Goal: Information Seeking & Learning: Check status

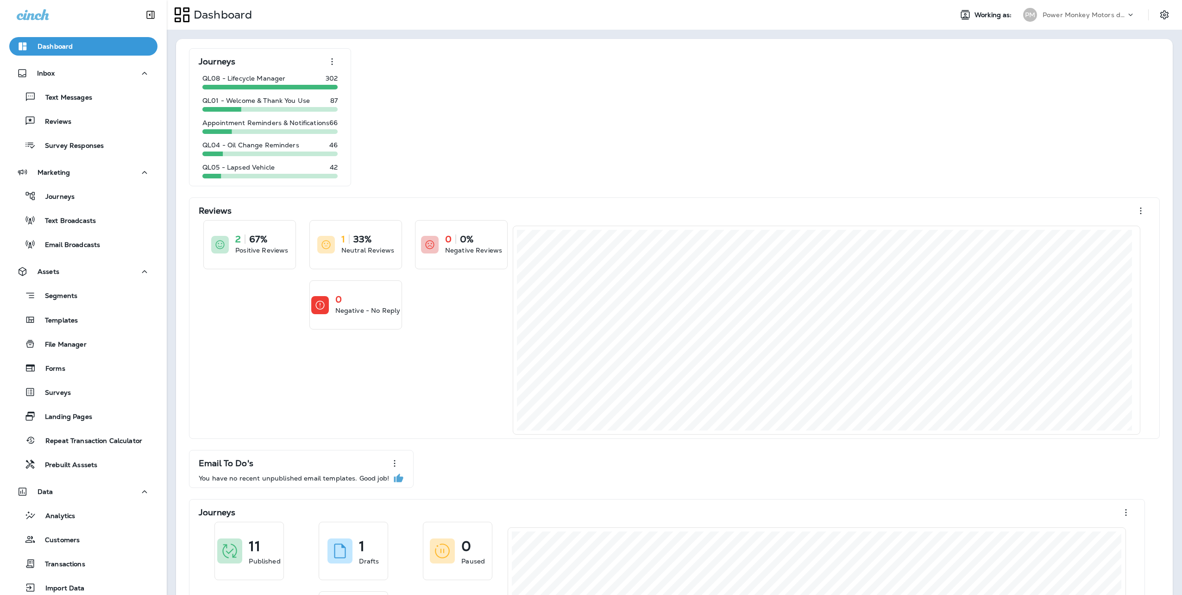
click at [1083, 13] on p "Power Monkey Motors dba Grease Monkey 1120" at bounding box center [1084, 14] width 83 height 7
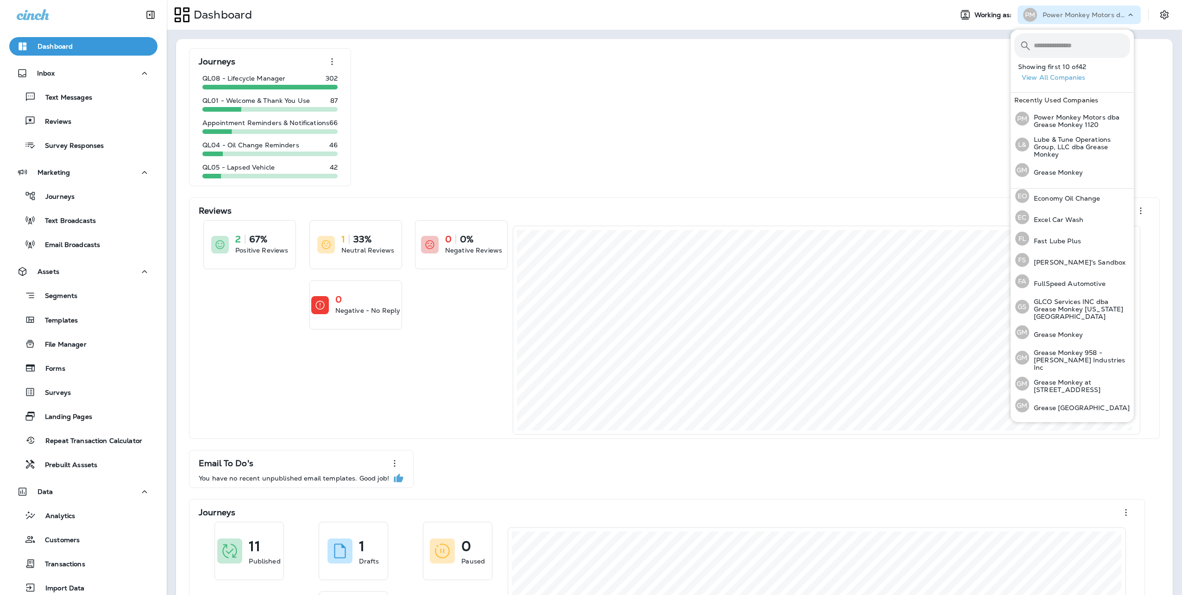
scroll to position [214, 0]
click at [1066, 373] on p "Grease Monkey at [STREET_ADDRESS]" at bounding box center [1079, 380] width 101 height 15
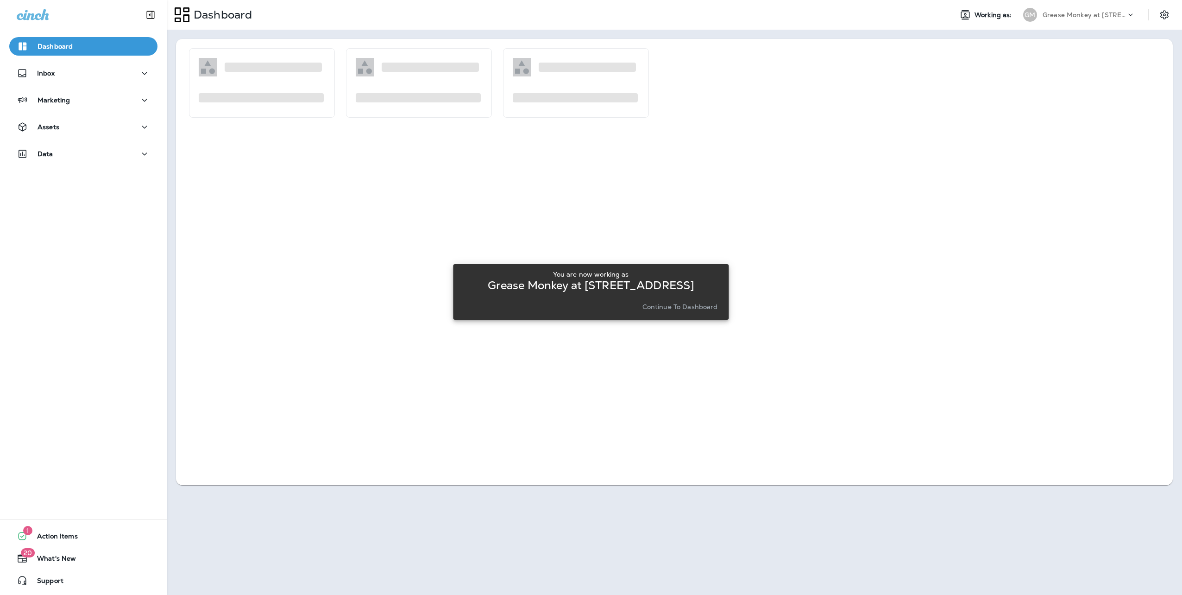
click at [686, 308] on p "Continue to Dashboard" at bounding box center [679, 306] width 75 height 7
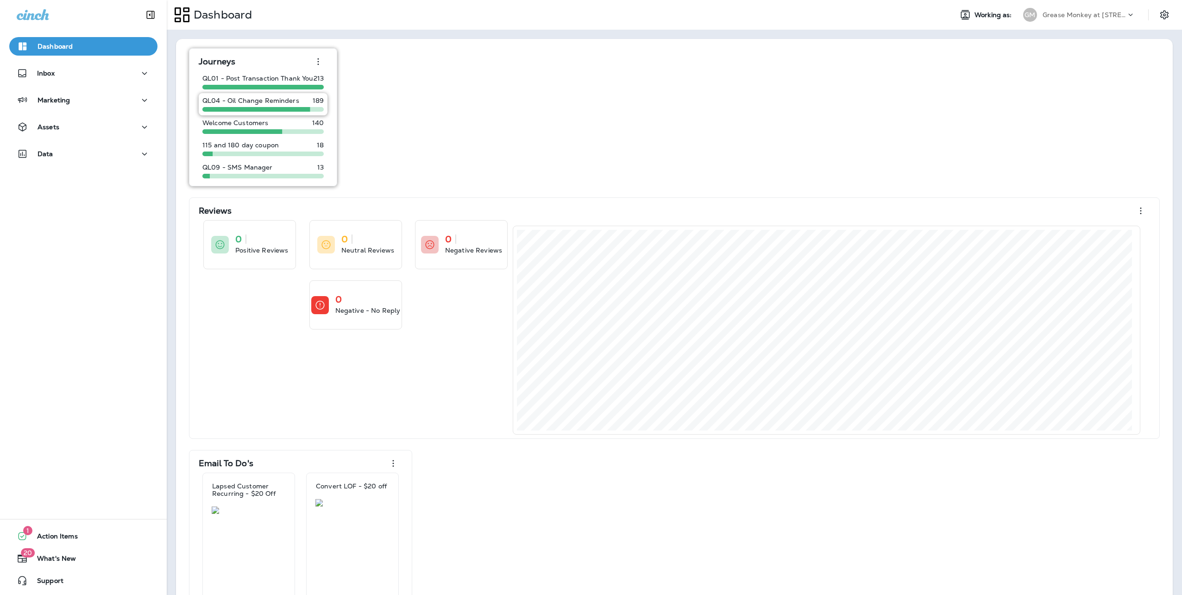
click at [233, 100] on p "QL04 - Oil Change Reminders" at bounding box center [250, 100] width 97 height 7
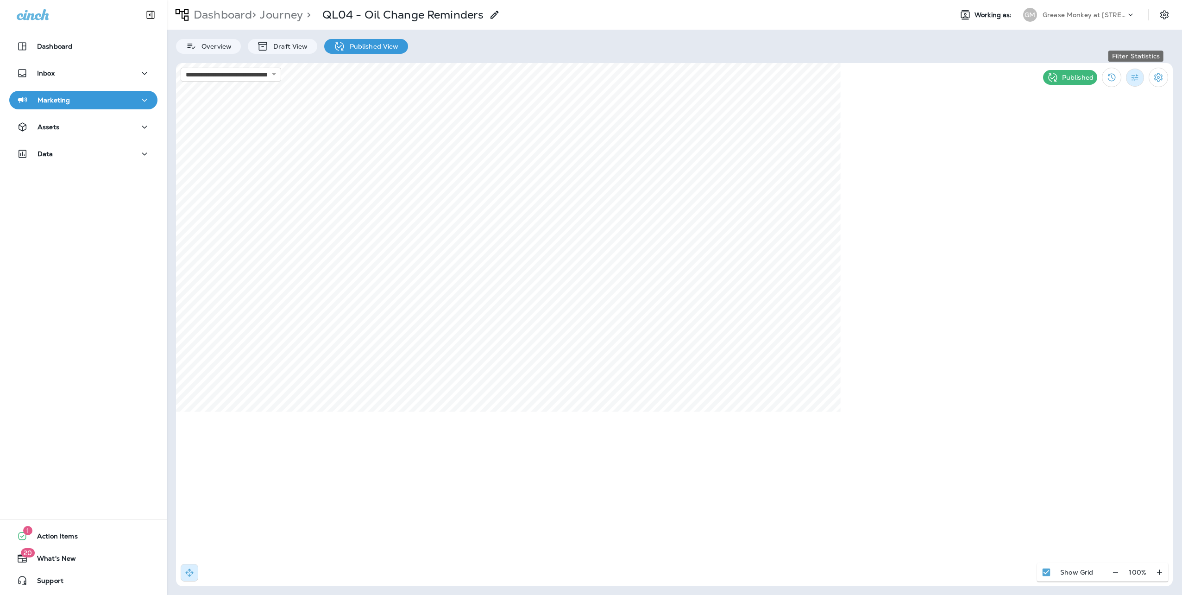
click at [1136, 77] on icon "Filter Statistics" at bounding box center [1135, 78] width 10 height 10
click at [1087, 139] on p "7 Days" at bounding box center [1082, 142] width 21 height 7
click at [1143, 75] on button "Filter Statistics" at bounding box center [1135, 78] width 18 height 18
click at [1088, 186] on p "Date Range" at bounding box center [1091, 186] width 38 height 7
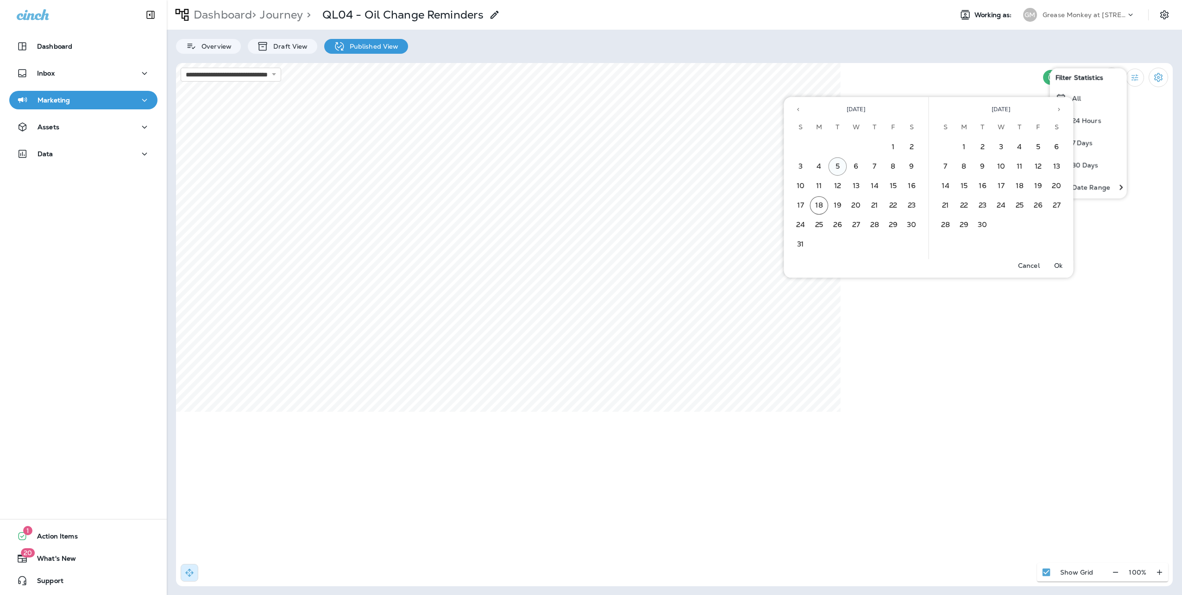
click at [839, 166] on button "5" at bounding box center [838, 166] width 19 height 19
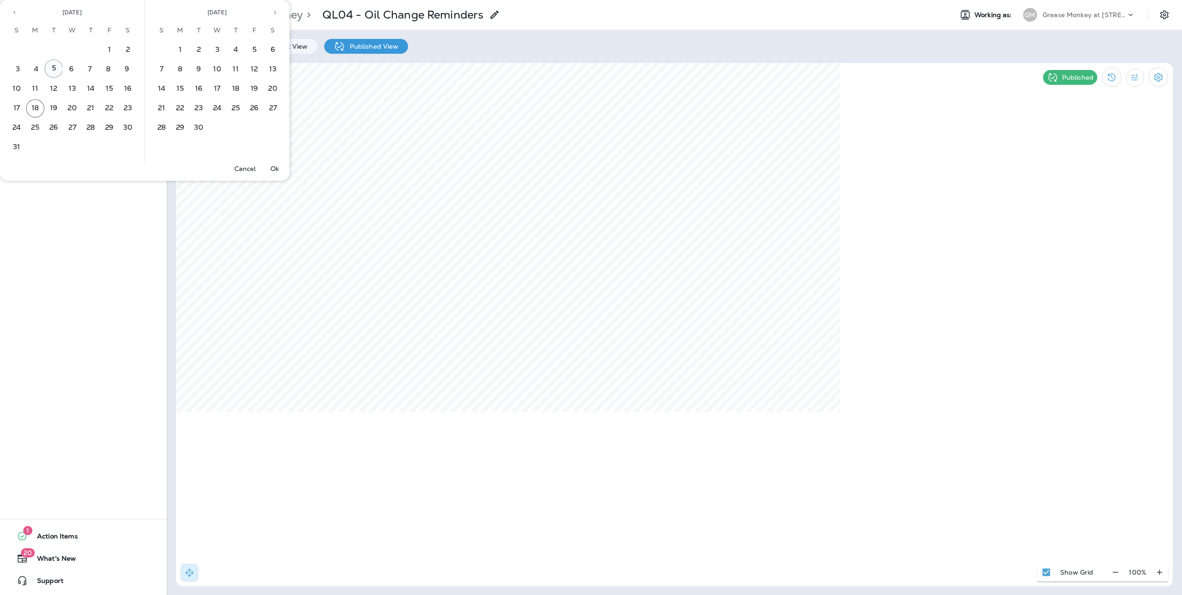
click at [57, 67] on button "5" at bounding box center [53, 68] width 19 height 19
click at [273, 167] on p "Ok" at bounding box center [274, 168] width 8 height 7
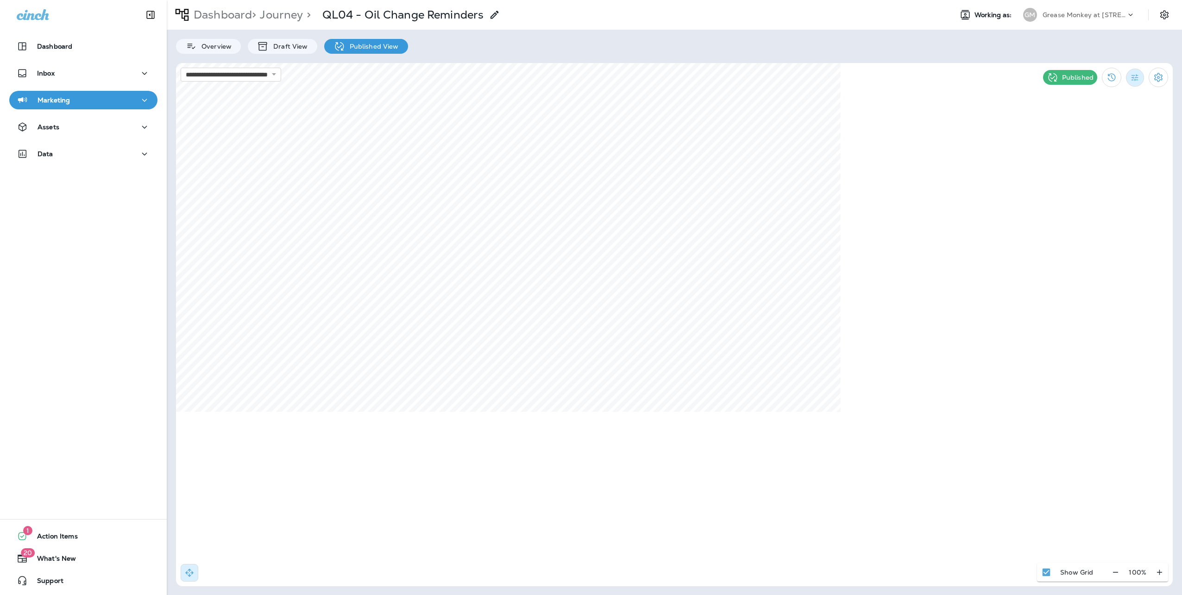
click at [1132, 73] on icon "Filter Statistics" at bounding box center [1135, 78] width 10 height 10
click at [1093, 188] on p "Date Range" at bounding box center [1091, 186] width 38 height 7
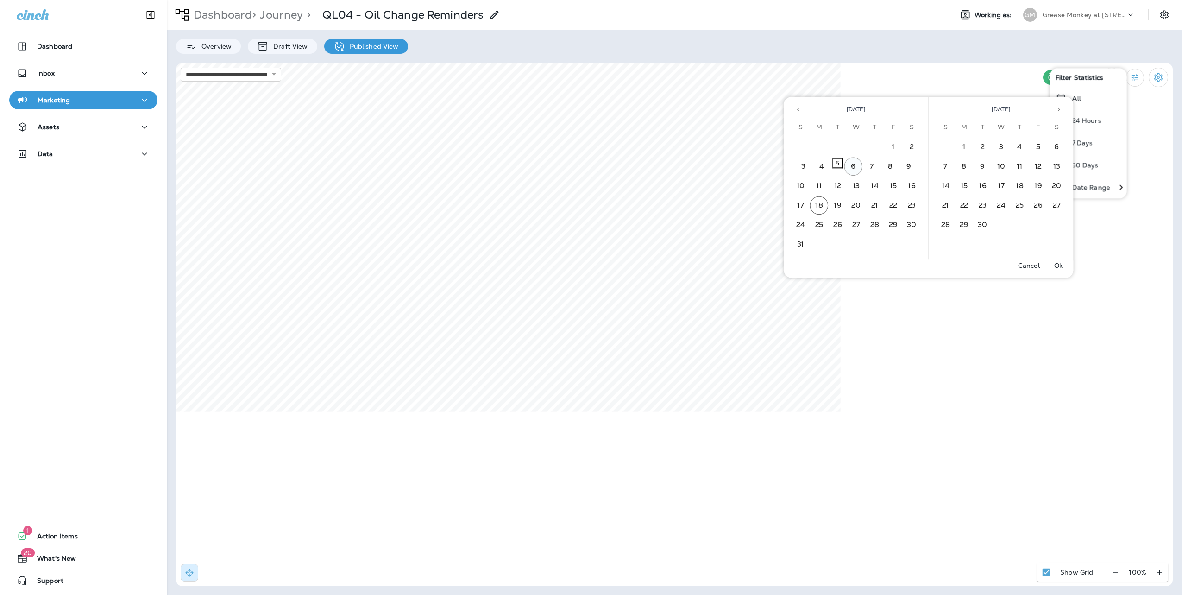
drag, startPoint x: 858, startPoint y: 168, endPoint x: 864, endPoint y: 170, distance: 6.3
click at [857, 168] on button "6" at bounding box center [853, 166] width 19 height 19
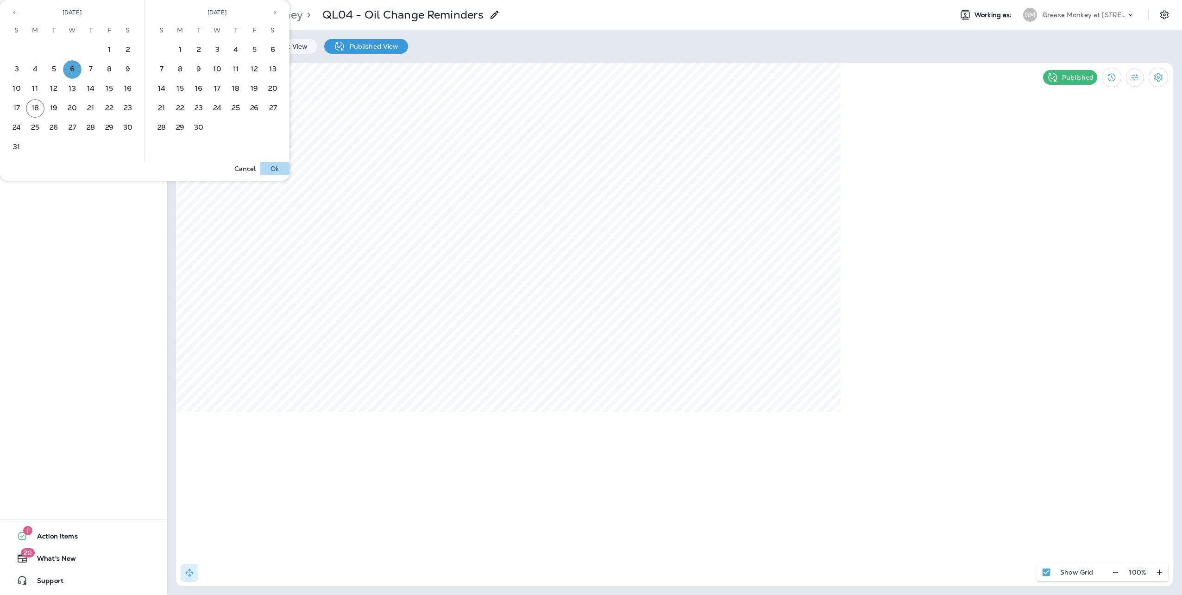
click at [273, 168] on p "Ok" at bounding box center [274, 168] width 8 height 7
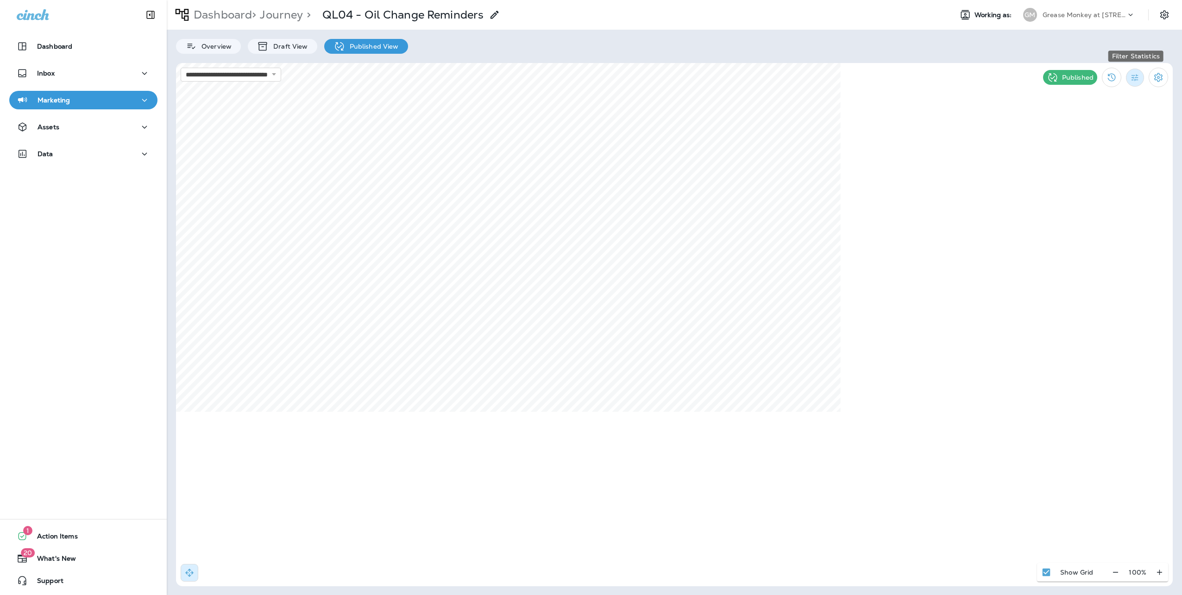
click at [1135, 77] on icon "Filter Statistics" at bounding box center [1134, 77] width 7 height 7
click at [1079, 186] on p "Date Range" at bounding box center [1091, 186] width 38 height 7
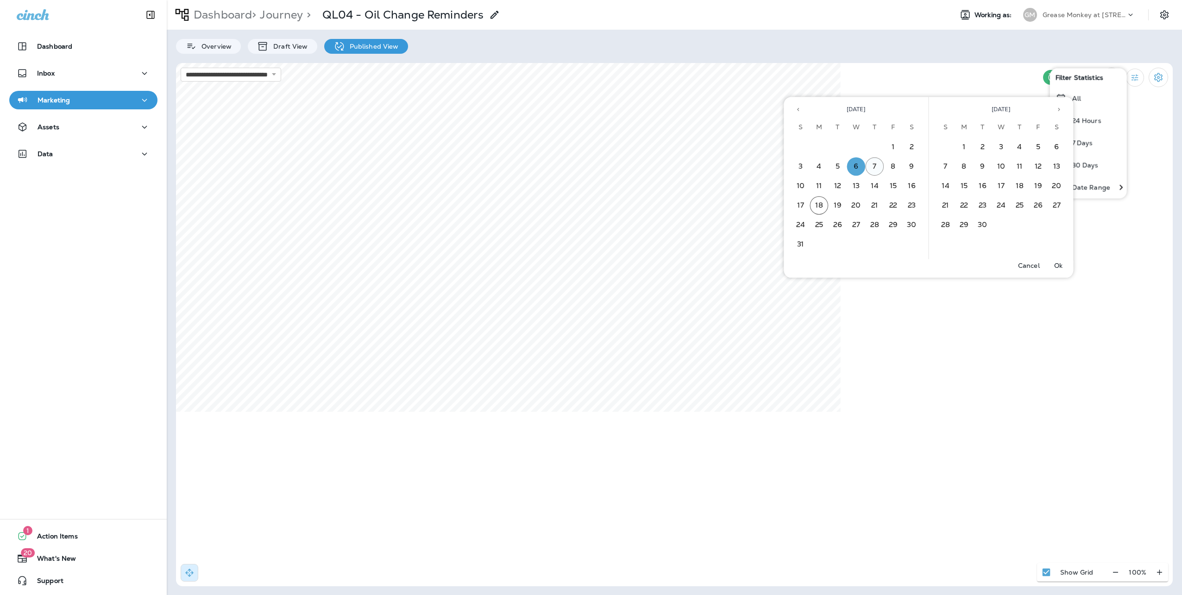
click at [871, 164] on button "7" at bounding box center [875, 166] width 19 height 19
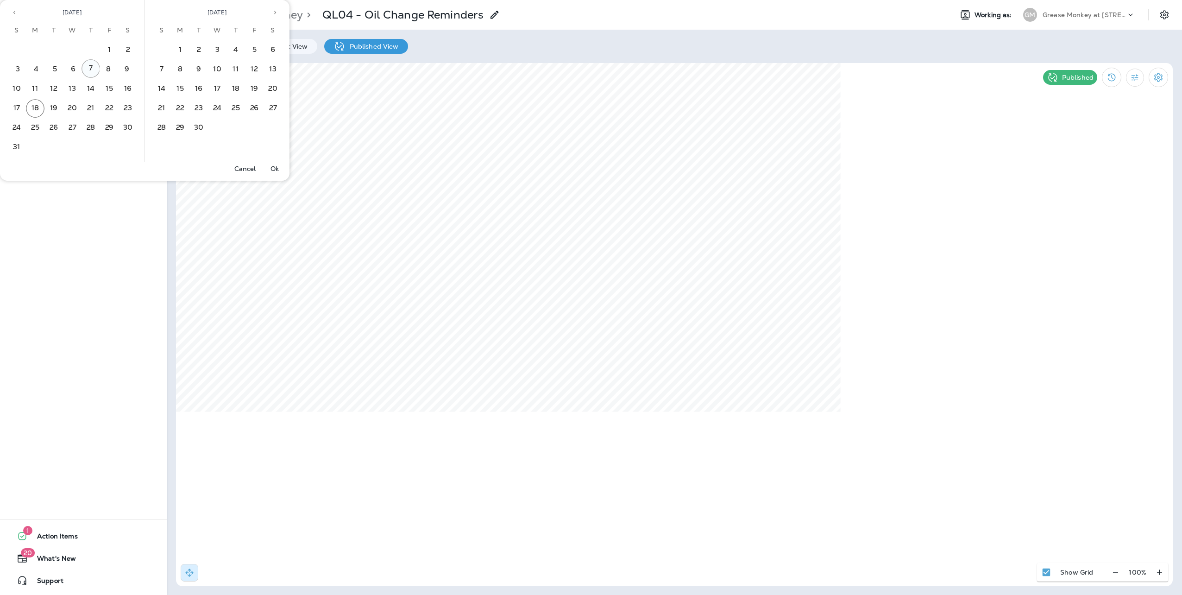
click at [95, 69] on button "7" at bounding box center [91, 68] width 19 height 19
click at [275, 166] on p "Ok" at bounding box center [274, 168] width 8 height 7
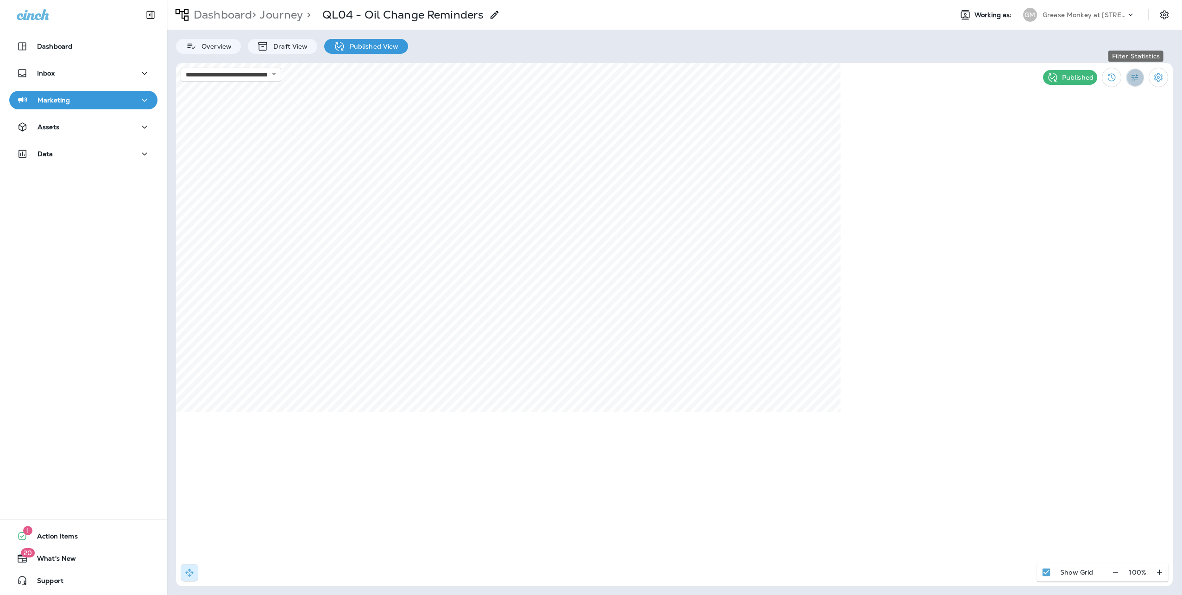
click at [1135, 76] on icon "Filter Statistics" at bounding box center [1135, 78] width 10 height 10
click at [1089, 185] on p "Date Range" at bounding box center [1091, 186] width 38 height 7
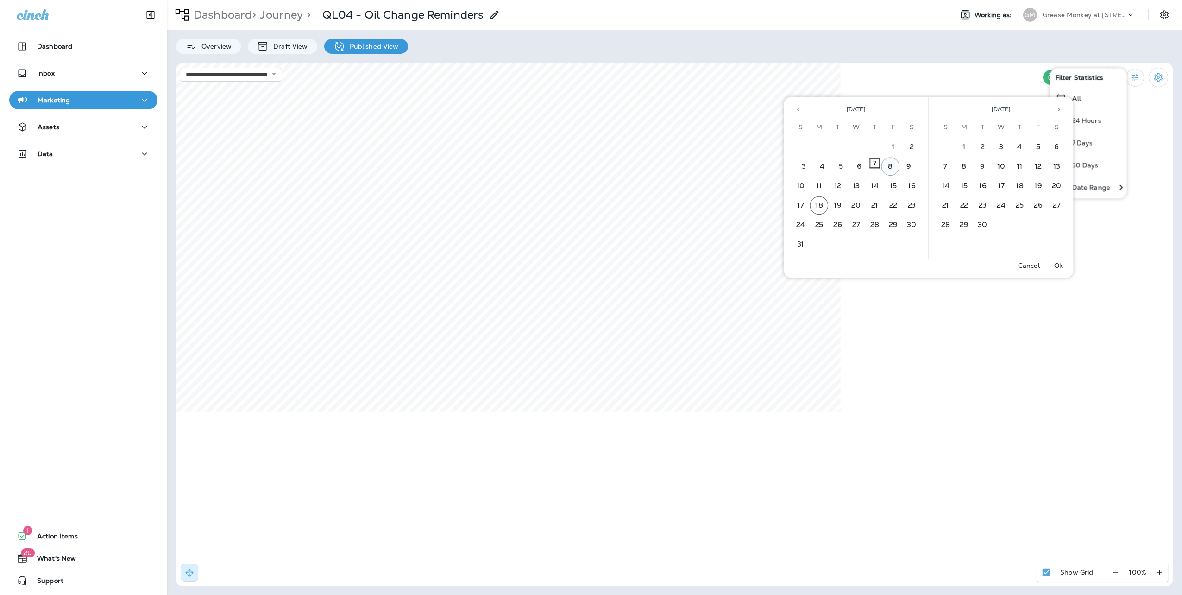
click at [896, 168] on button "8" at bounding box center [890, 166] width 19 height 19
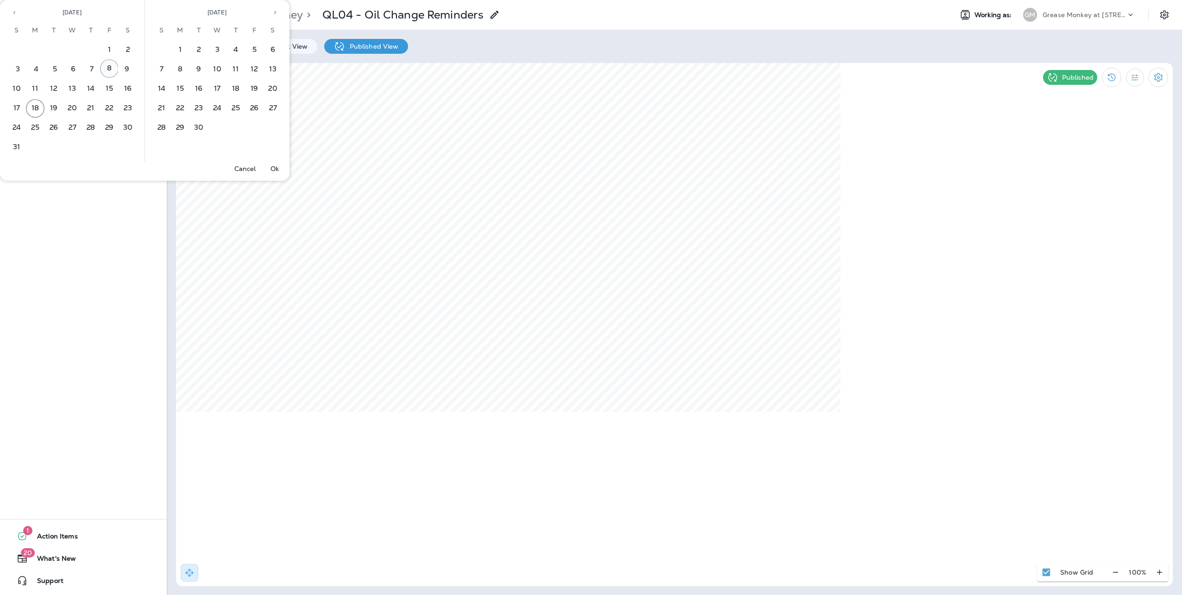
click at [107, 69] on button "8" at bounding box center [109, 68] width 19 height 19
click at [273, 166] on p "Ok" at bounding box center [274, 168] width 8 height 7
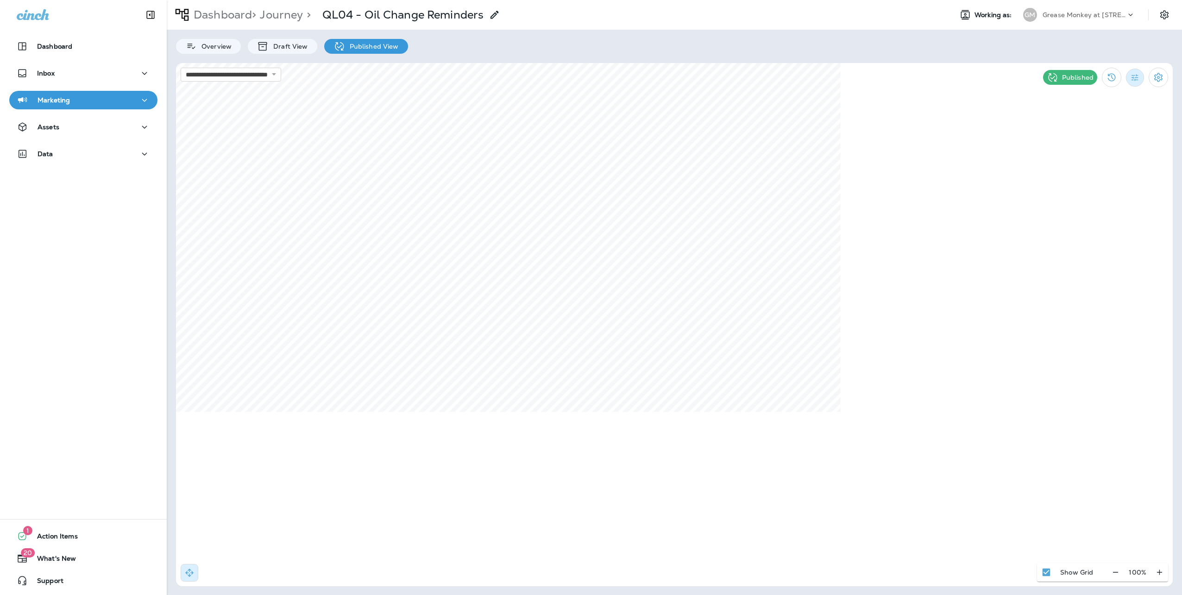
click at [1136, 73] on icon "Filter Statistics" at bounding box center [1135, 78] width 10 height 10
click at [1095, 187] on p "Date Range" at bounding box center [1091, 186] width 38 height 7
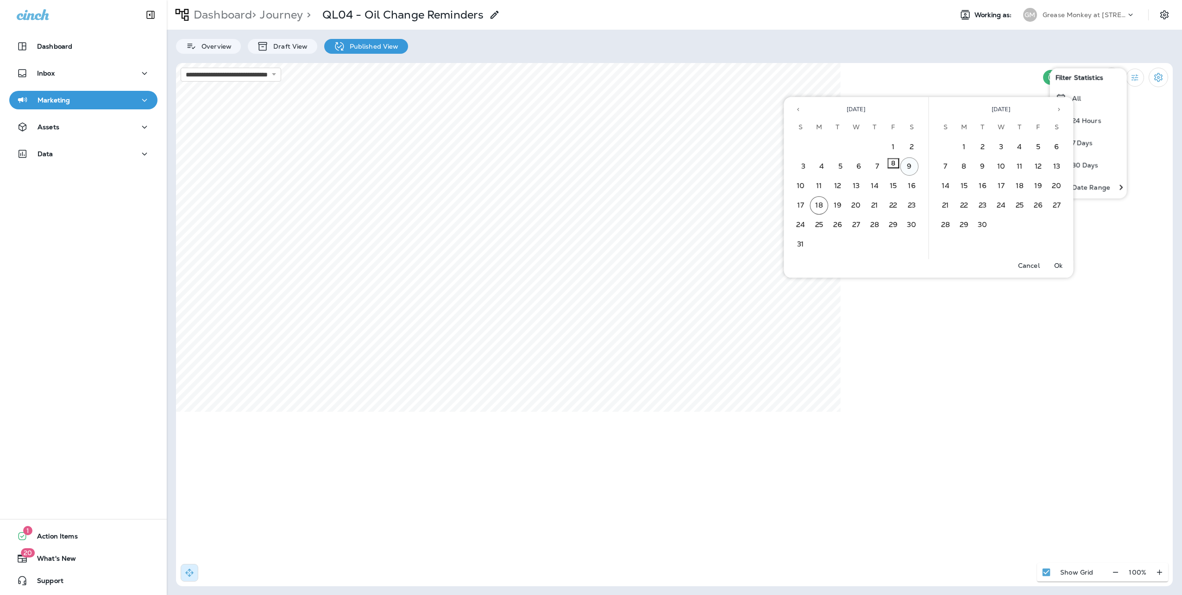
click at [909, 169] on button "9" at bounding box center [909, 166] width 19 height 19
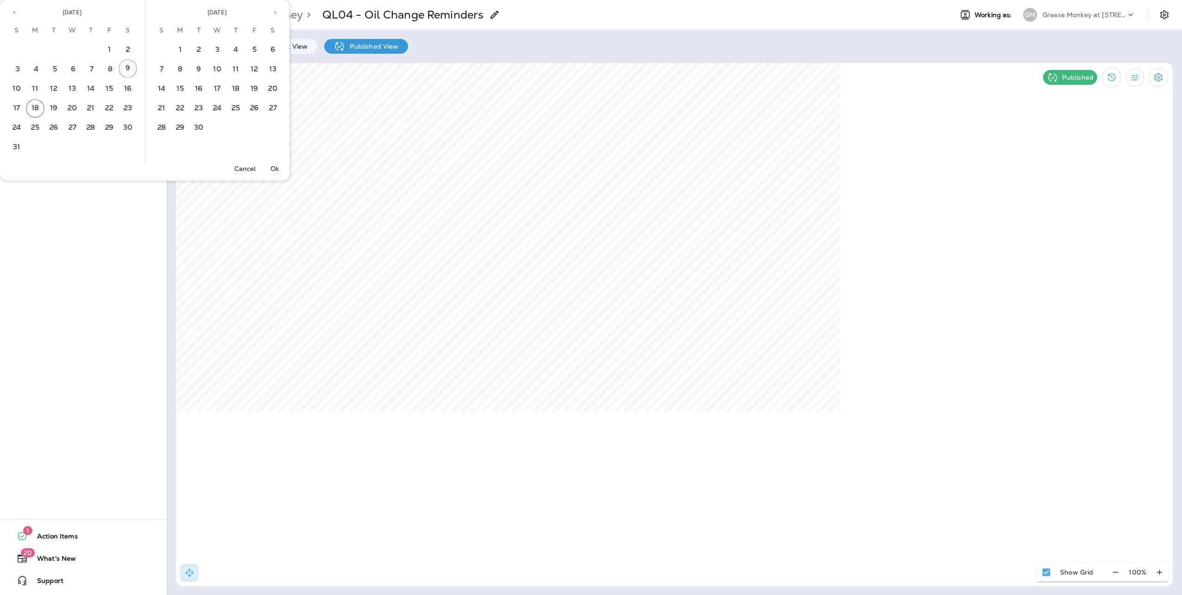
click at [129, 69] on button "9" at bounding box center [128, 68] width 19 height 19
click at [272, 165] on p "Ok" at bounding box center [274, 168] width 8 height 7
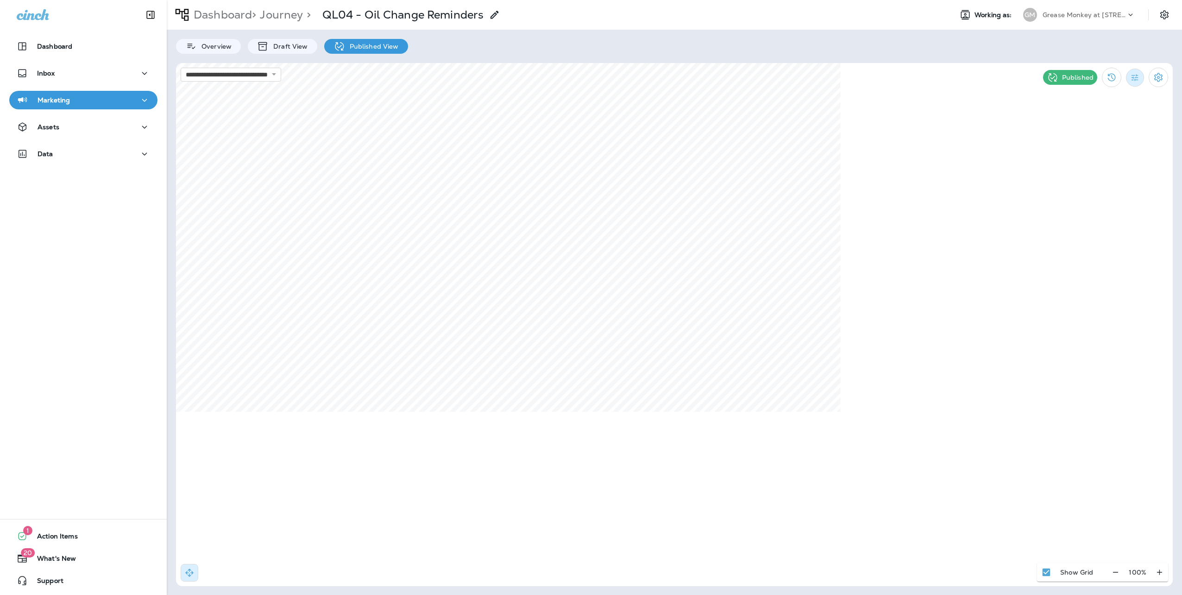
click at [1140, 75] on icon "Filter Statistics" at bounding box center [1135, 78] width 10 height 10
click at [1112, 185] on div "Date Range" at bounding box center [1082, 187] width 66 height 22
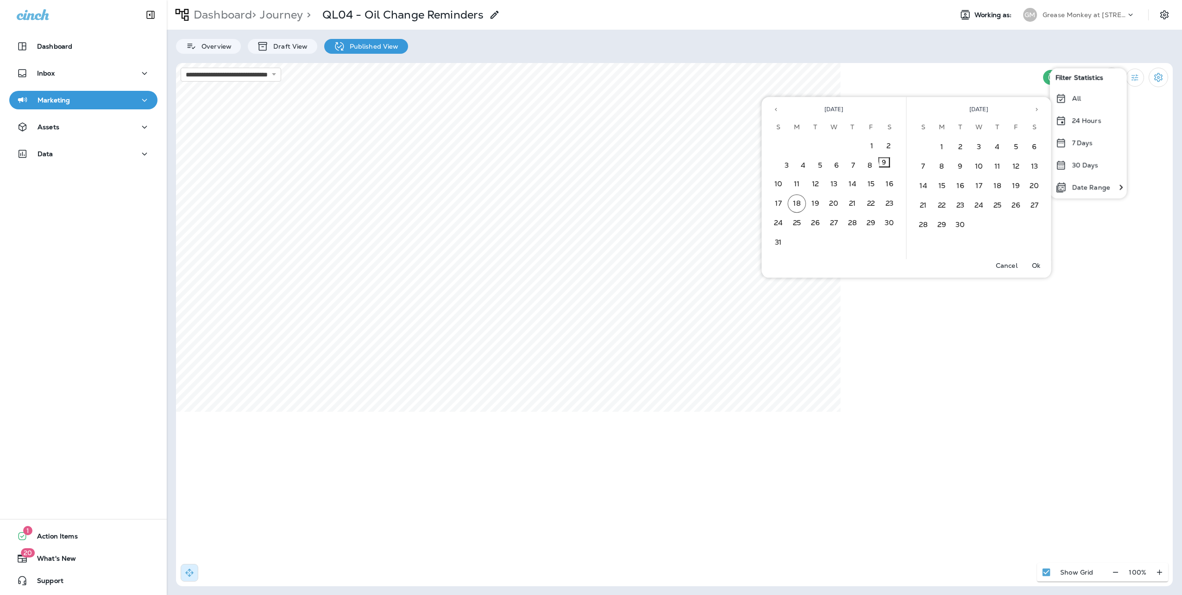
click at [861, 150] on div at bounding box center [854, 147] width 19 height 19
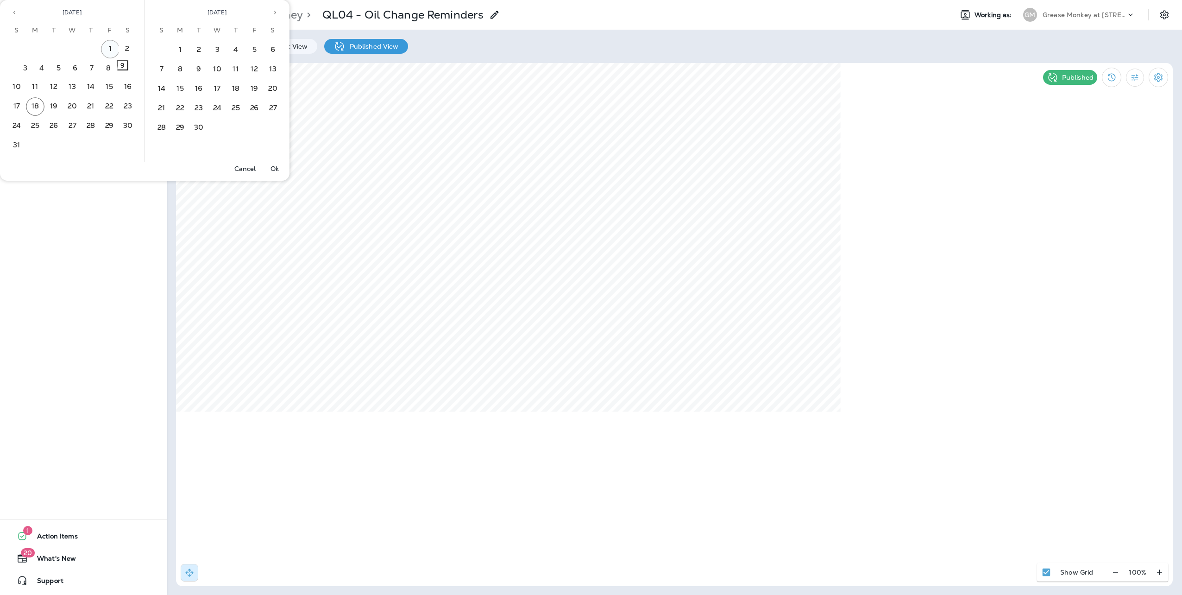
click at [106, 51] on button "1" at bounding box center [110, 49] width 19 height 19
click at [111, 52] on button "1" at bounding box center [109, 47] width 10 height 10
click at [275, 165] on p "Ok" at bounding box center [274, 168] width 8 height 7
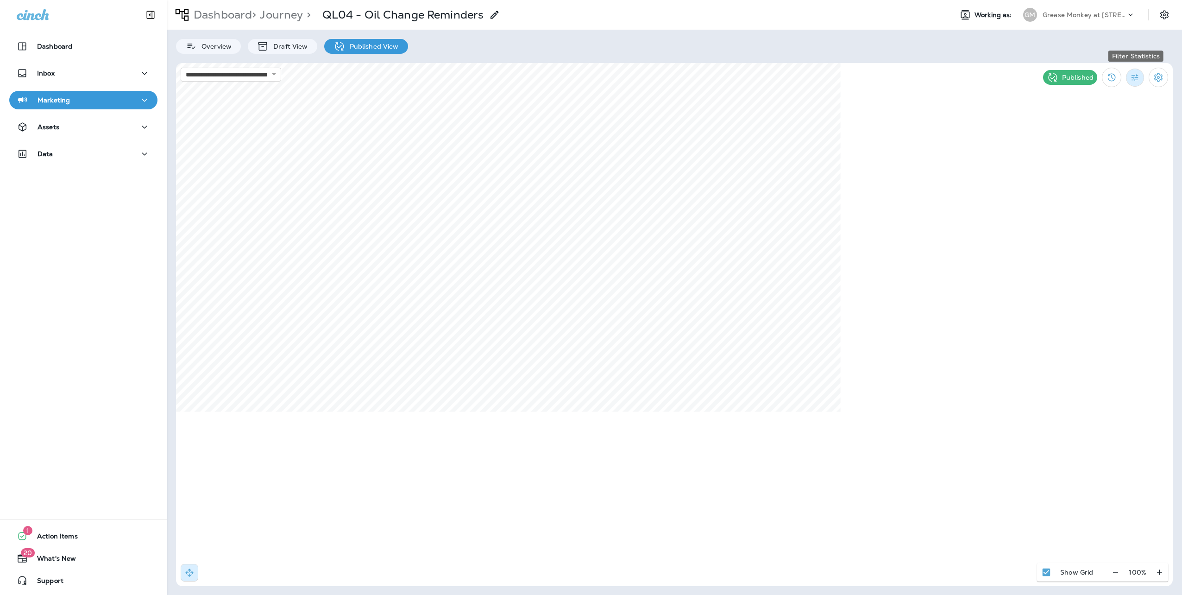
click at [1136, 75] on icon "Filter Statistics" at bounding box center [1135, 78] width 10 height 10
click at [1076, 180] on div "Date Range" at bounding box center [1082, 187] width 66 height 22
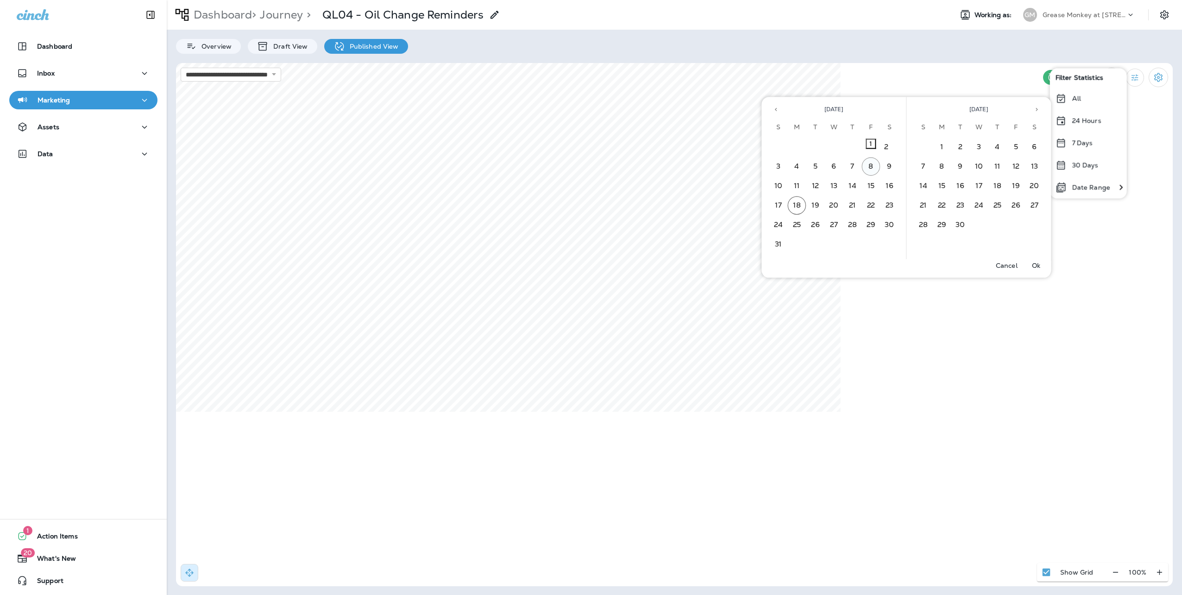
click at [868, 169] on button "8" at bounding box center [871, 166] width 19 height 19
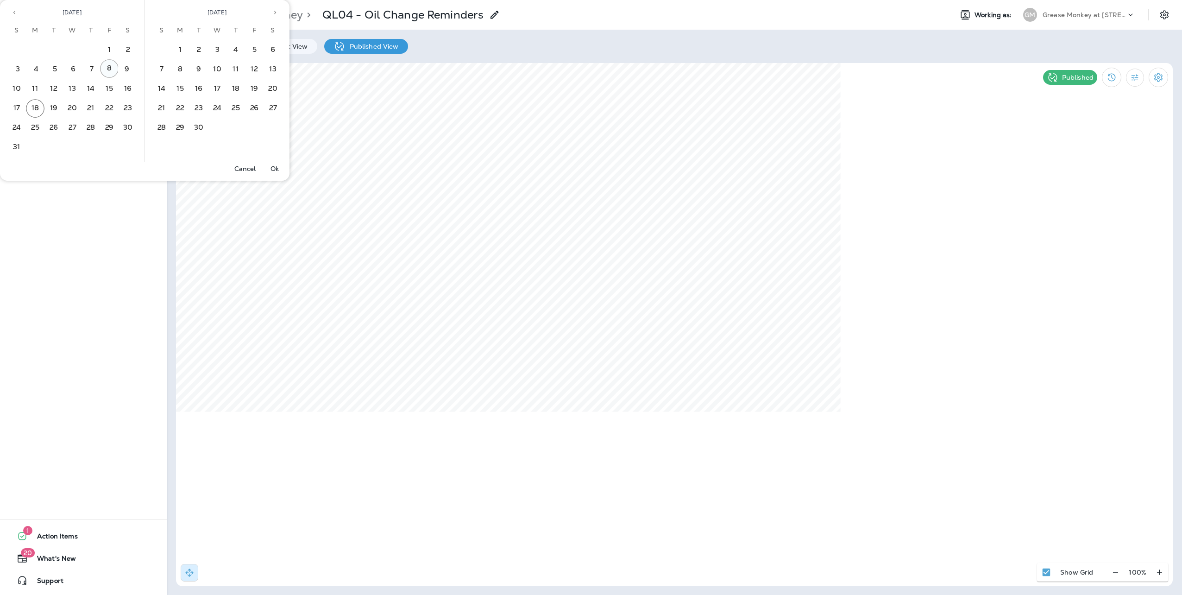
click at [110, 68] on button "8" at bounding box center [109, 68] width 19 height 19
click at [278, 169] on p "Ok" at bounding box center [274, 168] width 8 height 7
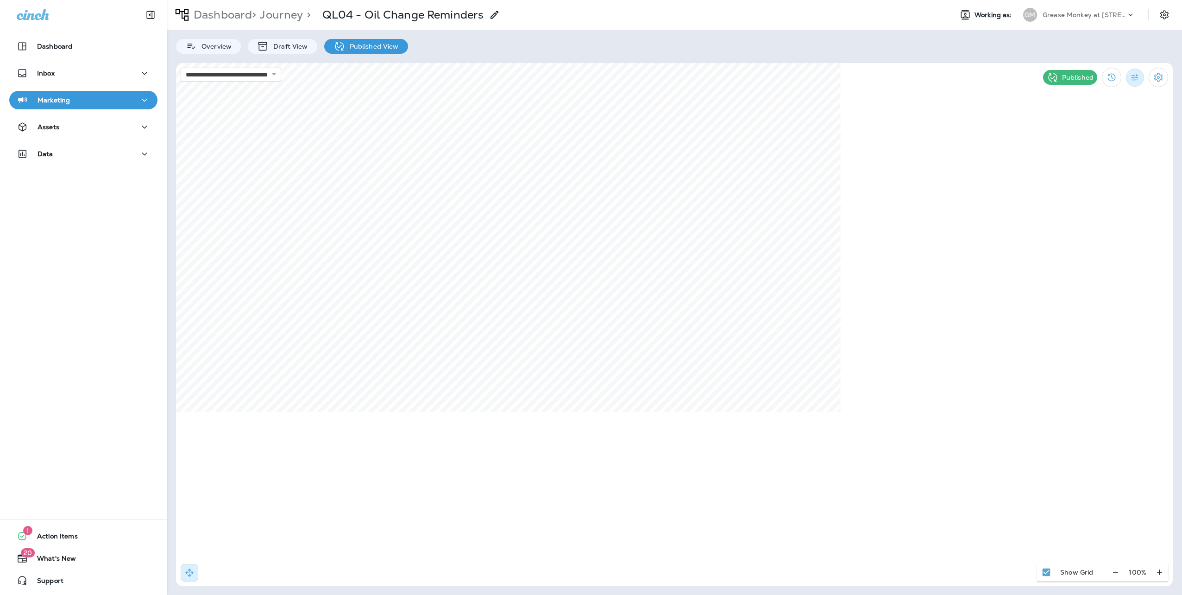
click at [1142, 75] on button "Filter Statistics" at bounding box center [1135, 78] width 18 height 18
drag, startPoint x: 1104, startPoint y: 183, endPoint x: 1083, endPoint y: 183, distance: 20.8
click at [1104, 183] on p "Date Range" at bounding box center [1091, 186] width 38 height 7
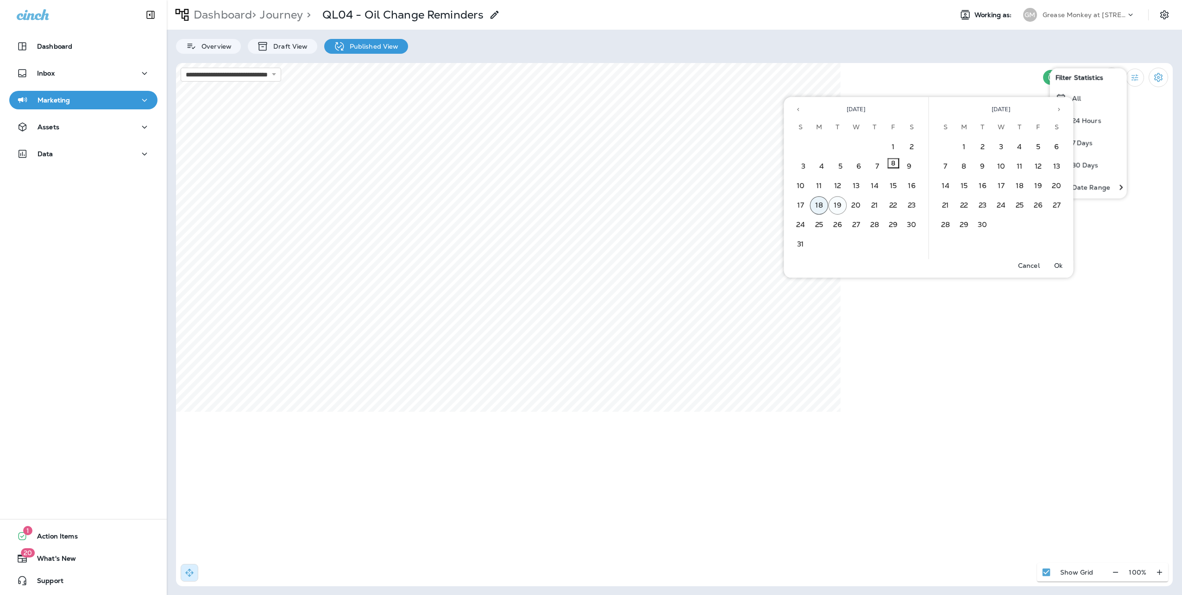
drag, startPoint x: 819, startPoint y: 204, endPoint x: 829, endPoint y: 205, distance: 9.8
click at [820, 204] on button "18" at bounding box center [819, 205] width 19 height 19
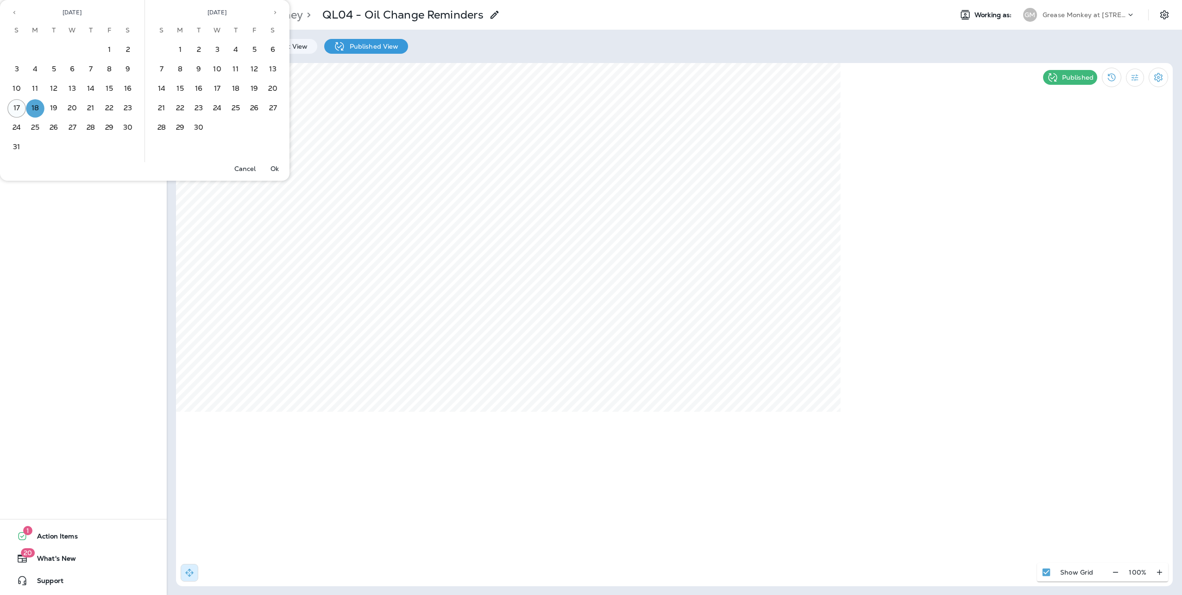
click at [14, 105] on button "17" at bounding box center [16, 108] width 19 height 19
click at [15, 107] on button "17" at bounding box center [16, 107] width 19 height 19
click at [280, 169] on button "Ok" at bounding box center [275, 168] width 30 height 13
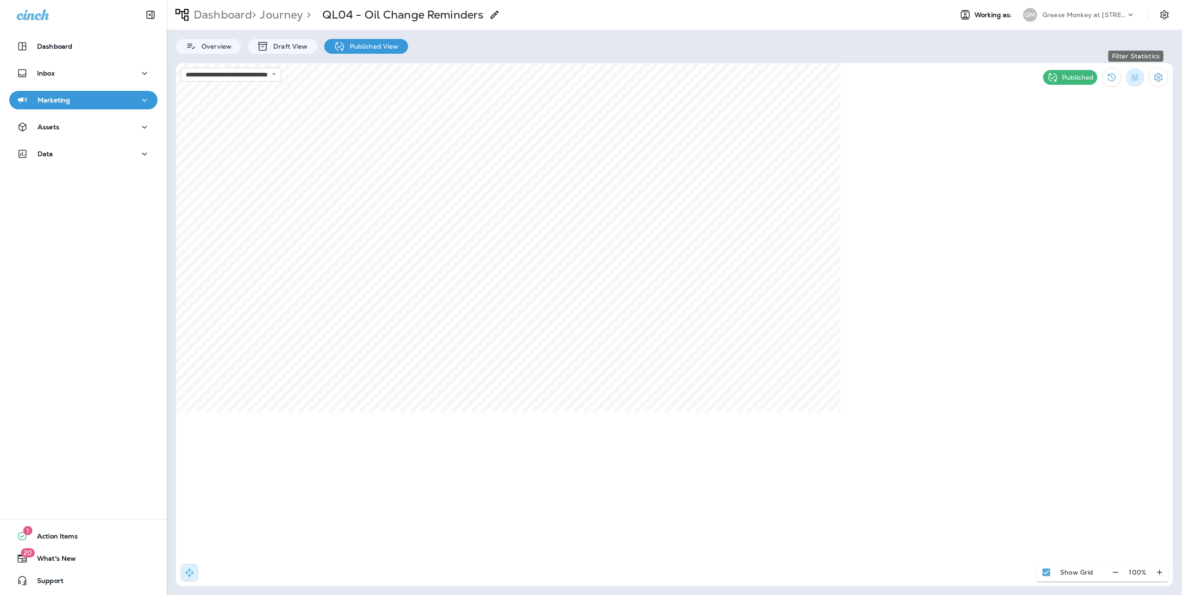
click at [1139, 75] on icon "Filter Statistics" at bounding box center [1135, 78] width 10 height 10
click at [1093, 182] on div "Date Range" at bounding box center [1082, 187] width 66 height 22
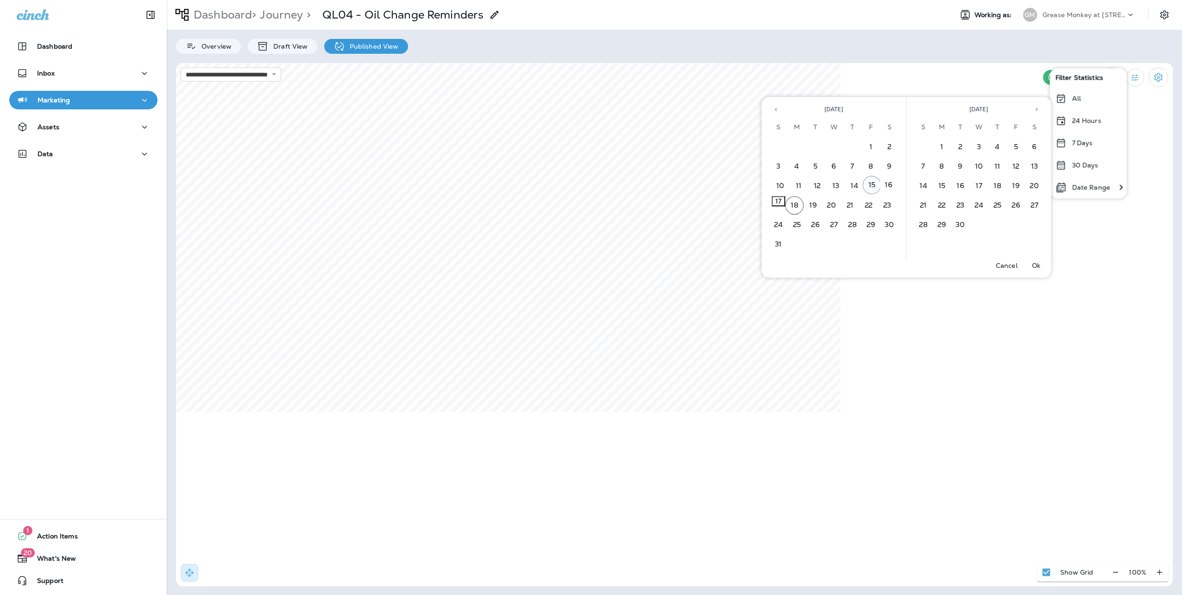
click at [873, 187] on button "15" at bounding box center [872, 185] width 19 height 19
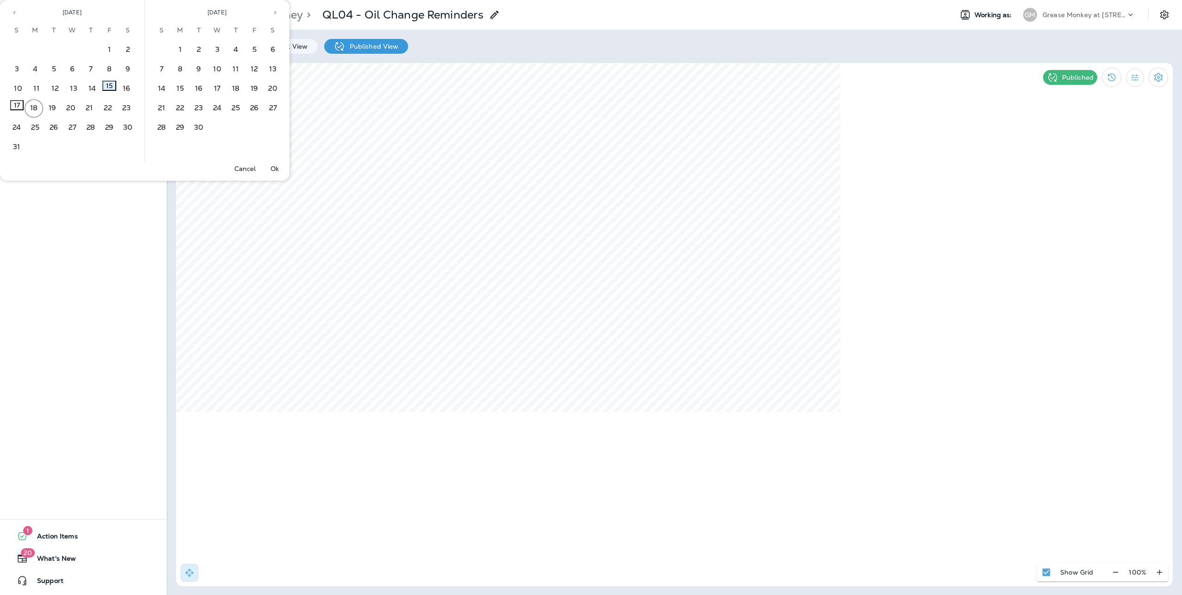
click at [116, 90] on button "15" at bounding box center [109, 86] width 14 height 10
click at [281, 168] on button "Ok" at bounding box center [275, 168] width 30 height 13
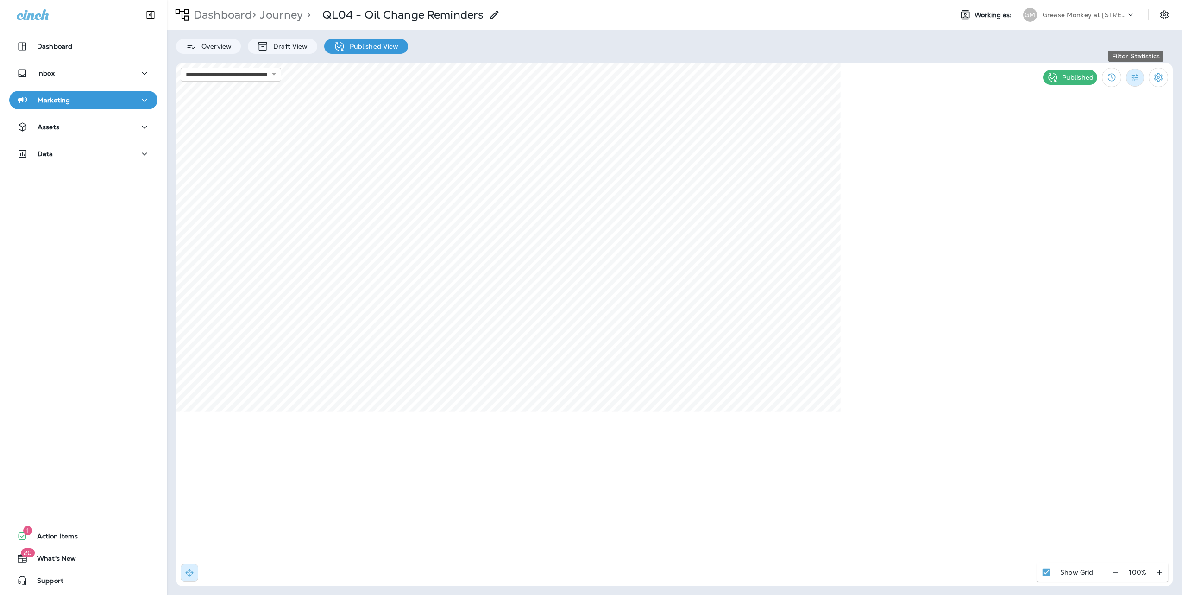
click at [1138, 78] on icon "Filter Statistics" at bounding box center [1135, 78] width 10 height 10
click at [1145, 73] on div "Published" at bounding box center [1105, 77] width 134 height 29
click at [1138, 75] on icon "Filter Statistics" at bounding box center [1134, 77] width 7 height 7
click at [1104, 184] on p "Date Range" at bounding box center [1091, 186] width 38 height 7
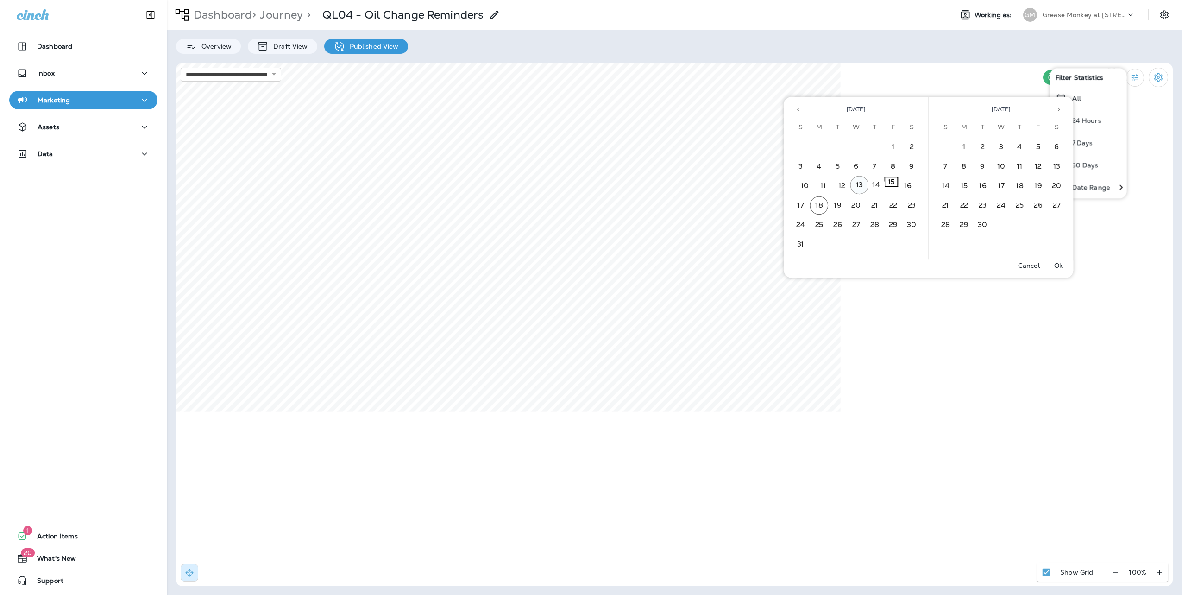
click at [861, 186] on button "13" at bounding box center [859, 185] width 19 height 19
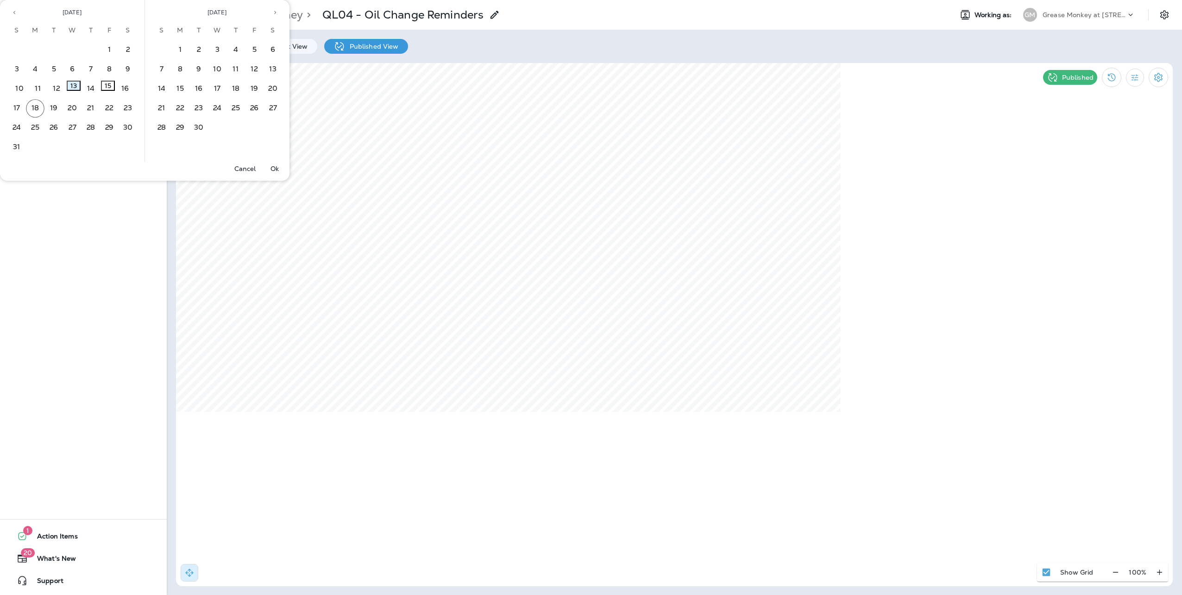
click at [74, 91] on button "13" at bounding box center [74, 86] width 14 height 10
click at [273, 165] on p "Ok" at bounding box center [274, 168] width 8 height 7
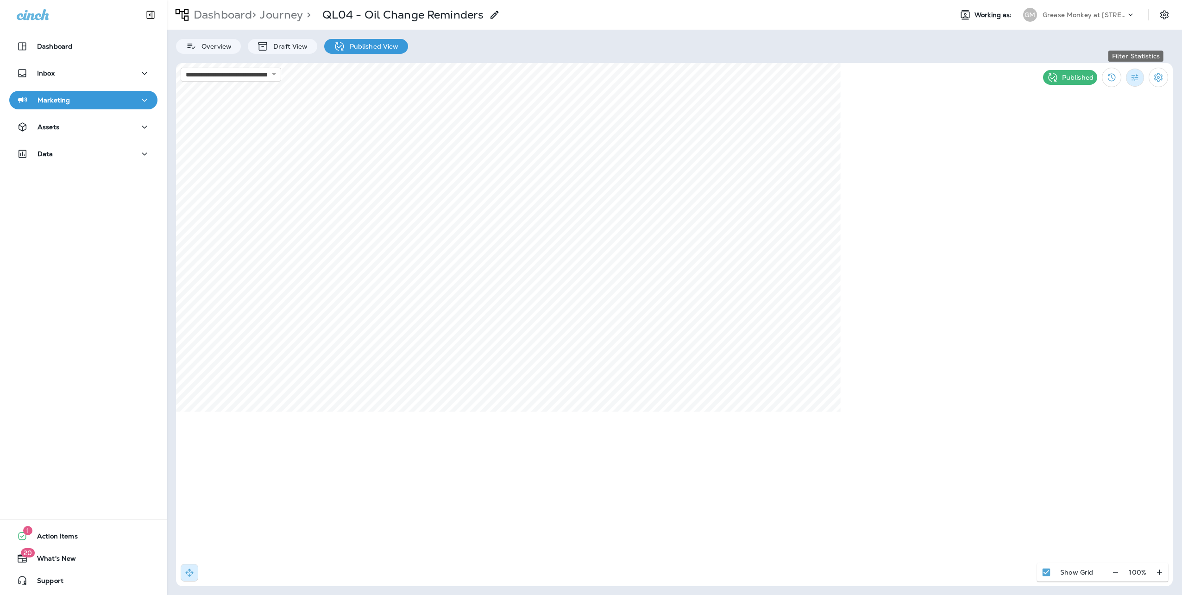
click at [1137, 78] on icon "Filter Statistics" at bounding box center [1135, 78] width 10 height 10
click at [1103, 187] on p "Date Range" at bounding box center [1091, 186] width 38 height 7
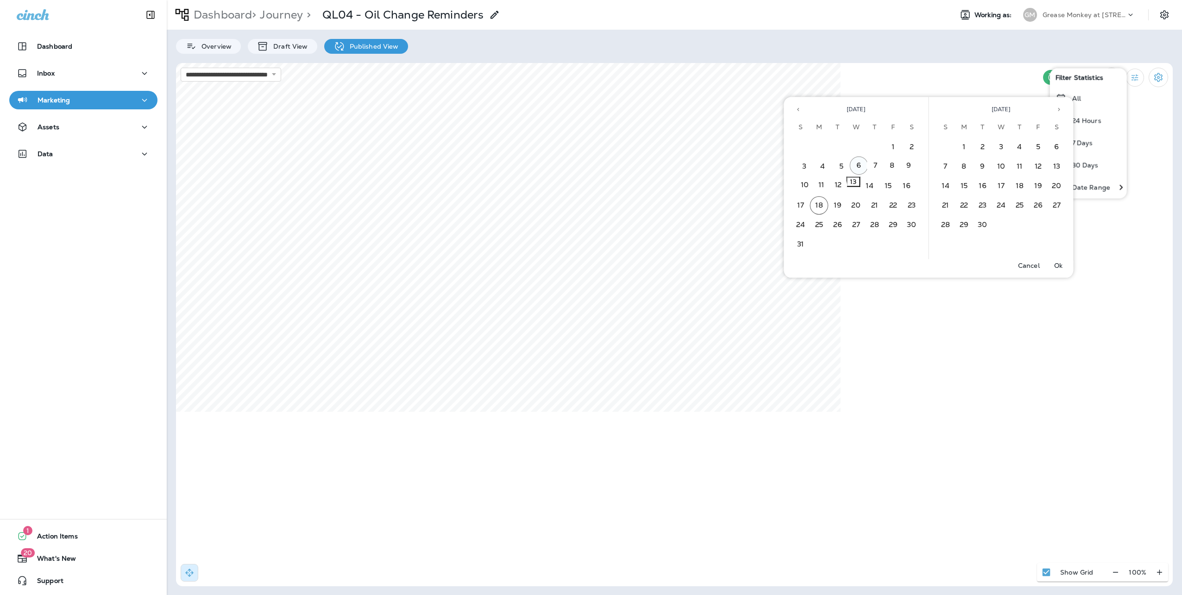
click at [862, 163] on button "6" at bounding box center [859, 166] width 19 height 19
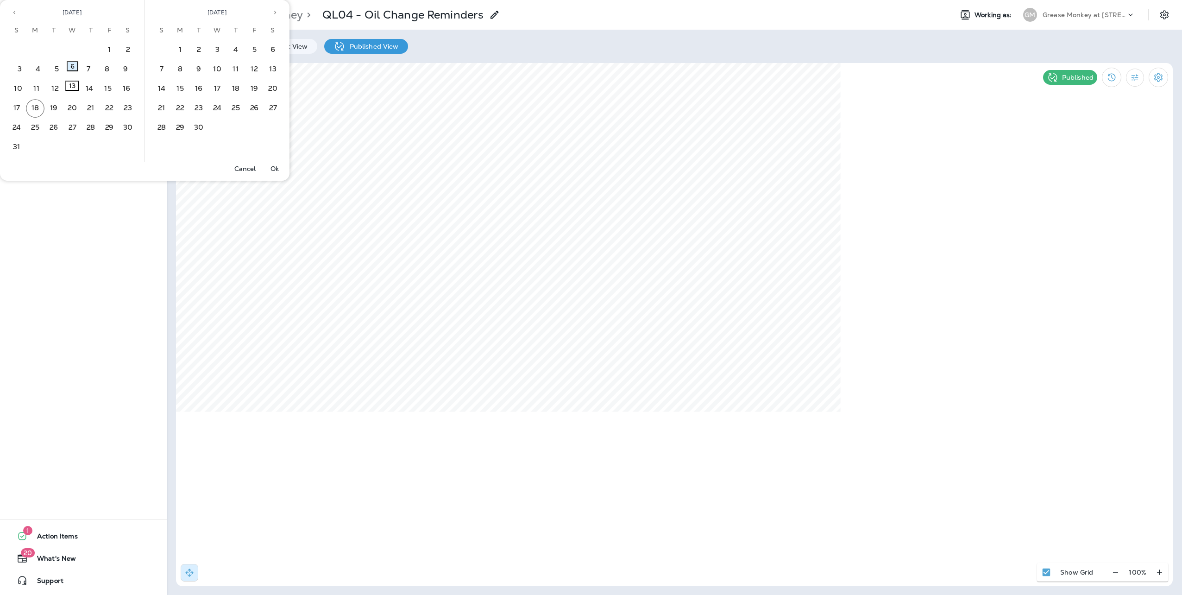
click at [72, 70] on button "6" at bounding box center [73, 66] width 12 height 10
click at [272, 163] on button "Ok" at bounding box center [275, 168] width 30 height 13
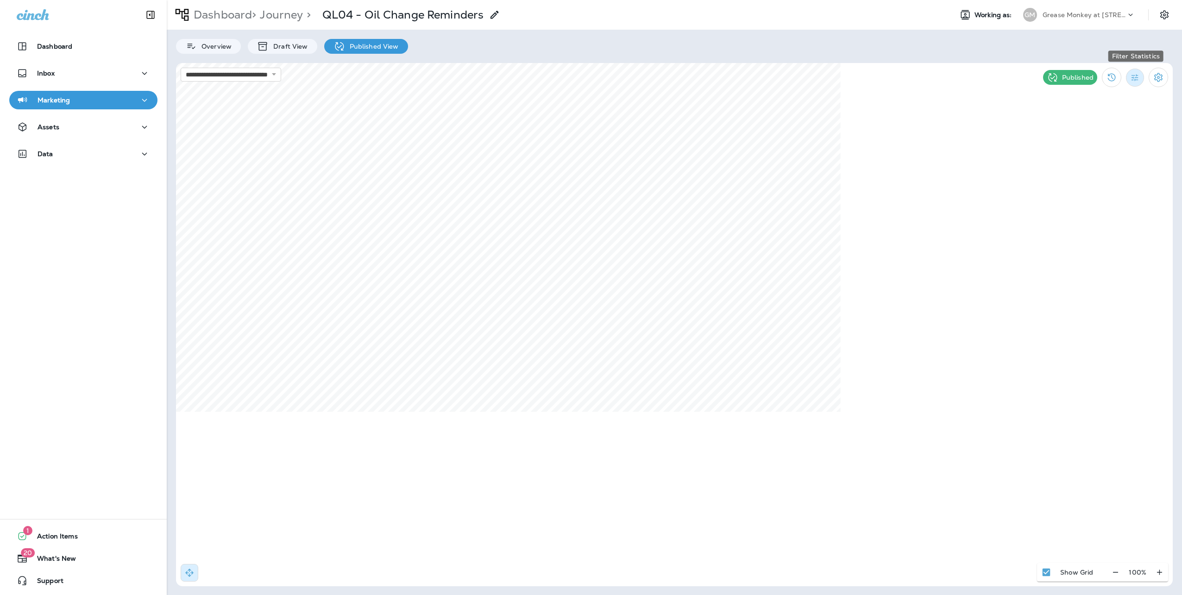
click at [1141, 74] on button "Filter Statistics" at bounding box center [1135, 78] width 18 height 18
click at [1083, 182] on div "Date Range" at bounding box center [1082, 187] width 66 height 22
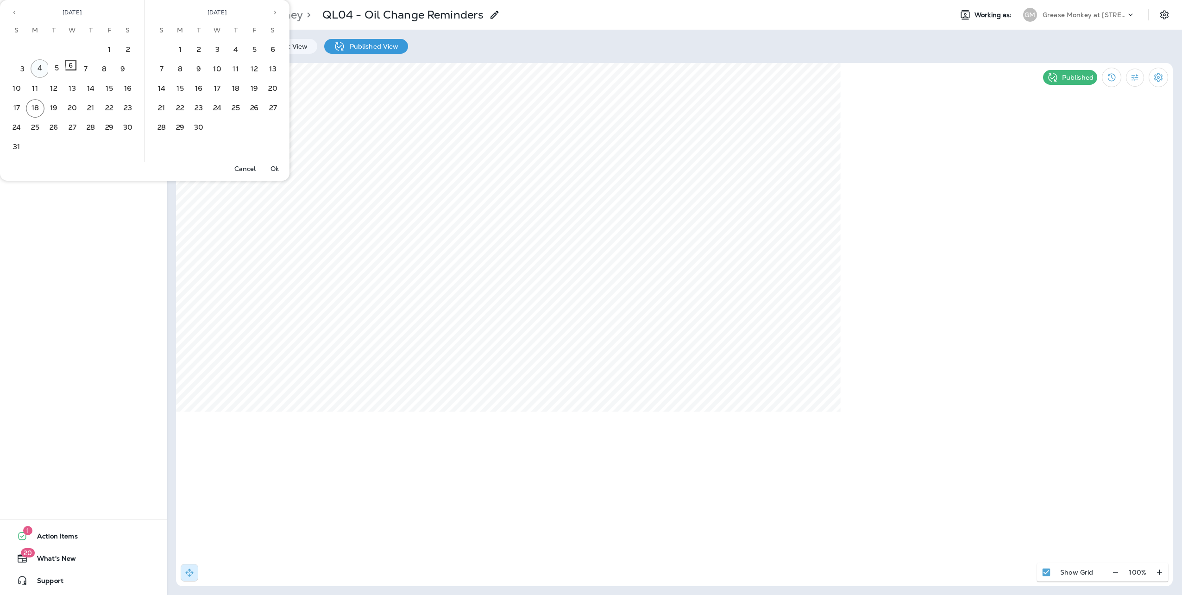
click at [32, 70] on button "4" at bounding box center [40, 68] width 19 height 19
click at [32, 70] on button "4" at bounding box center [38, 66] width 12 height 10
click at [273, 163] on button "Ok" at bounding box center [275, 168] width 30 height 13
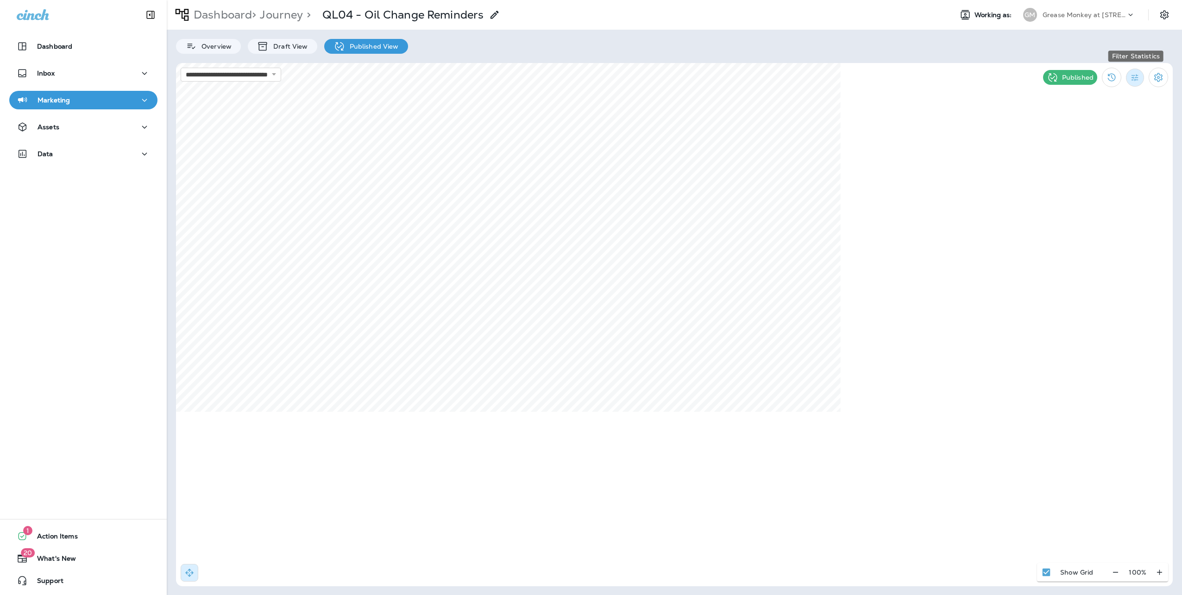
click at [1140, 74] on button "Filter Statistics" at bounding box center [1135, 78] width 18 height 18
click at [1097, 187] on p "Date Range" at bounding box center [1091, 186] width 38 height 7
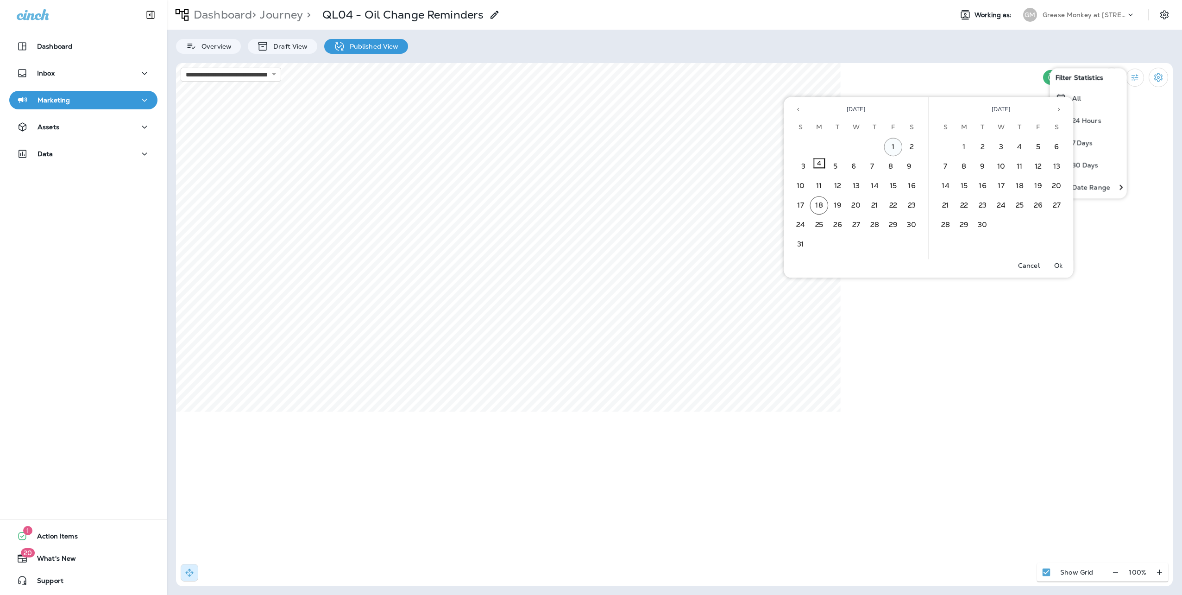
click at [897, 148] on button "1" at bounding box center [893, 147] width 19 height 19
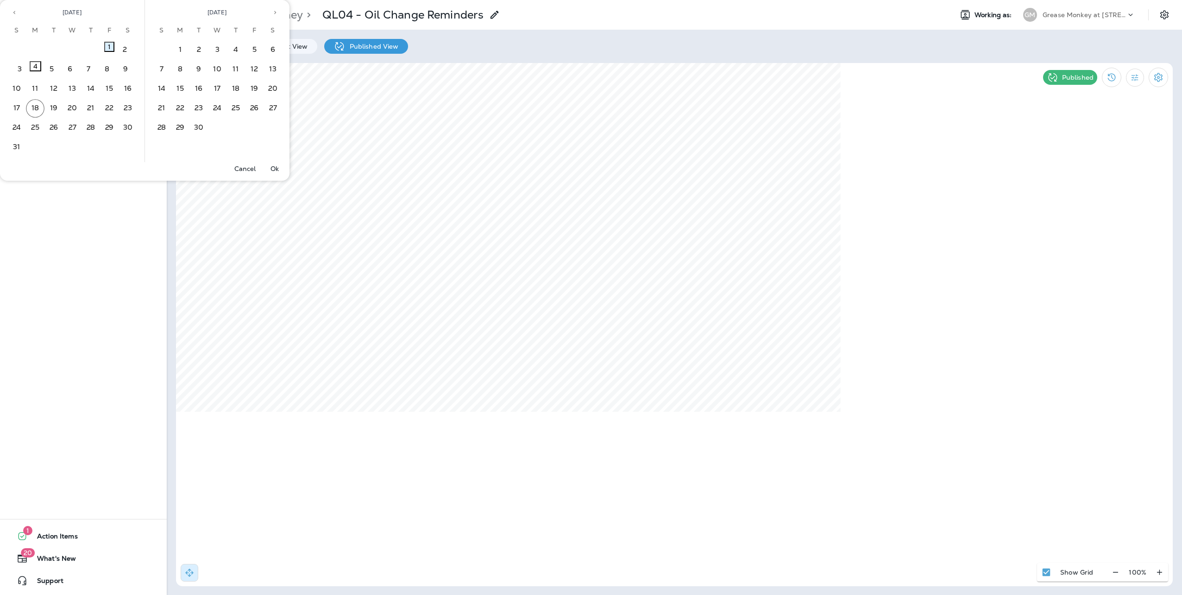
click at [105, 50] on button "1" at bounding box center [109, 47] width 10 height 10
click at [270, 169] on button "Ok" at bounding box center [275, 168] width 30 height 13
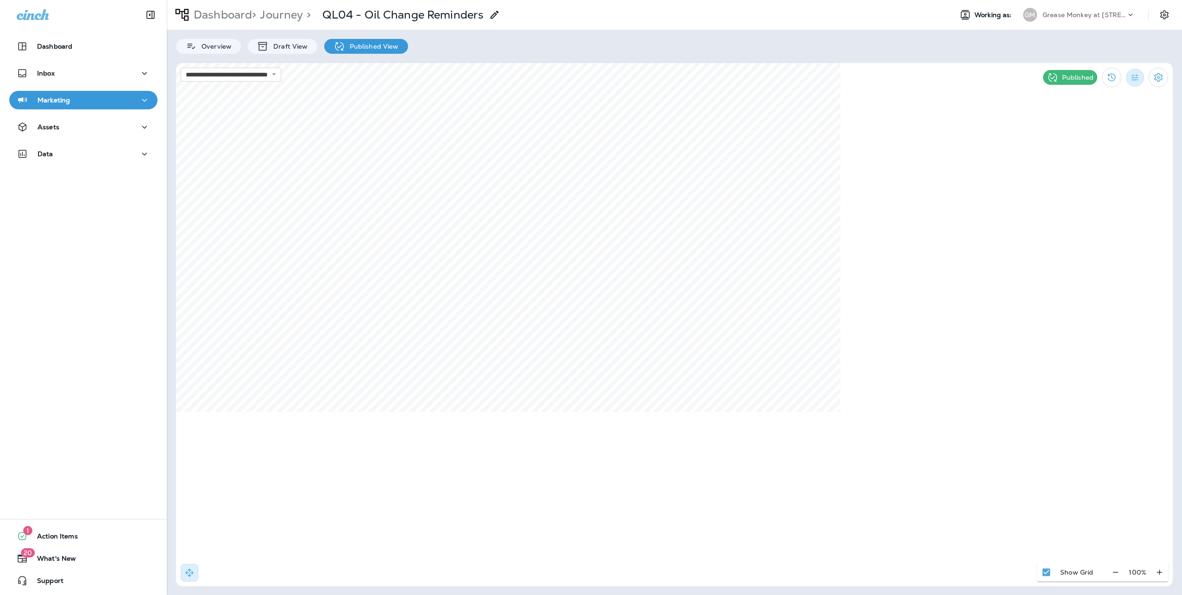
click at [1138, 77] on icon "Filter Statistics" at bounding box center [1135, 78] width 10 height 10
click at [1082, 185] on p "Date Range" at bounding box center [1091, 186] width 38 height 7
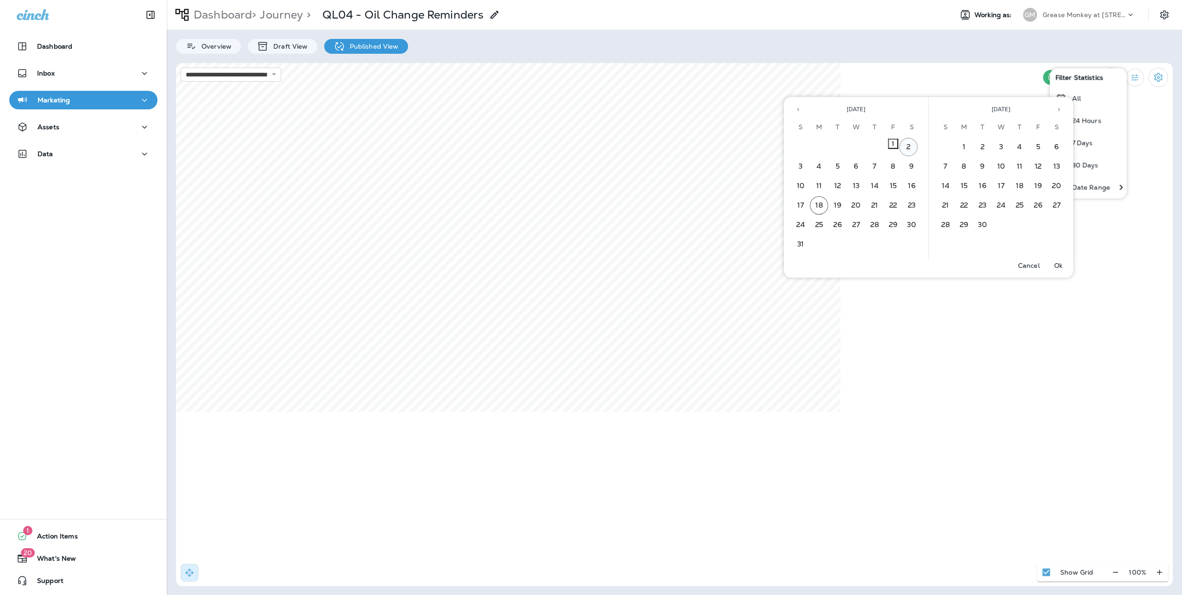
click at [914, 149] on button "2" at bounding box center [908, 147] width 19 height 19
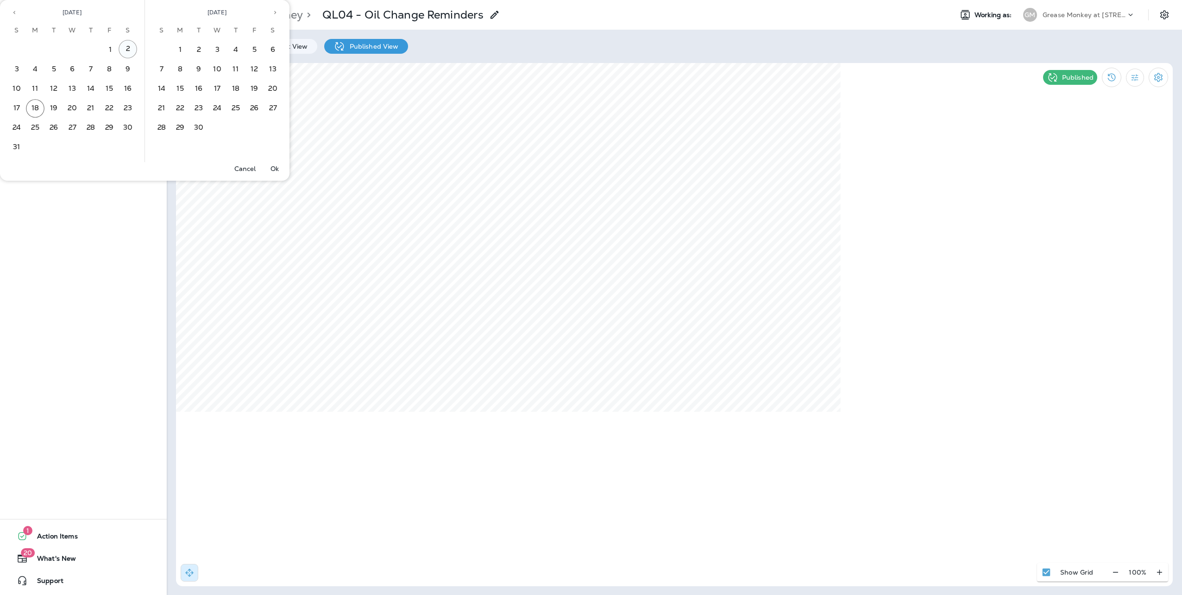
click at [135, 49] on button "2" at bounding box center [128, 49] width 19 height 19
click at [277, 168] on p "Ok" at bounding box center [274, 168] width 8 height 7
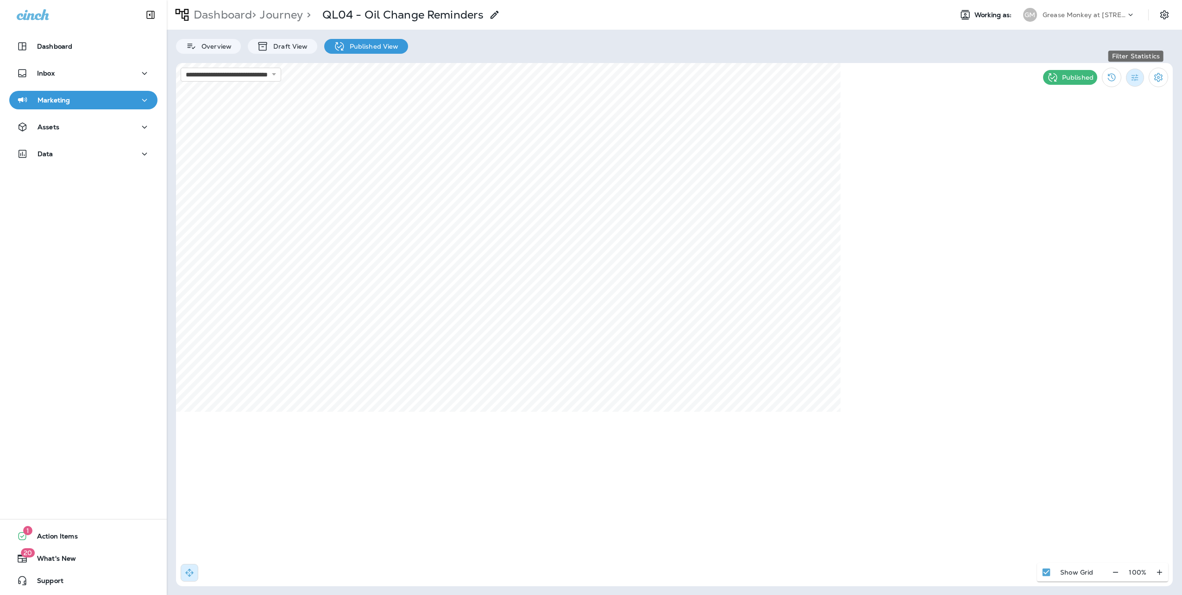
click at [1138, 74] on icon "Filter Statistics" at bounding box center [1135, 78] width 10 height 10
click at [1095, 184] on p "Date Range" at bounding box center [1091, 186] width 38 height 7
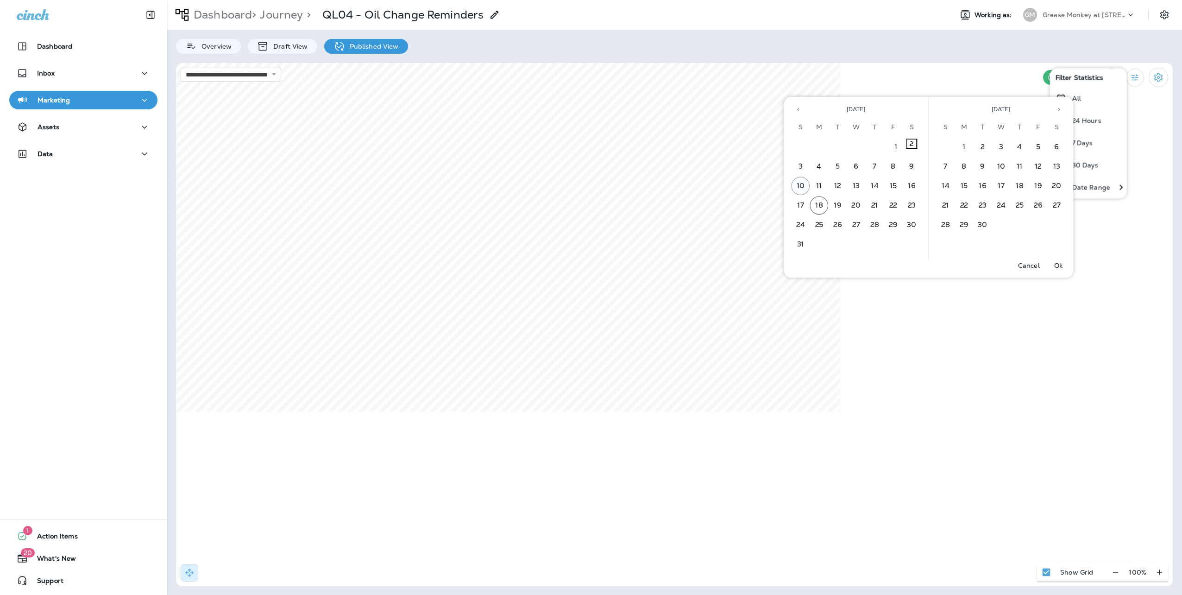
click at [799, 183] on button "10" at bounding box center [801, 186] width 19 height 19
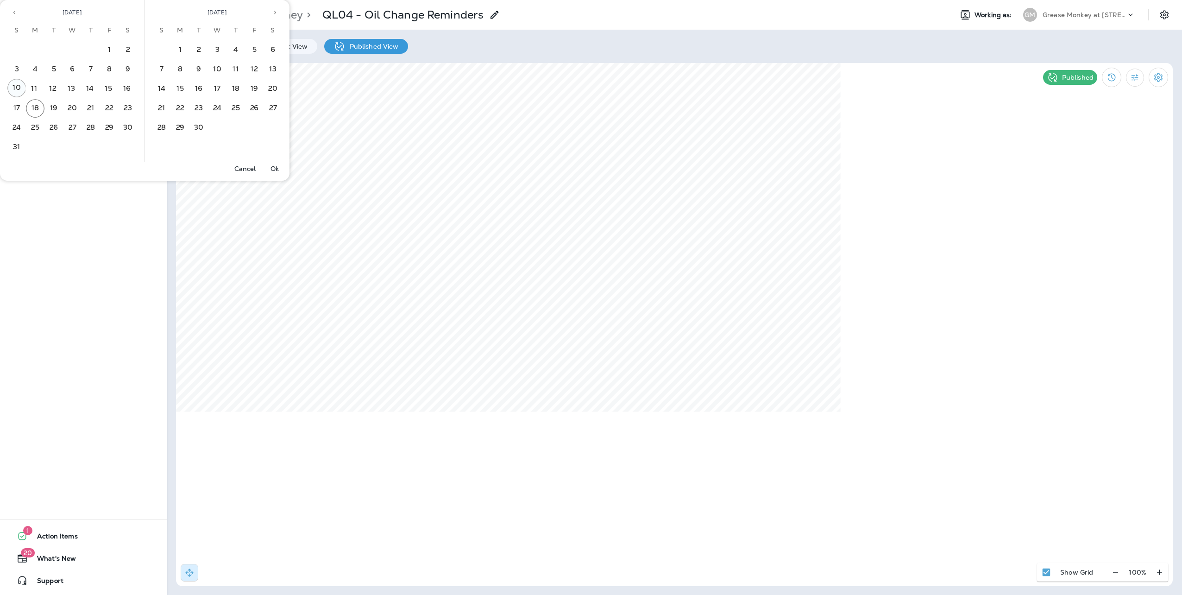
click at [14, 84] on button "10" at bounding box center [16, 88] width 19 height 19
click at [273, 170] on p "Ok" at bounding box center [274, 168] width 8 height 7
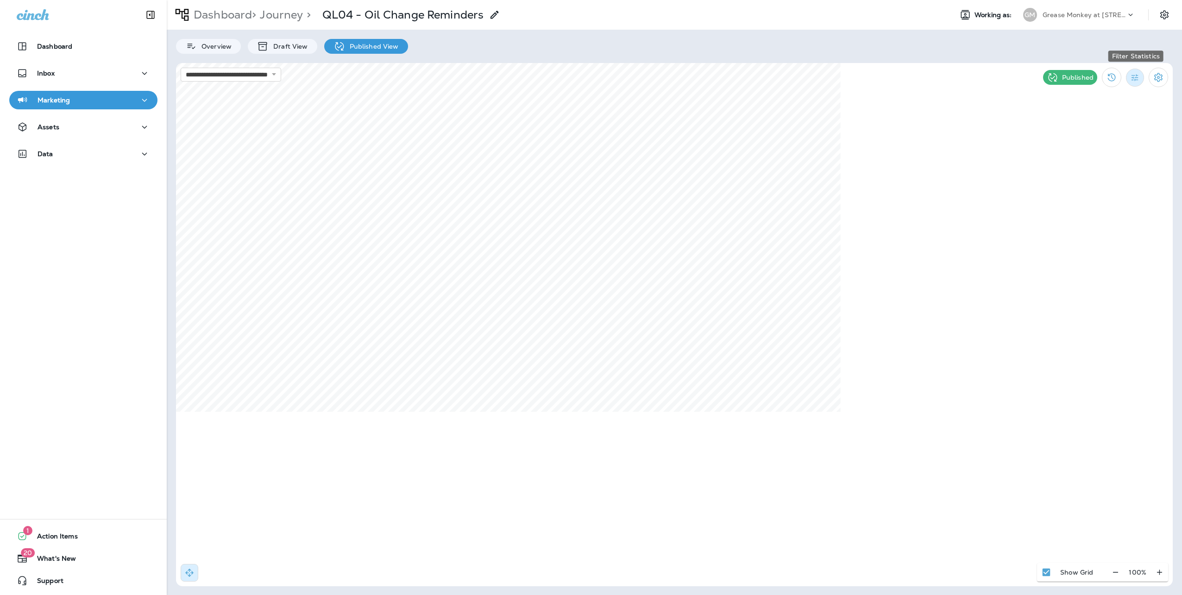
click at [1137, 78] on icon "Filter Statistics" at bounding box center [1135, 78] width 10 height 10
click at [1086, 179] on div "Date Range" at bounding box center [1082, 187] width 66 height 22
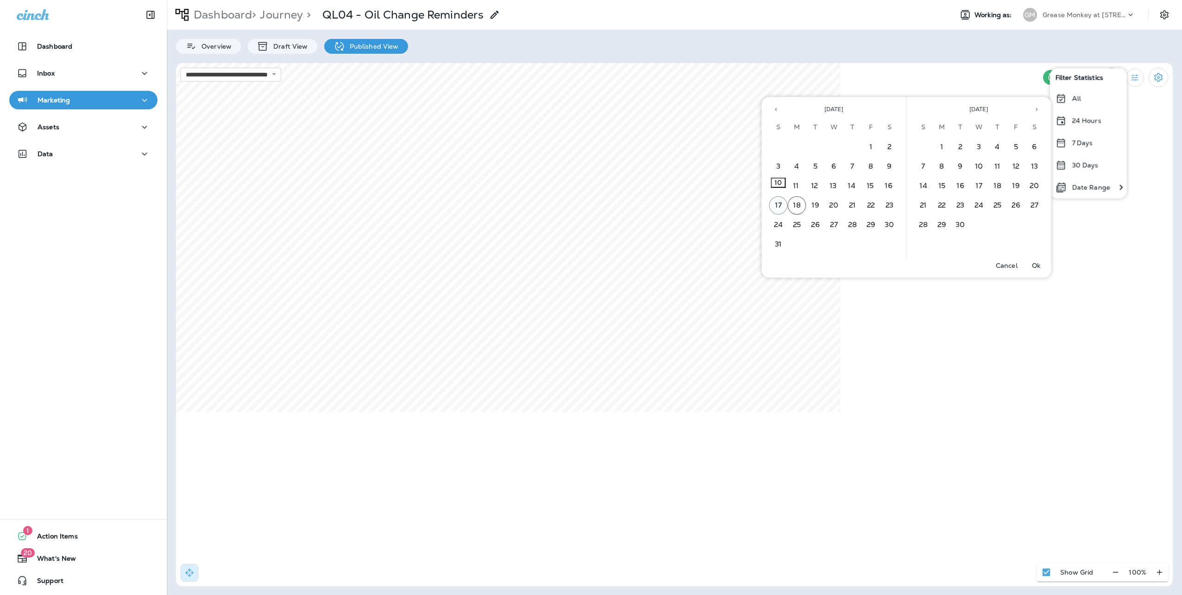
click at [775, 206] on button "17" at bounding box center [778, 205] width 19 height 19
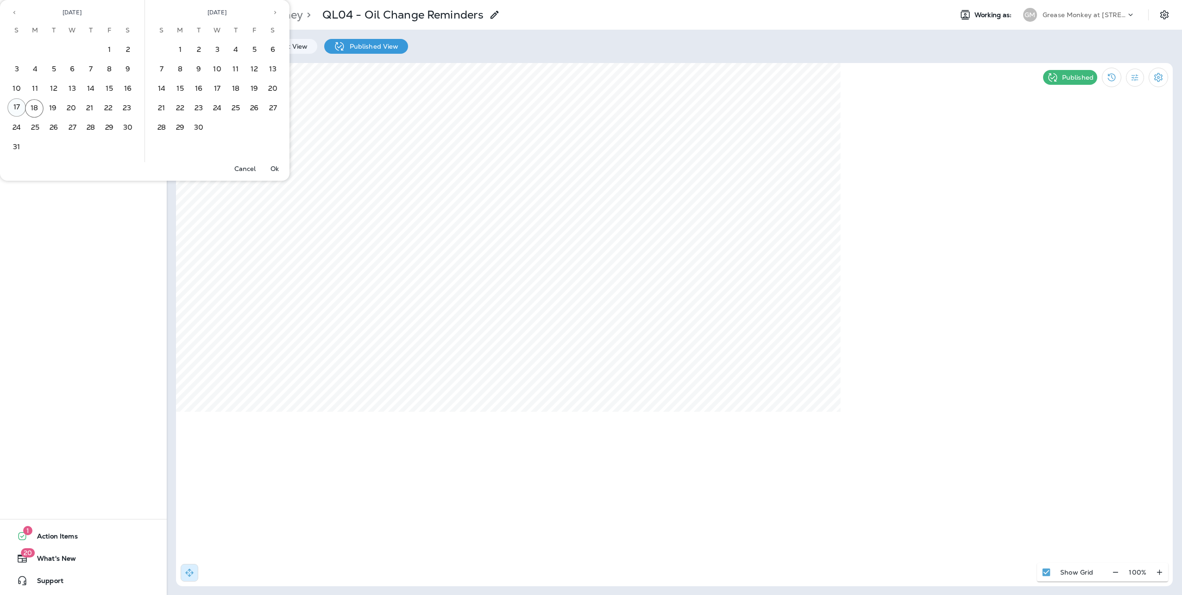
click at [18, 106] on button "17" at bounding box center [16, 107] width 19 height 19
click at [273, 167] on p "Ok" at bounding box center [274, 168] width 8 height 7
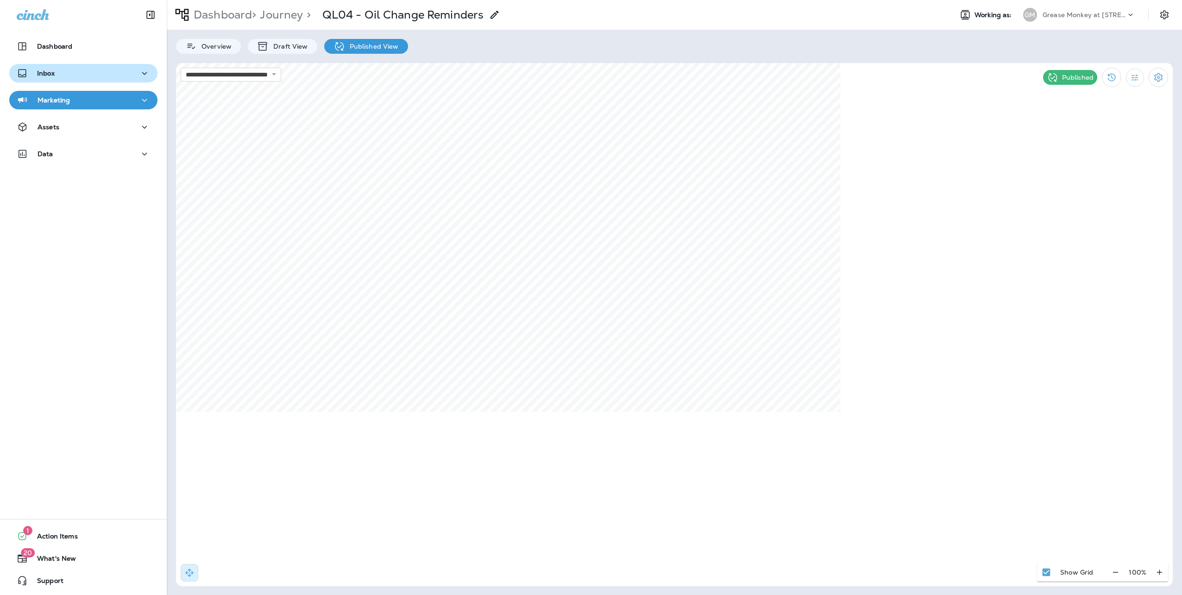
click at [56, 76] on div "Inbox" at bounding box center [83, 74] width 133 height 12
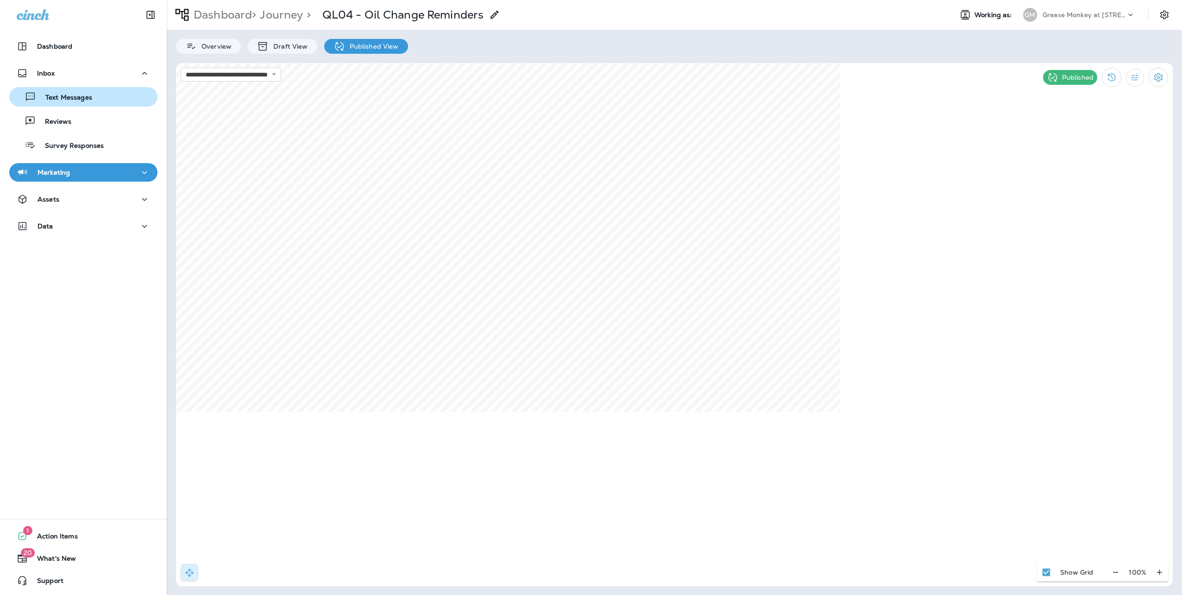
click at [57, 96] on p "Text Messages" at bounding box center [64, 98] width 56 height 9
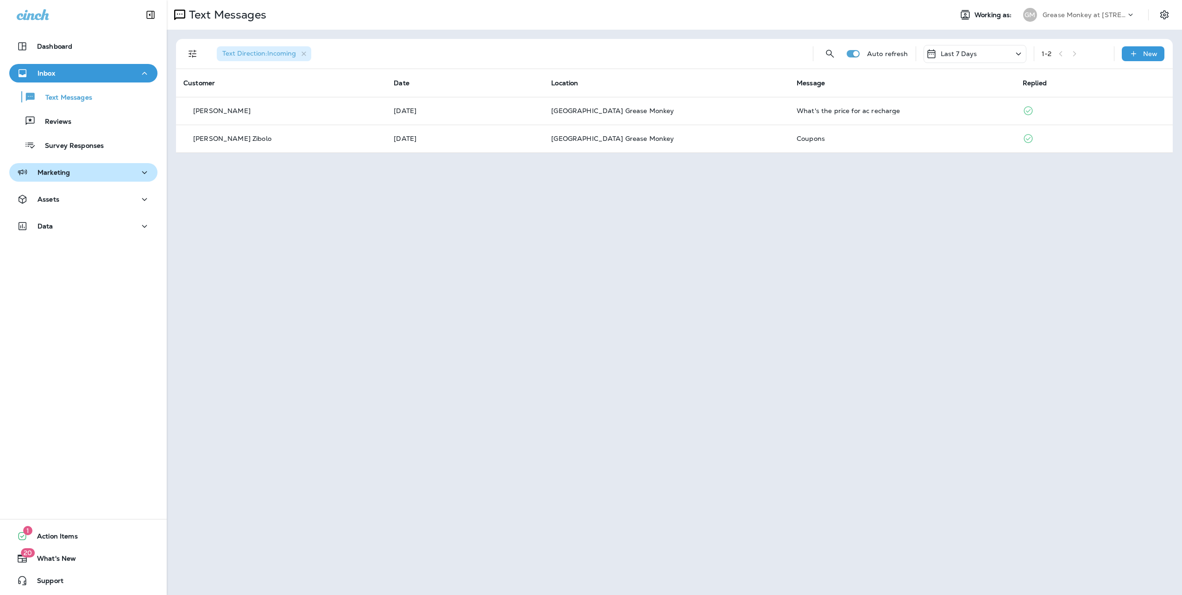
click at [55, 173] on p "Marketing" at bounding box center [54, 172] width 32 height 7
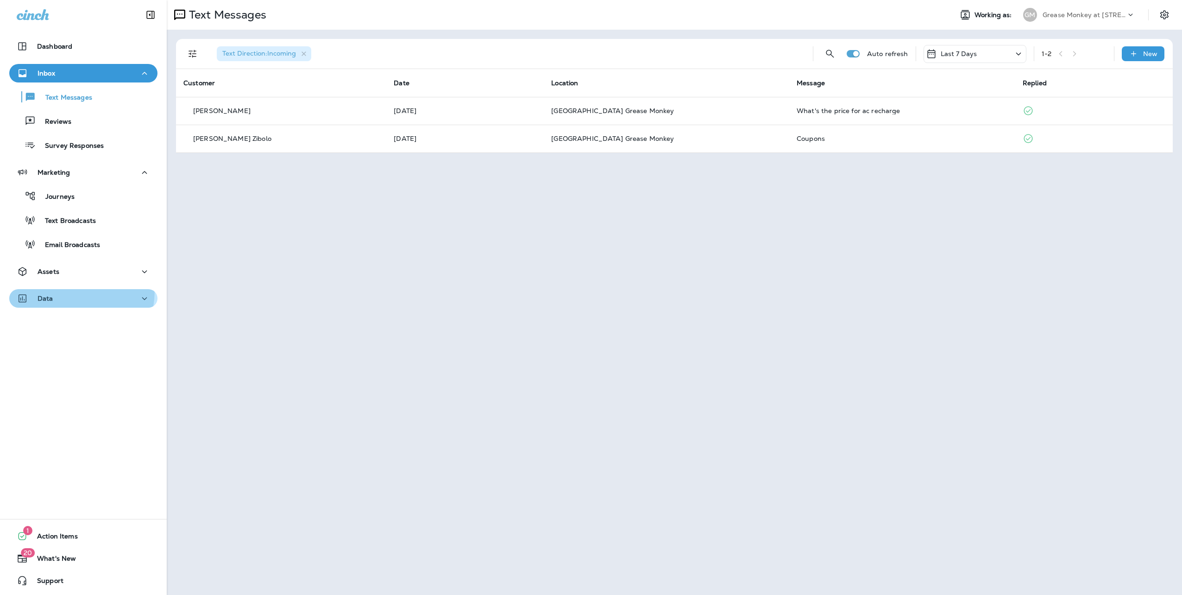
click at [53, 289] on button "Data" at bounding box center [83, 298] width 148 height 19
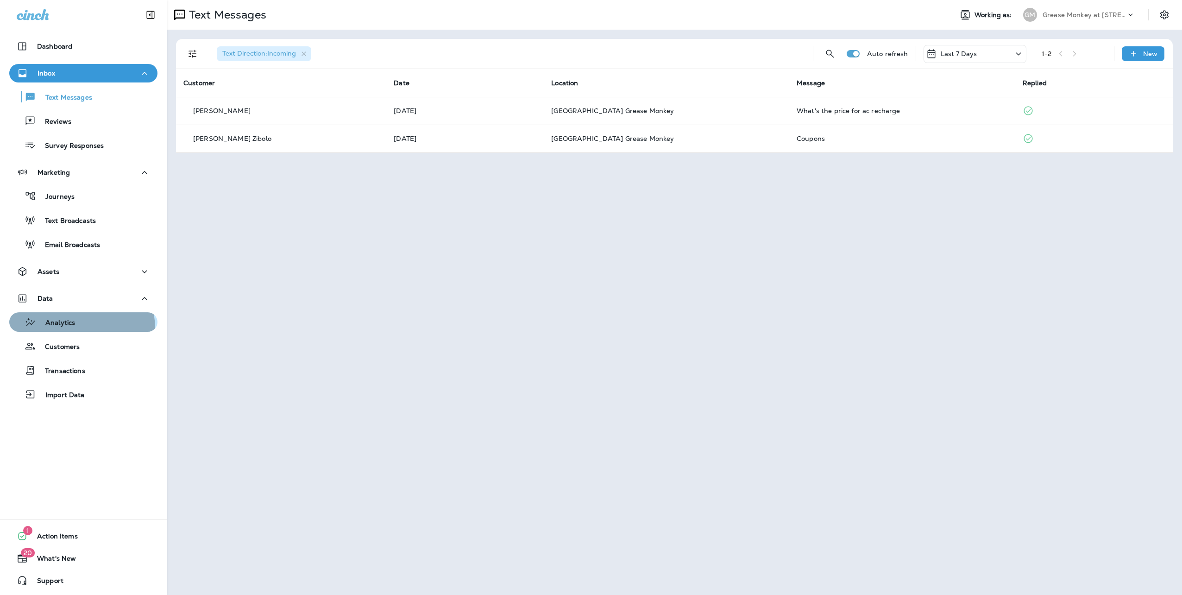
click at [64, 330] on button "Analytics" at bounding box center [83, 321] width 148 height 19
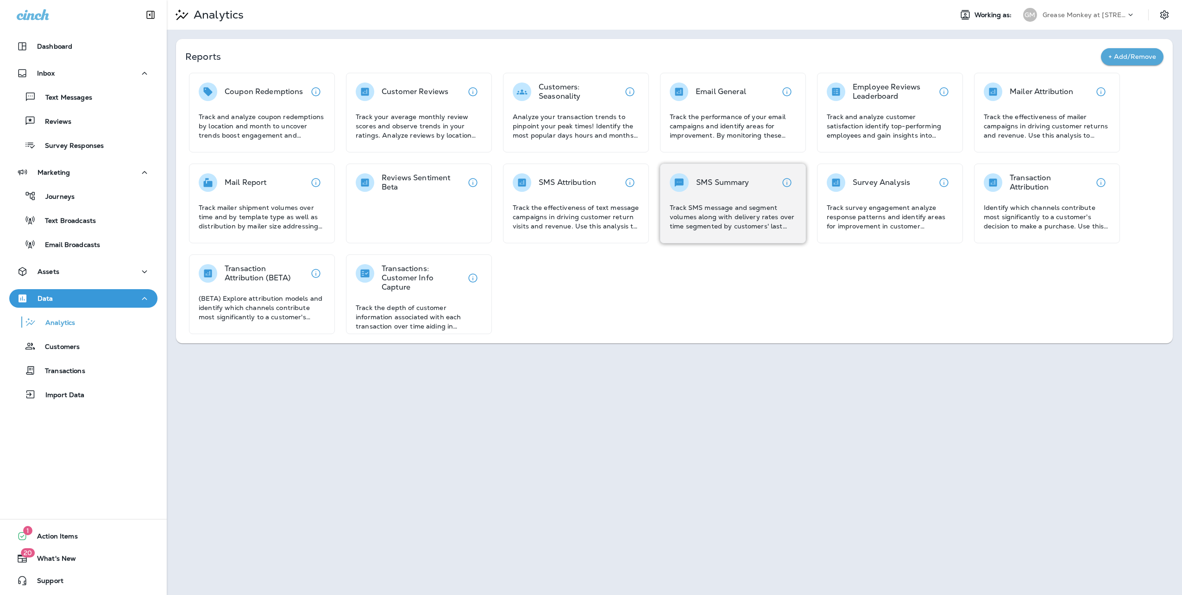
click at [727, 204] on p "Track SMS message and segment volumes along with delivery rates over time segme…" at bounding box center [733, 217] width 126 height 28
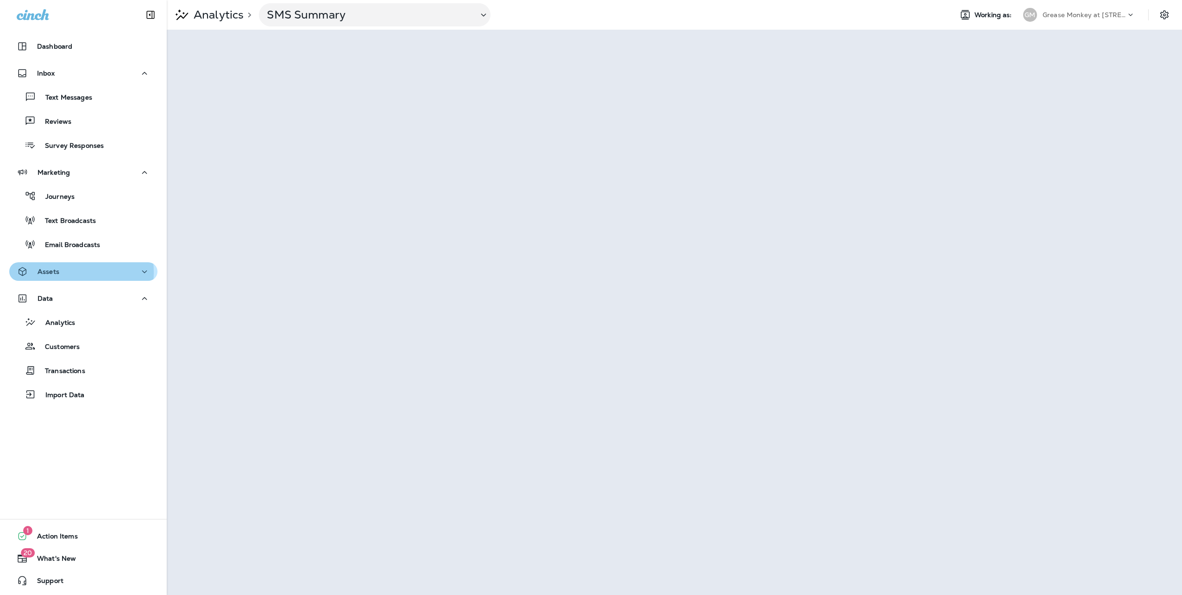
click at [69, 272] on div "Assets" at bounding box center [83, 272] width 133 height 12
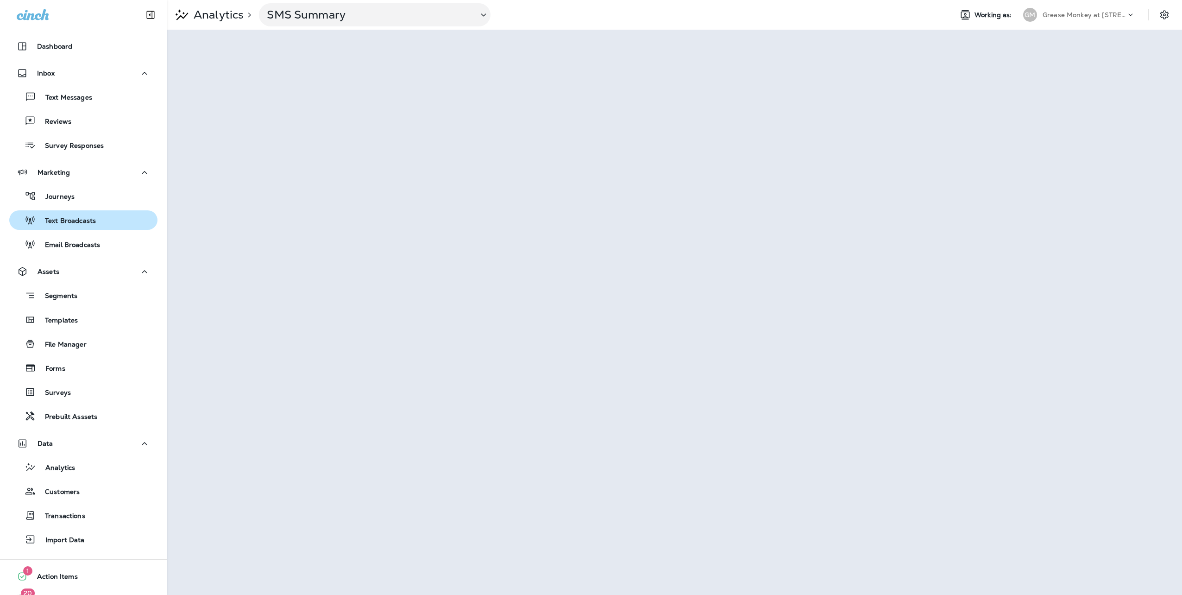
click at [77, 223] on p "Text Broadcasts" at bounding box center [66, 221] width 60 height 9
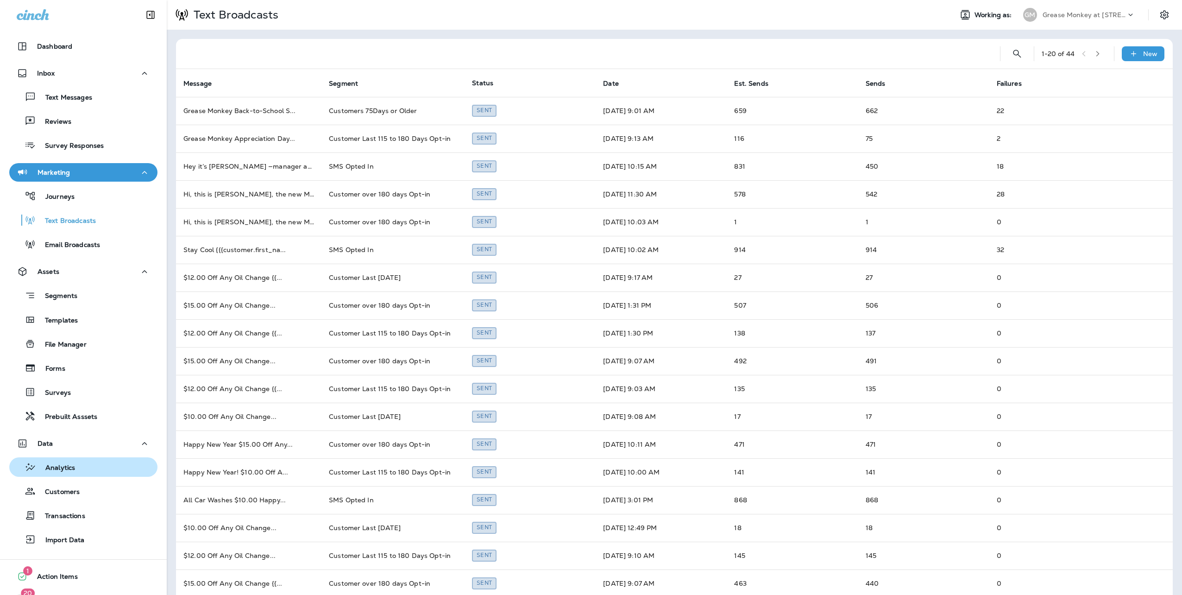
click at [71, 470] on p "Analytics" at bounding box center [55, 468] width 39 height 9
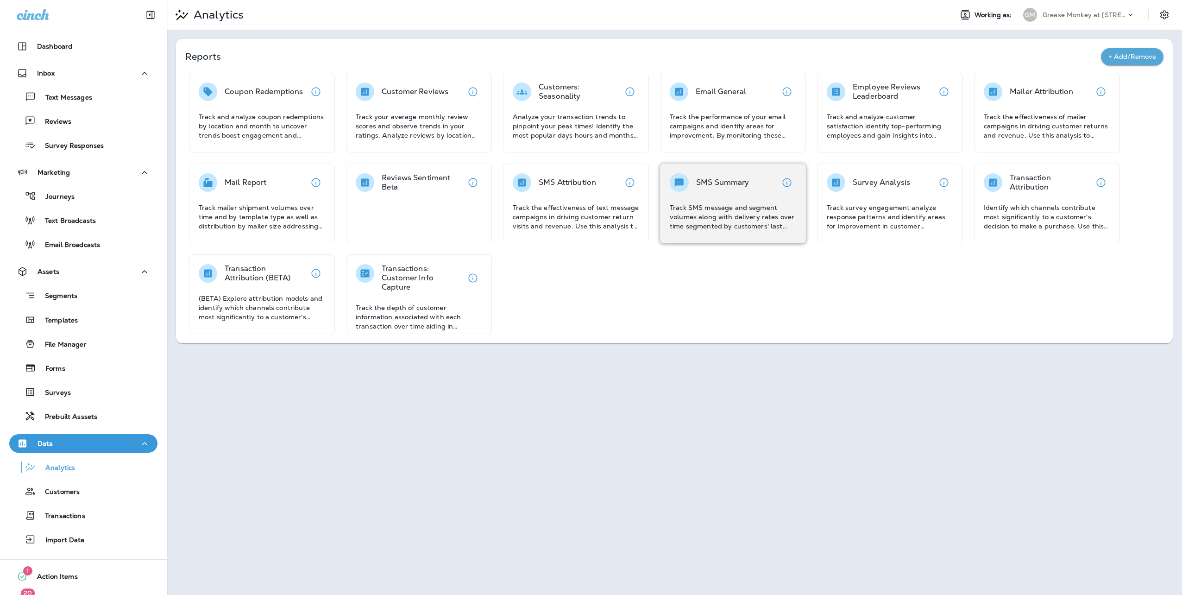
click at [714, 206] on p "Track SMS message and segment volumes along with delivery rates over time segme…" at bounding box center [733, 217] width 126 height 28
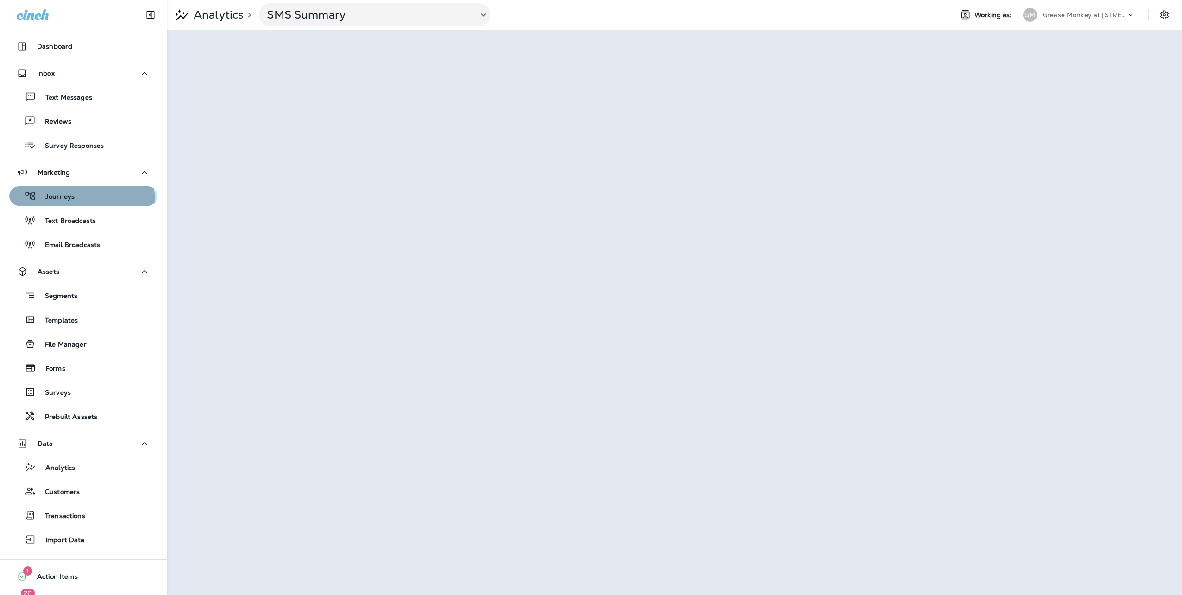
click at [74, 202] on div "Journeys" at bounding box center [83, 196] width 141 height 14
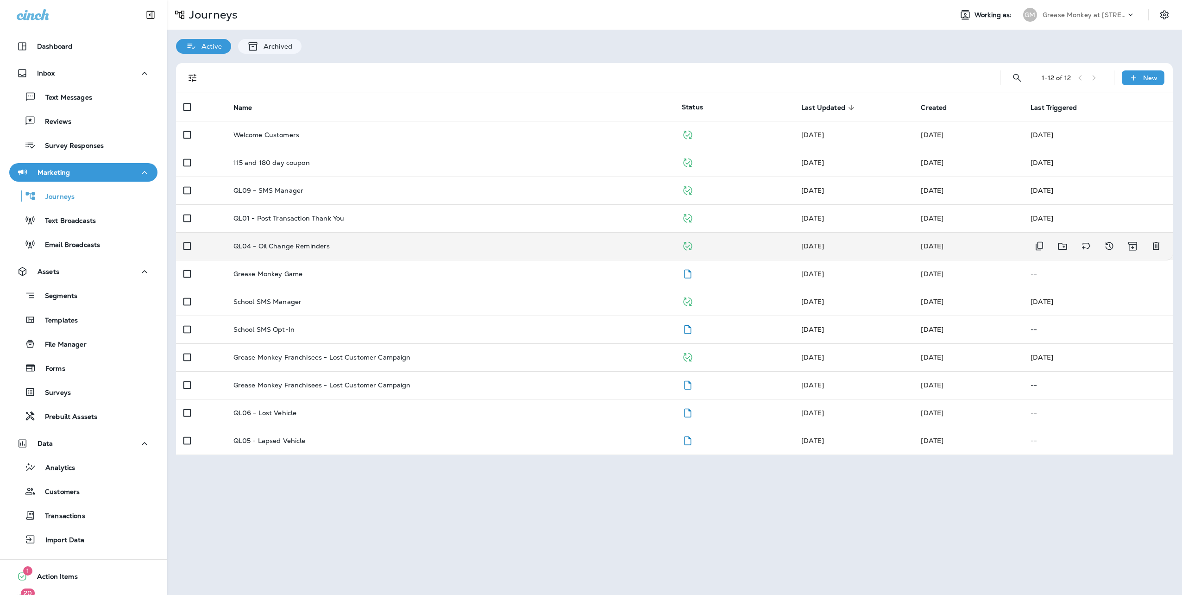
click at [277, 248] on p "QL04 - Oil Change Reminders" at bounding box center [281, 245] width 97 height 7
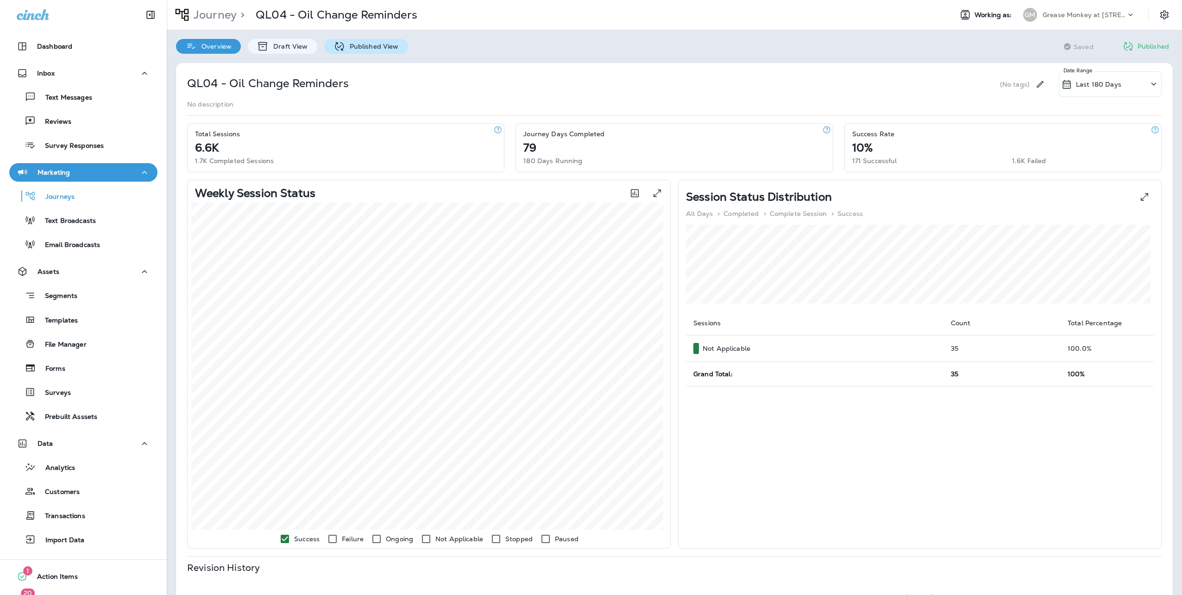
click at [388, 42] on div "Published View" at bounding box center [366, 46] width 84 height 15
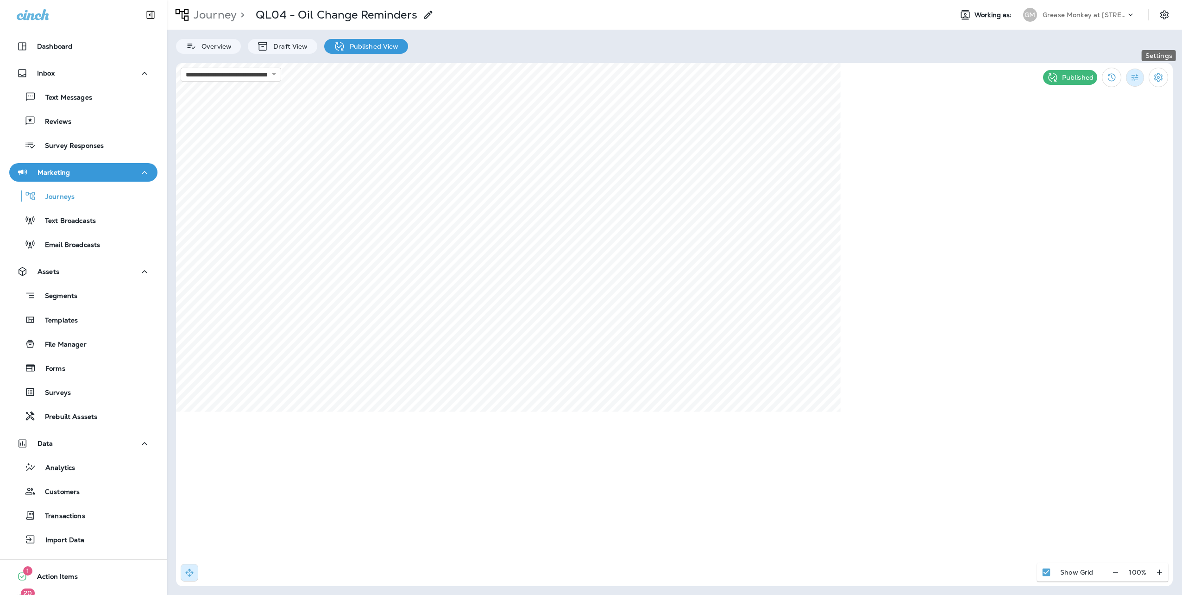
click at [1136, 79] on icon "Filter Statistics" at bounding box center [1135, 78] width 10 height 10
click at [1134, 76] on icon "Filter Statistics" at bounding box center [1135, 78] width 10 height 10
click at [1108, 188] on p "Date Range" at bounding box center [1091, 186] width 38 height 7
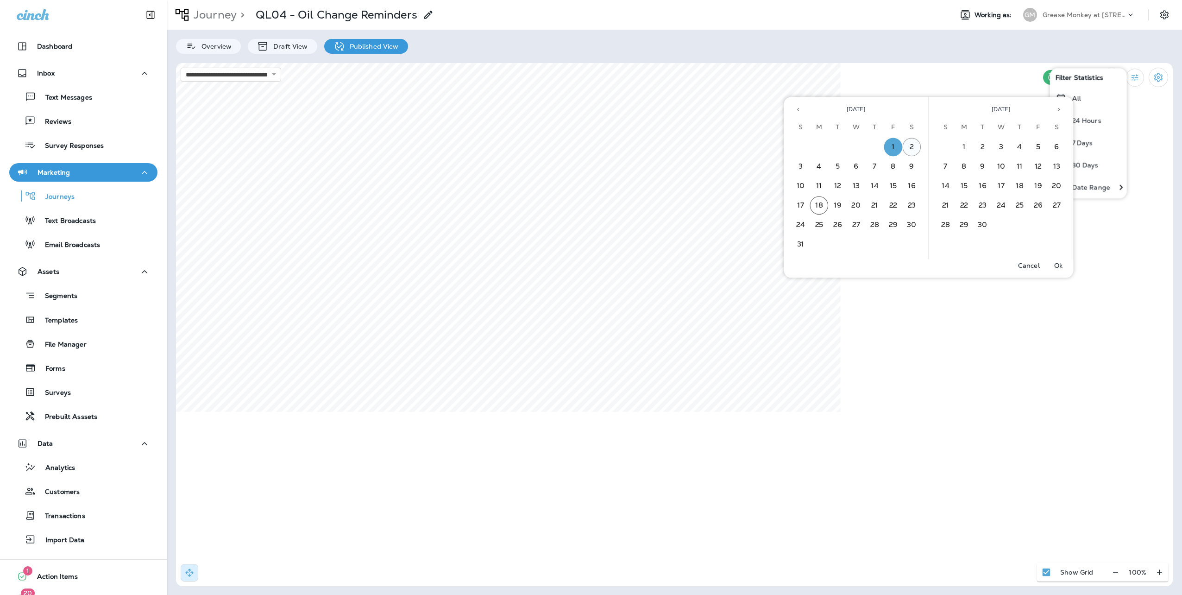
click at [918, 148] on button "2" at bounding box center [912, 147] width 19 height 19
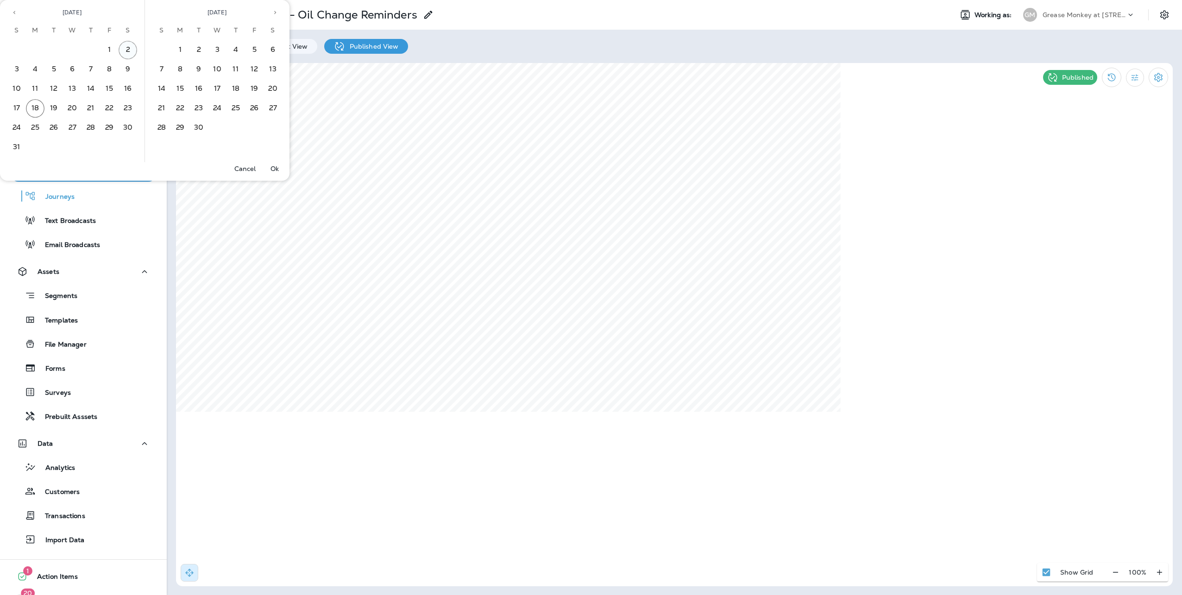
click at [126, 48] on button "2" at bounding box center [128, 50] width 19 height 19
click at [271, 170] on p "Ok" at bounding box center [274, 168] width 8 height 7
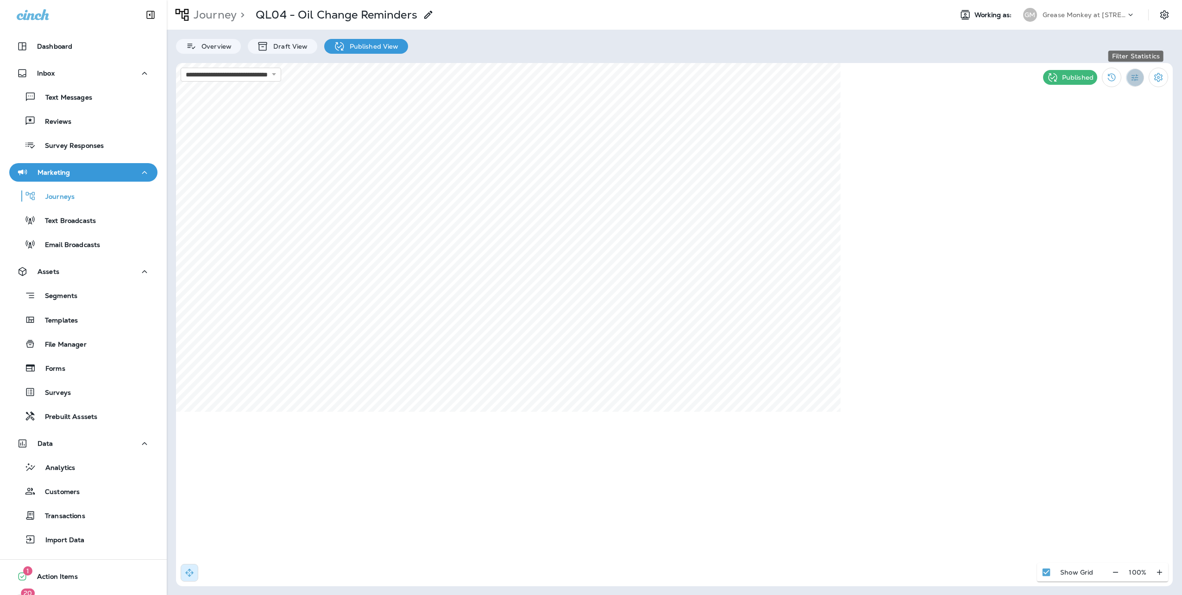
click at [1135, 80] on icon "Filter Statistics" at bounding box center [1135, 78] width 10 height 10
click at [1092, 185] on p "Date Range" at bounding box center [1091, 186] width 38 height 7
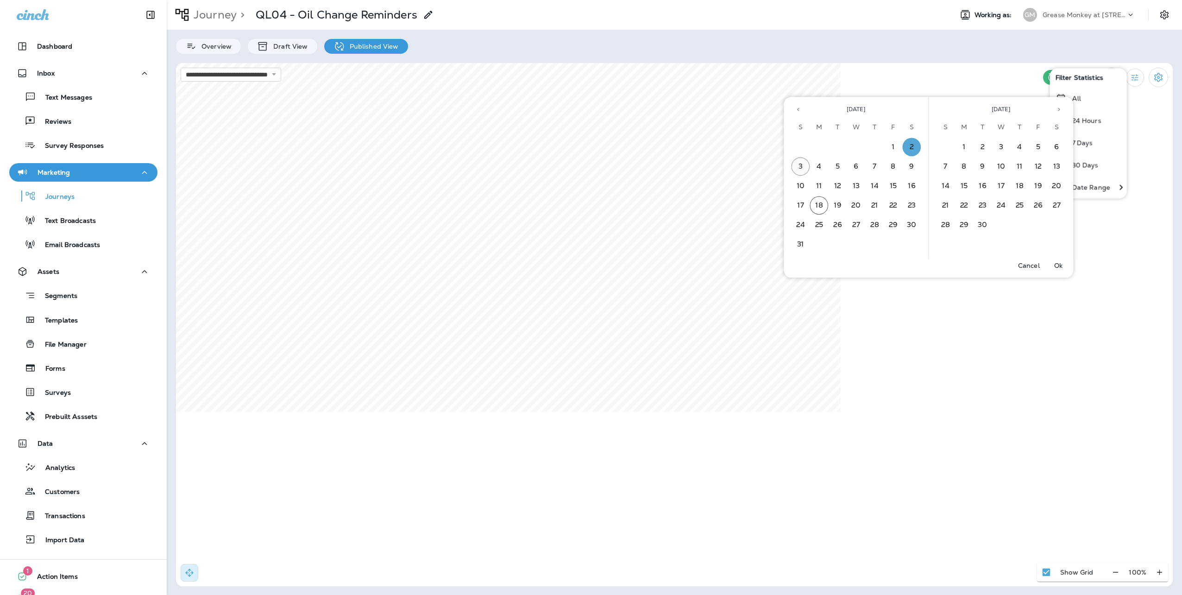
click at [798, 166] on button "3" at bounding box center [801, 166] width 19 height 19
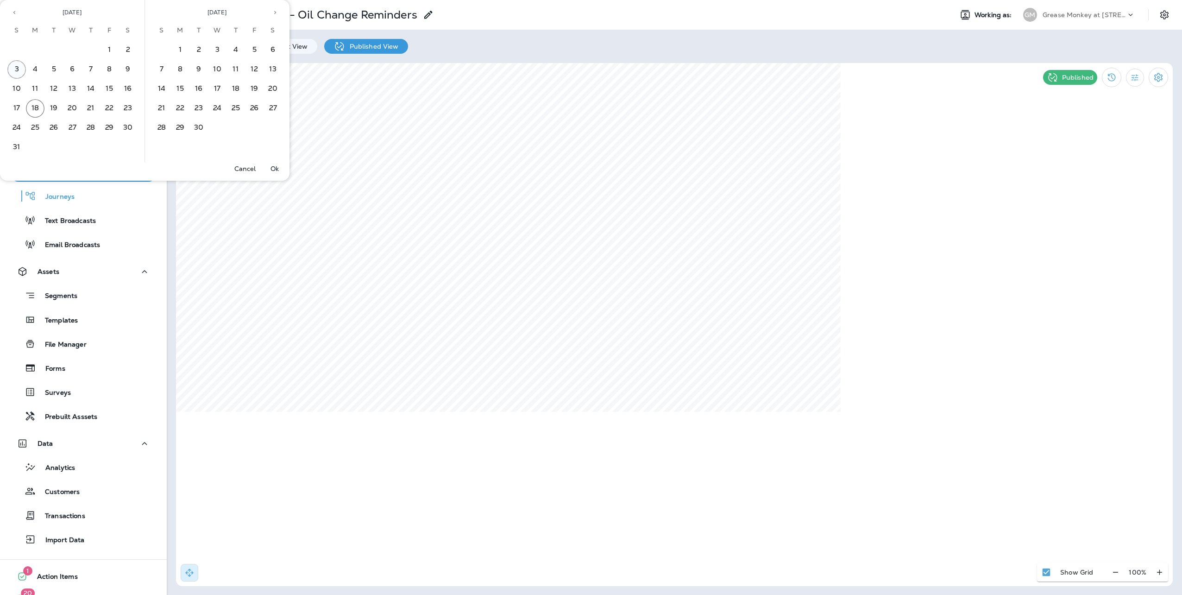
click at [14, 65] on button "3" at bounding box center [16, 69] width 19 height 19
click at [282, 172] on button "Ok" at bounding box center [275, 168] width 30 height 13
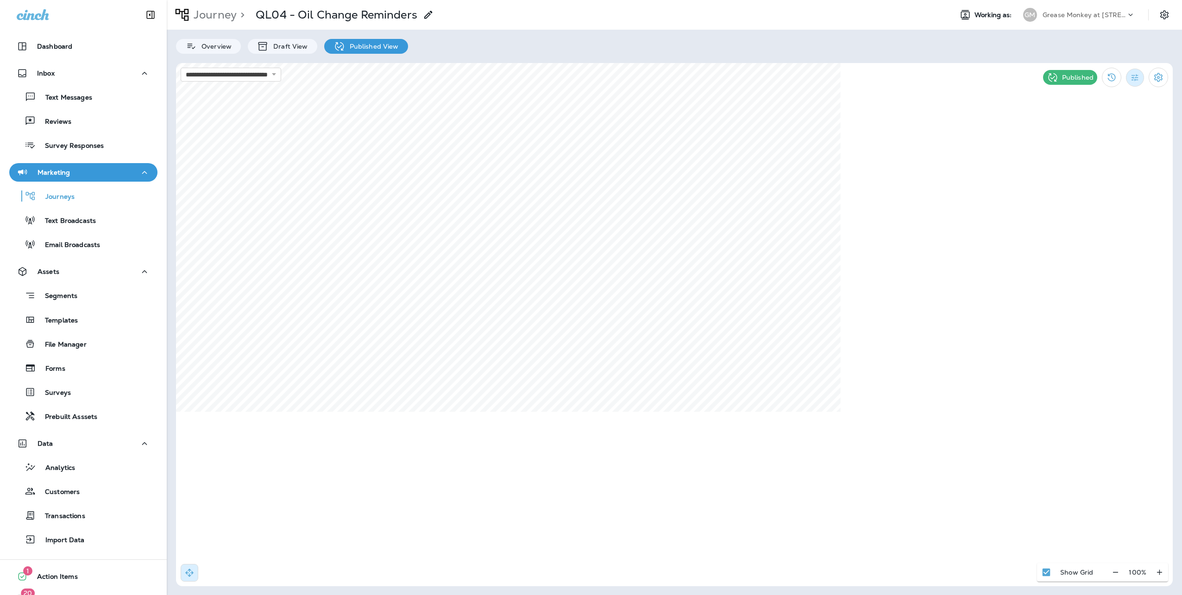
click at [1134, 77] on icon "Filter Statistics" at bounding box center [1134, 77] width 7 height 7
click at [1087, 190] on p "Date Range" at bounding box center [1091, 186] width 38 height 7
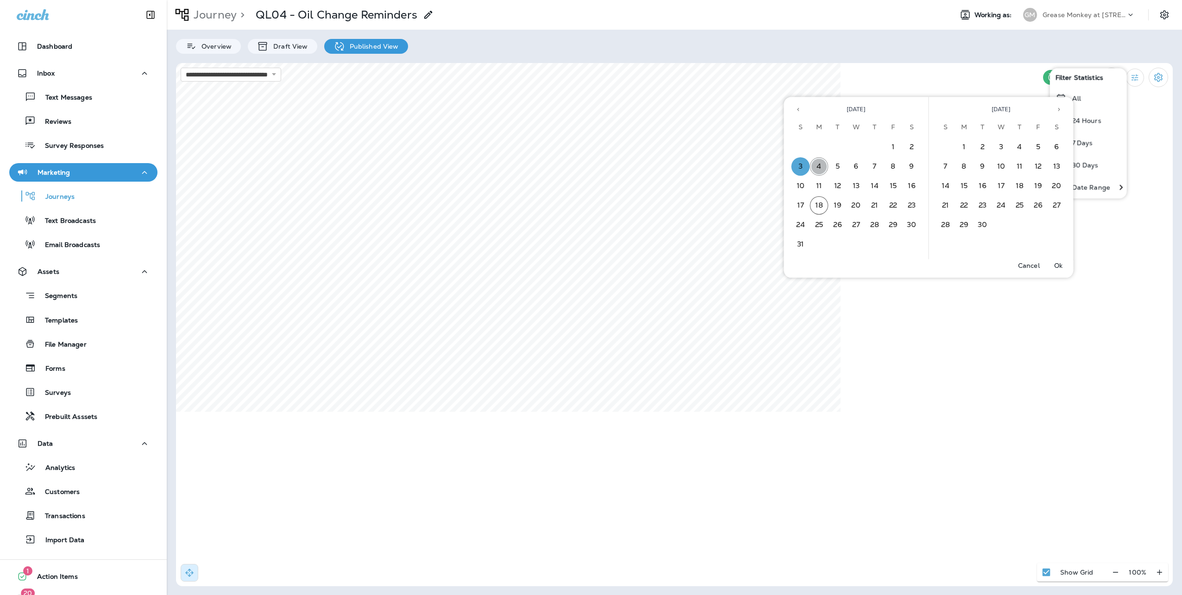
click at [815, 165] on button "4" at bounding box center [819, 166] width 19 height 19
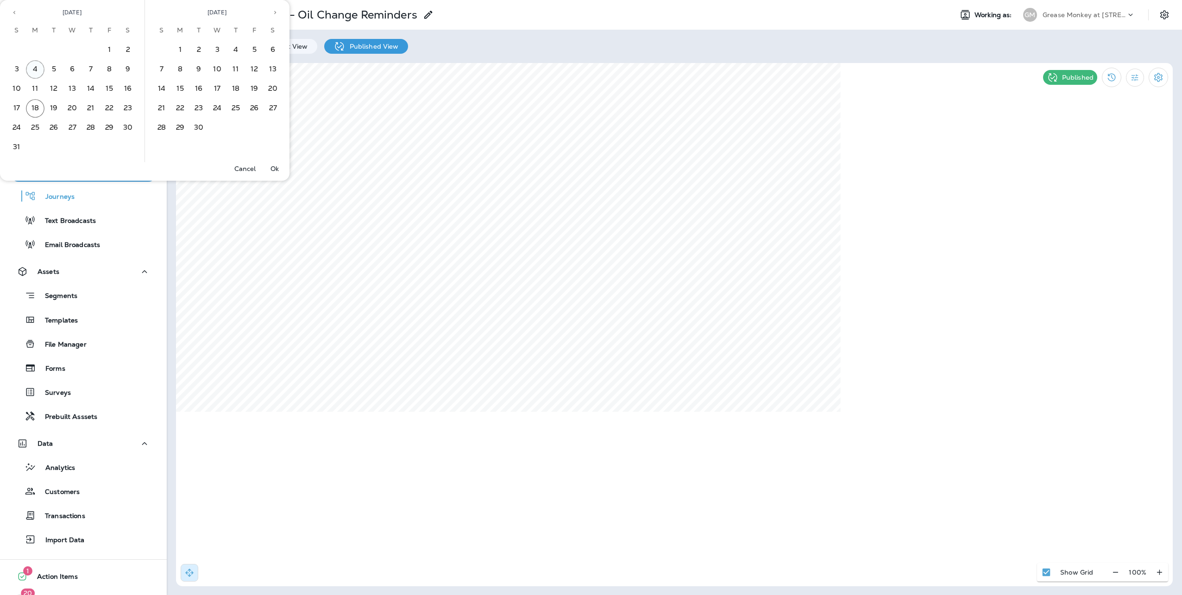
click at [38, 70] on button "4" at bounding box center [35, 69] width 19 height 19
click at [272, 167] on p "Ok" at bounding box center [274, 168] width 8 height 7
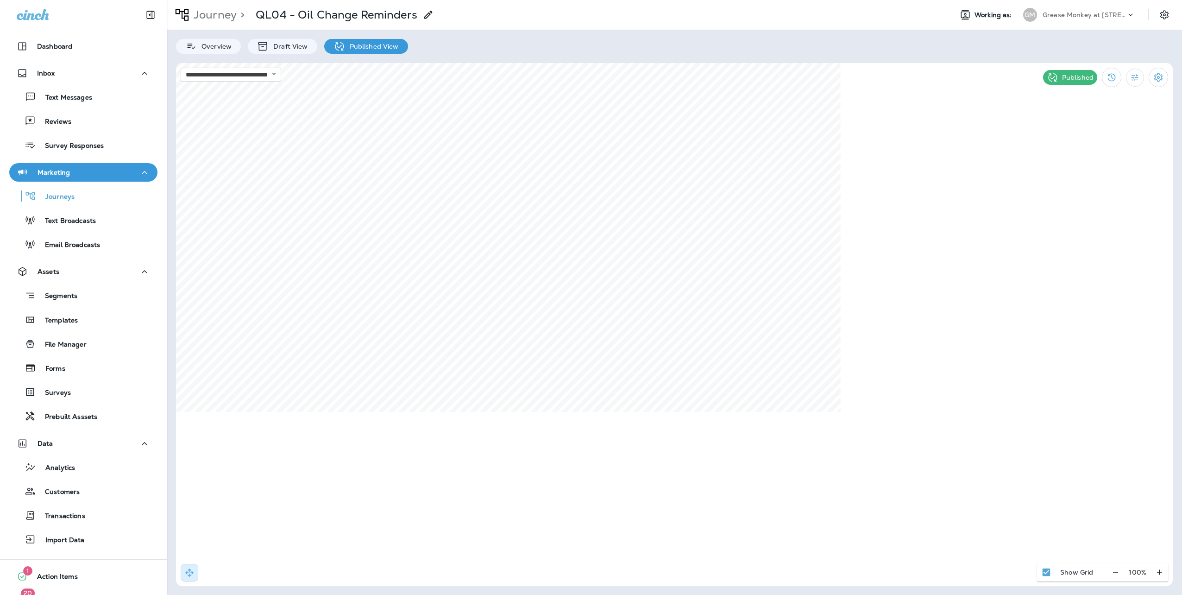
drag, startPoint x: 1134, startPoint y: 82, endPoint x: 1134, endPoint y: 87, distance: 5.6
click at [1134, 82] on icon "Filter Statistics" at bounding box center [1135, 78] width 10 height 10
click at [1105, 188] on p "Date Range" at bounding box center [1091, 186] width 38 height 7
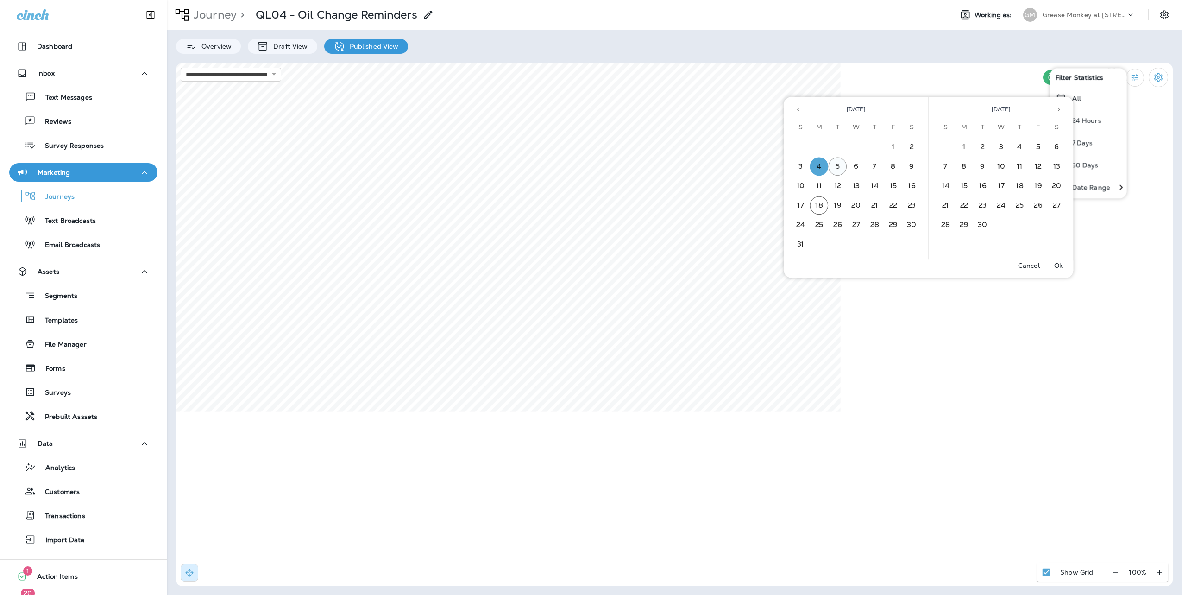
click at [837, 163] on button "5" at bounding box center [838, 166] width 19 height 19
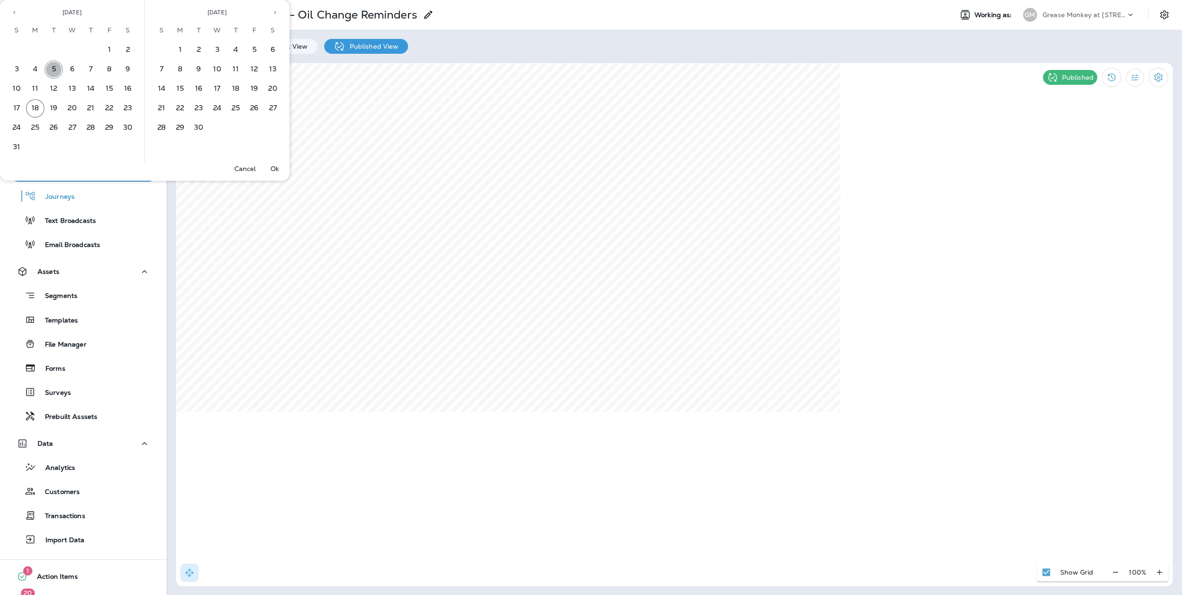
click at [53, 66] on button "5" at bounding box center [53, 69] width 19 height 19
click at [272, 168] on p "Ok" at bounding box center [274, 168] width 8 height 7
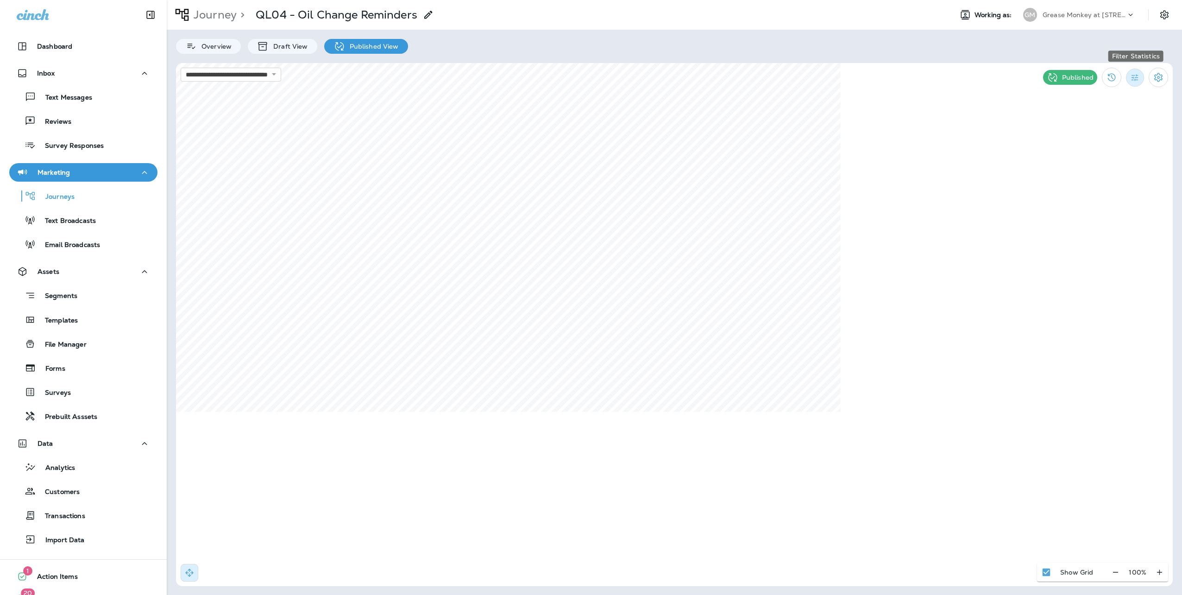
click at [1129, 76] on button "Filter Statistics" at bounding box center [1135, 78] width 18 height 18
click at [1110, 189] on p "Date Range" at bounding box center [1091, 186] width 38 height 7
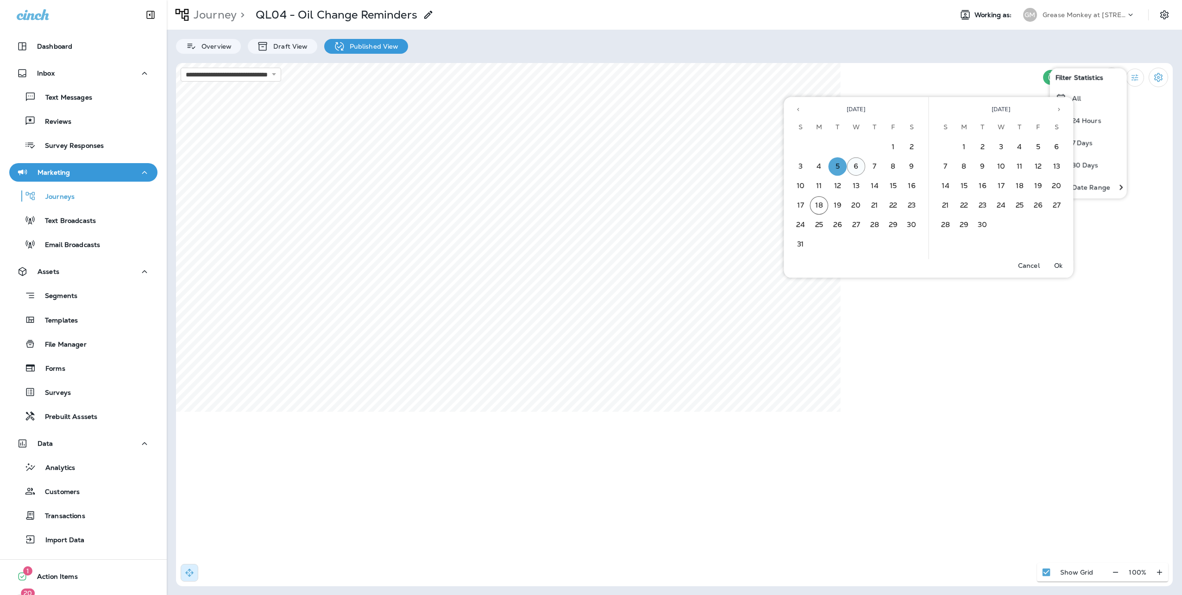
click at [855, 163] on button "6" at bounding box center [856, 166] width 19 height 19
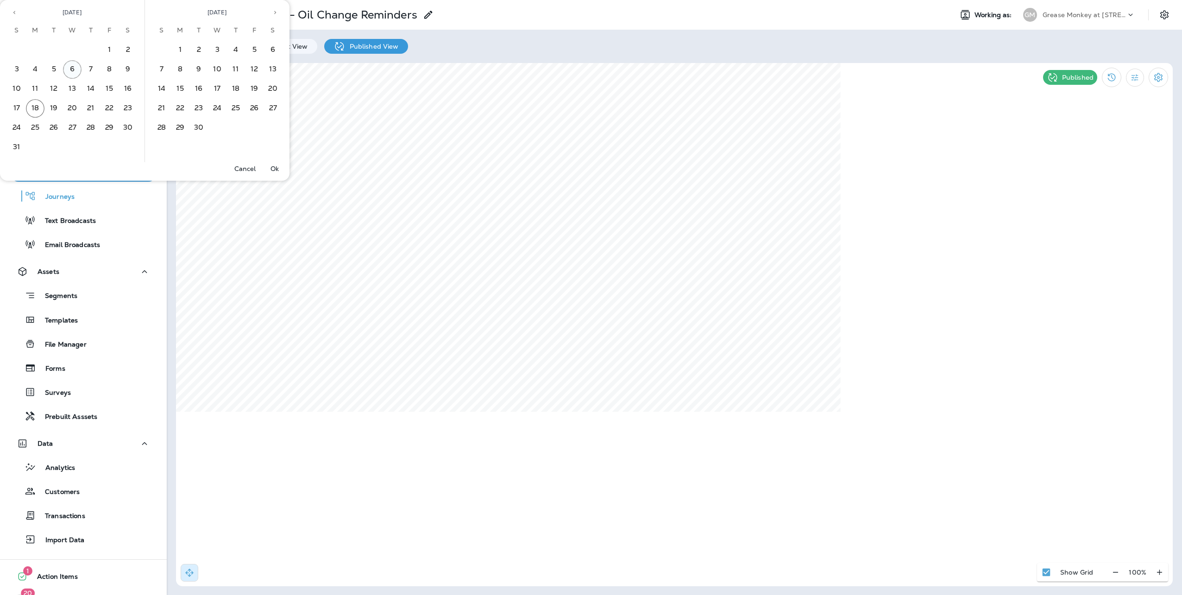
click at [79, 69] on button "6" at bounding box center [72, 69] width 19 height 19
click at [268, 167] on button "Ok" at bounding box center [275, 168] width 30 height 13
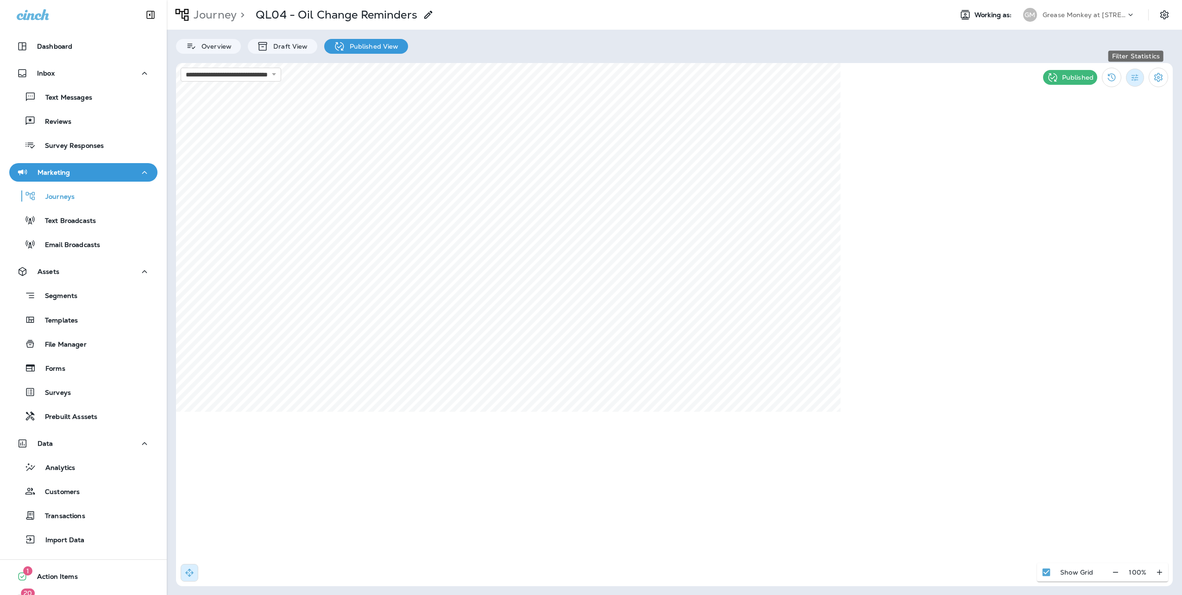
click at [1137, 73] on icon "Filter Statistics" at bounding box center [1135, 78] width 10 height 10
click at [1074, 185] on p "Date Range" at bounding box center [1091, 186] width 38 height 7
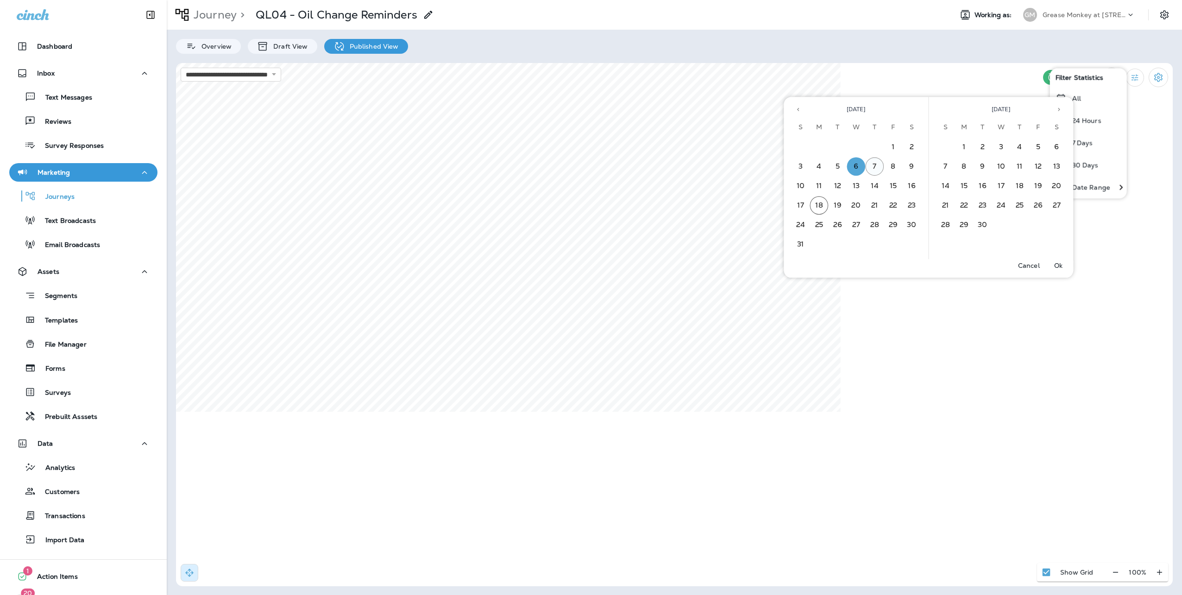
click at [873, 166] on button "7" at bounding box center [875, 166] width 19 height 19
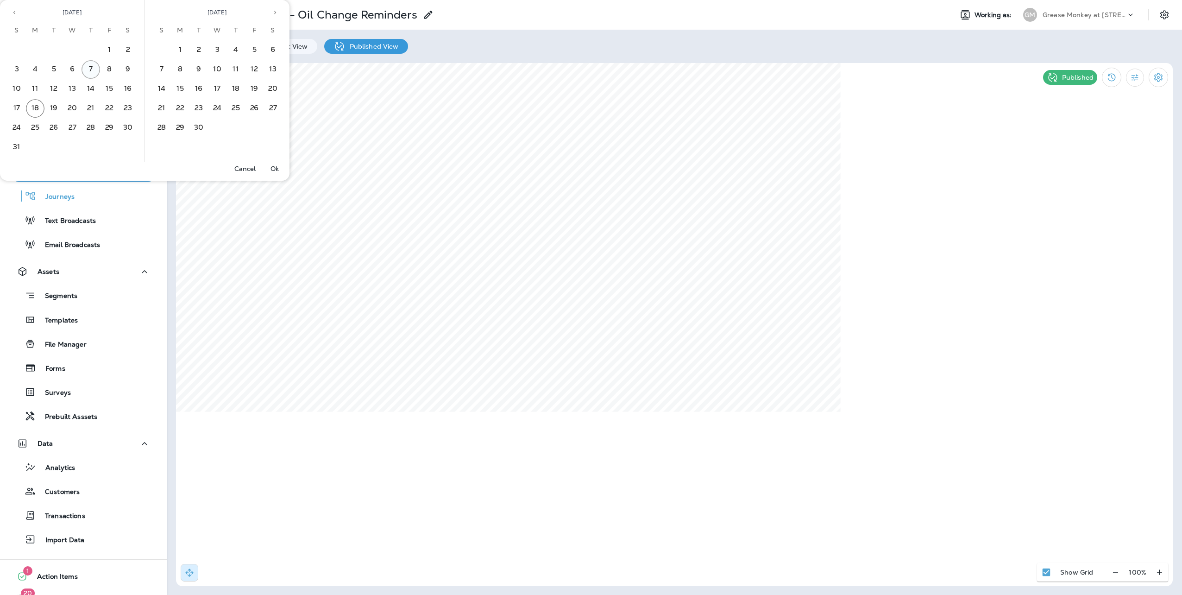
click at [96, 68] on button "7" at bounding box center [91, 69] width 19 height 19
click at [278, 166] on p "Ok" at bounding box center [274, 168] width 8 height 7
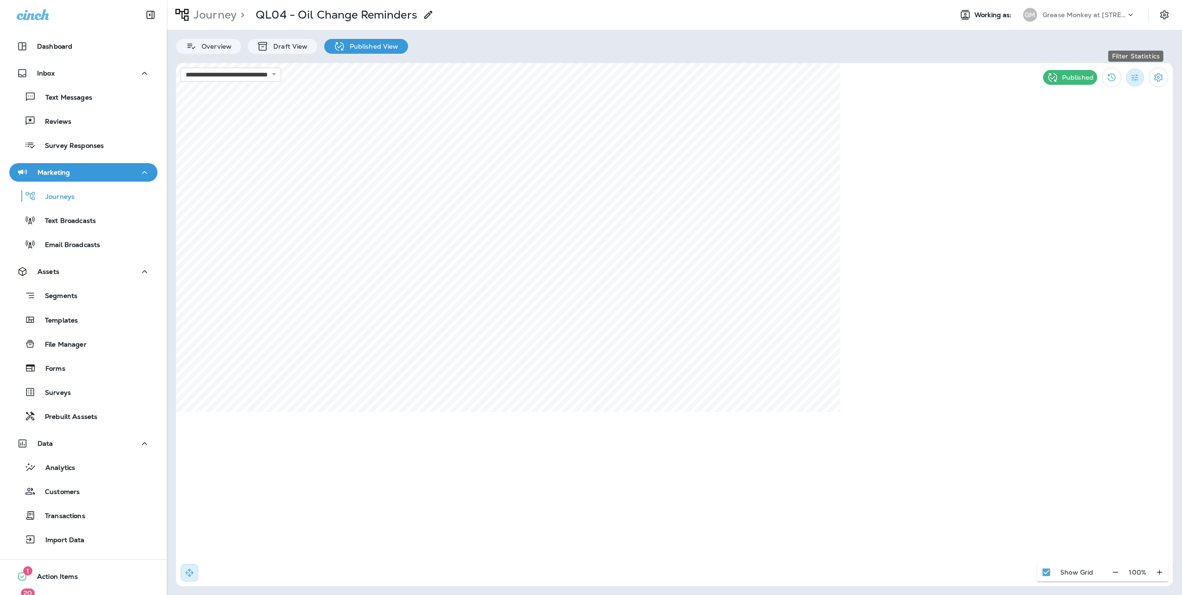
click at [1137, 76] on icon "Filter Statistics" at bounding box center [1135, 78] width 10 height 10
click at [1095, 183] on p "Date Range" at bounding box center [1091, 186] width 38 height 7
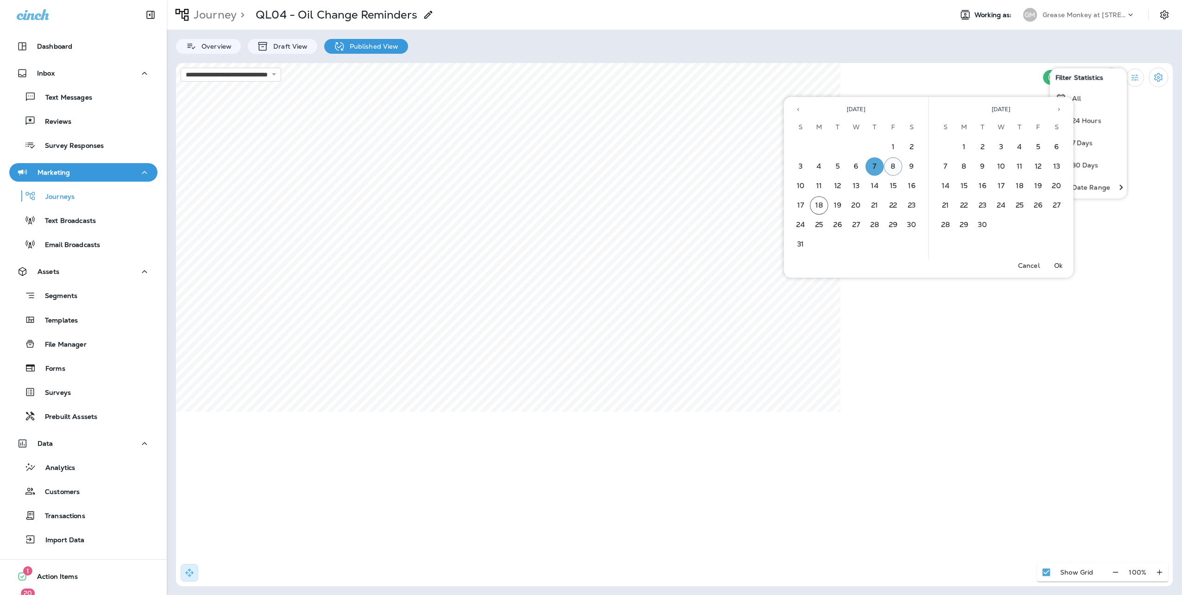
click at [892, 165] on button "8" at bounding box center [893, 166] width 19 height 19
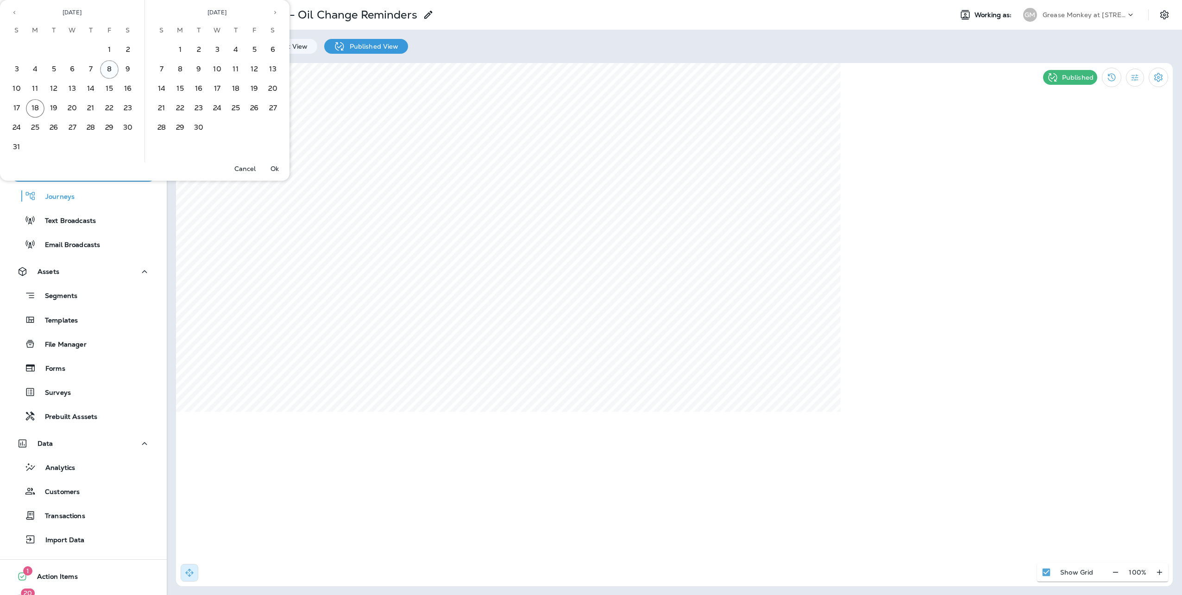
click at [108, 69] on button "8" at bounding box center [109, 69] width 19 height 19
click at [279, 169] on button "Ok" at bounding box center [275, 168] width 30 height 13
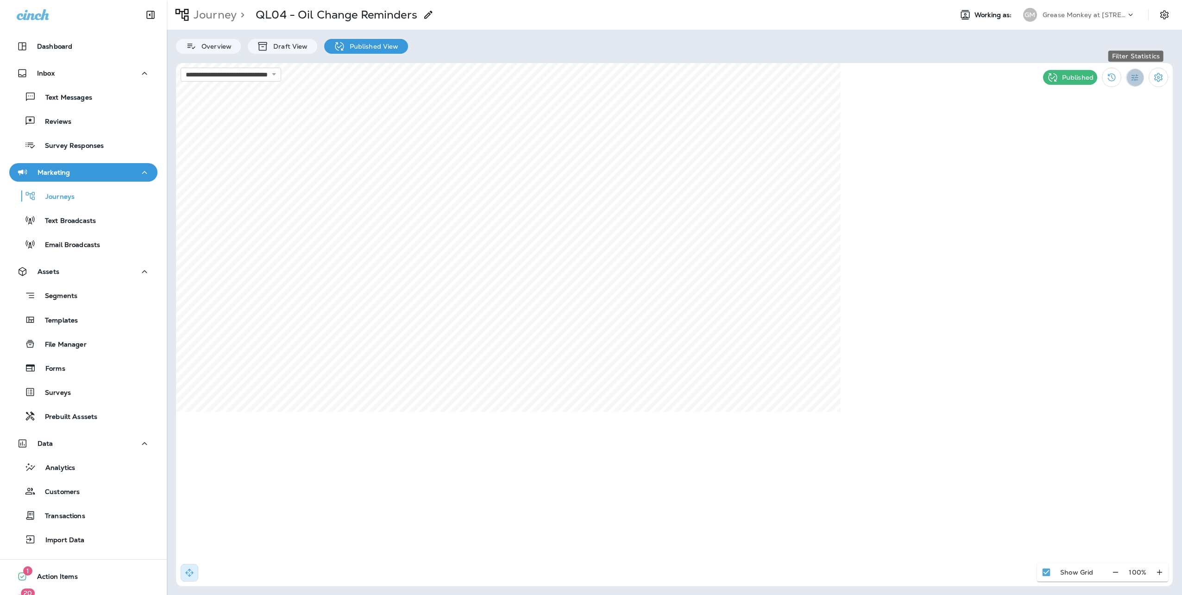
click at [1137, 81] on icon "Filter Statistics" at bounding box center [1135, 78] width 10 height 10
drag, startPoint x: 1110, startPoint y: 185, endPoint x: 1077, endPoint y: 183, distance: 33.0
click at [1107, 184] on p "Date Range" at bounding box center [1091, 186] width 38 height 7
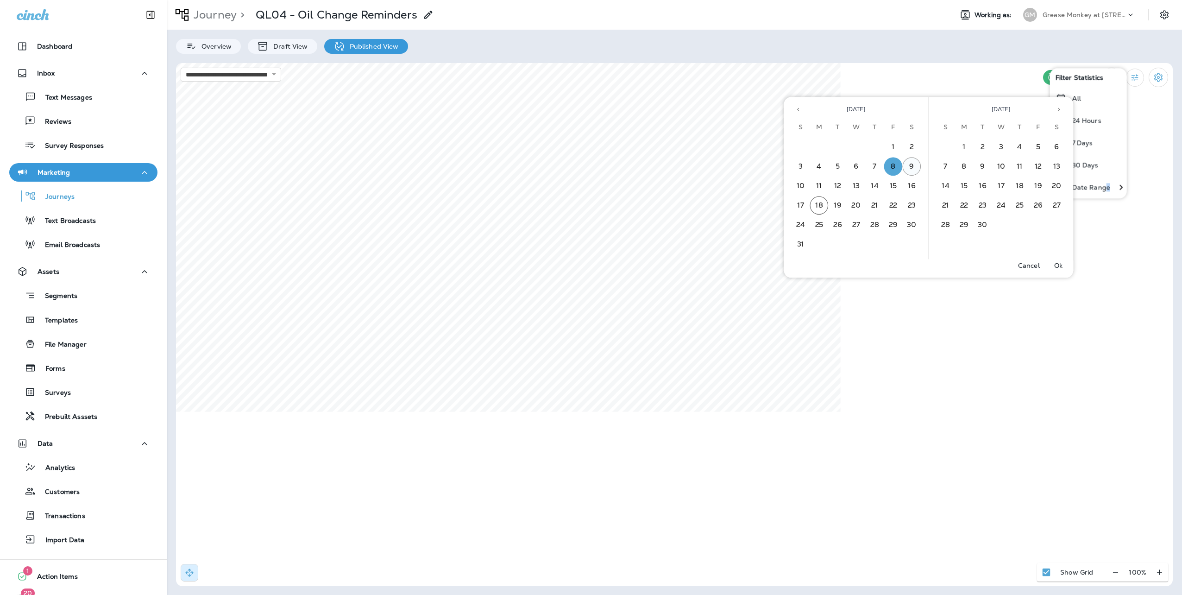
click at [907, 167] on button "9" at bounding box center [912, 166] width 19 height 19
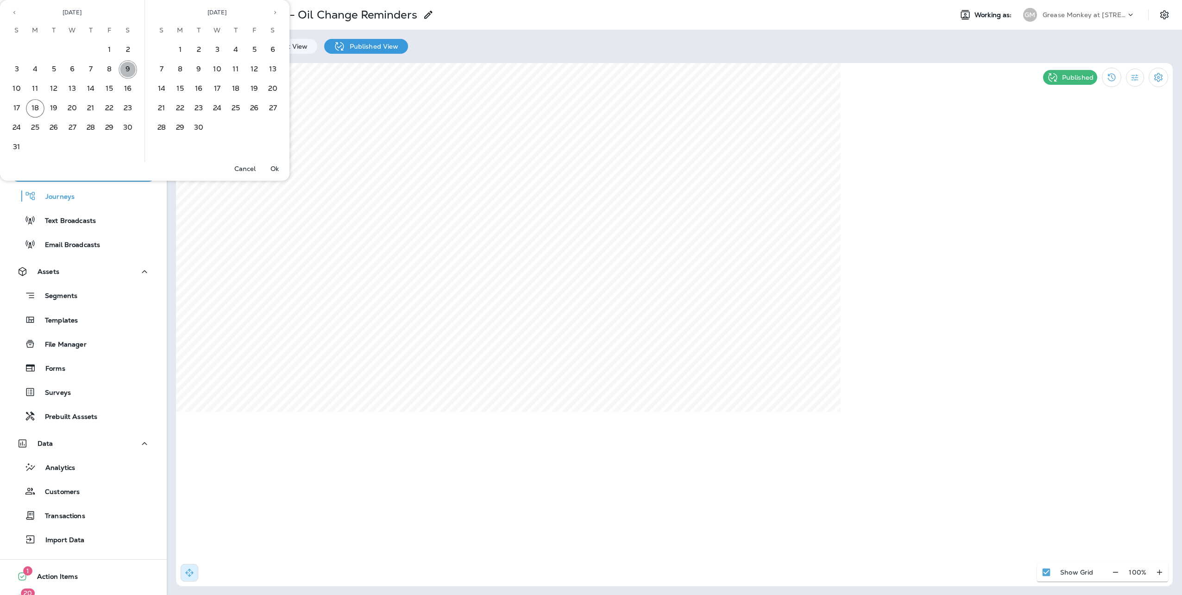
click at [126, 69] on button "9" at bounding box center [128, 69] width 19 height 19
click at [279, 166] on p "Ok" at bounding box center [274, 168] width 8 height 7
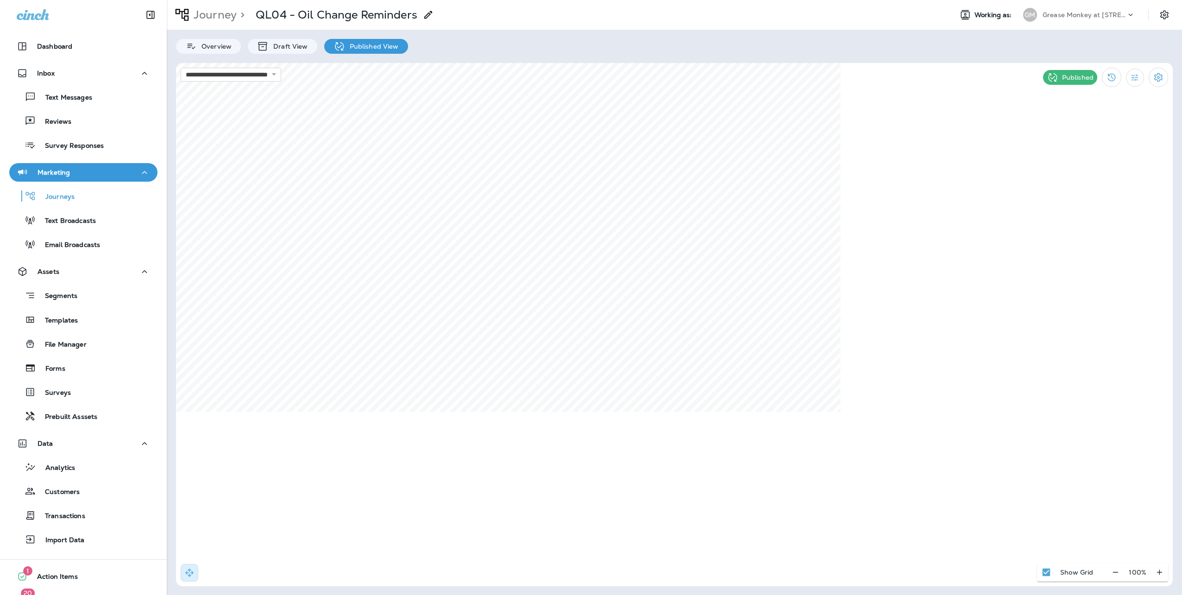
drag, startPoint x: 1134, startPoint y: 75, endPoint x: 1131, endPoint y: 90, distance: 15.7
click at [1134, 75] on icon "Filter Statistics" at bounding box center [1135, 78] width 10 height 10
click at [1082, 185] on p "Date Range" at bounding box center [1091, 186] width 38 height 7
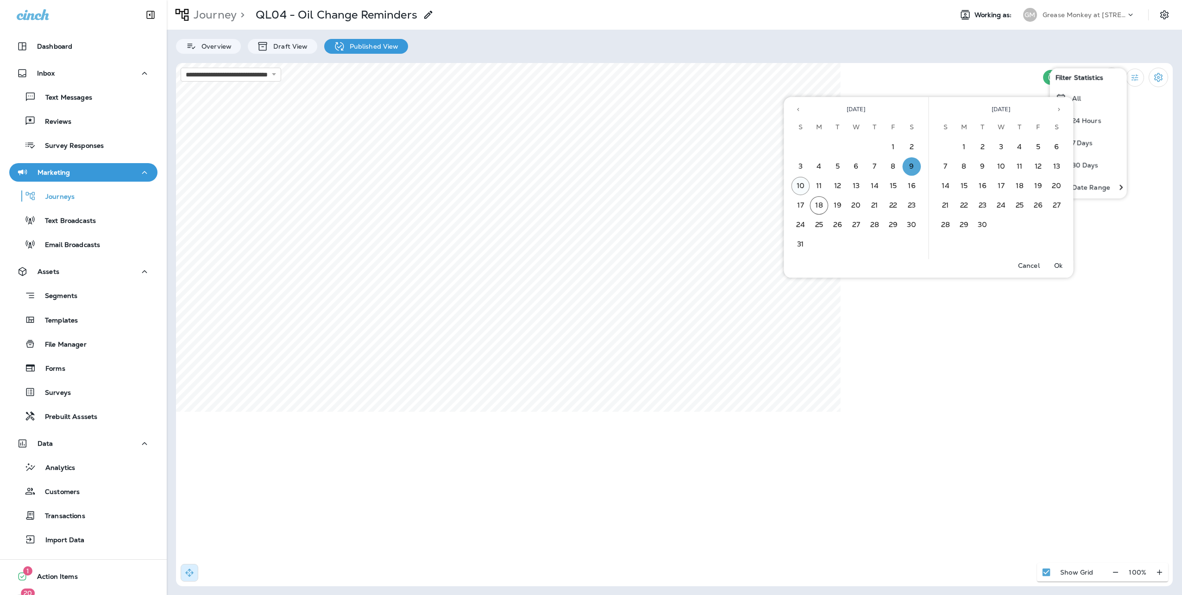
click at [798, 186] on button "10" at bounding box center [801, 186] width 19 height 19
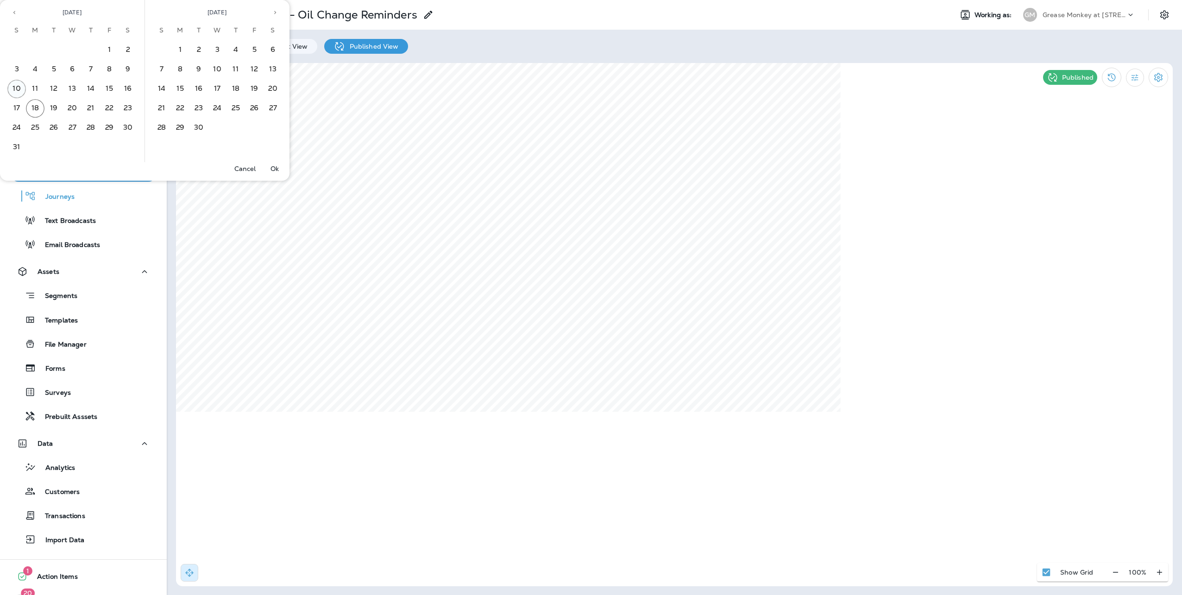
click at [21, 87] on button "10" at bounding box center [16, 89] width 19 height 19
click at [278, 165] on p "Ok" at bounding box center [274, 168] width 8 height 7
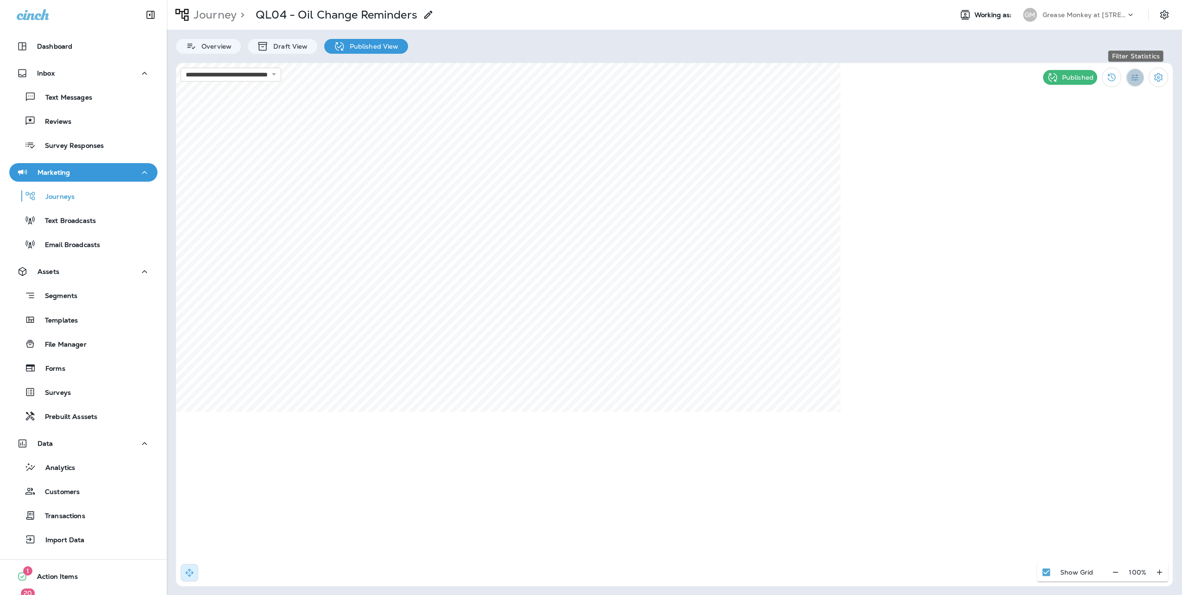
click at [1136, 78] on icon "Filter Statistics" at bounding box center [1135, 78] width 10 height 10
click at [1081, 186] on p "Date Range" at bounding box center [1091, 186] width 38 height 7
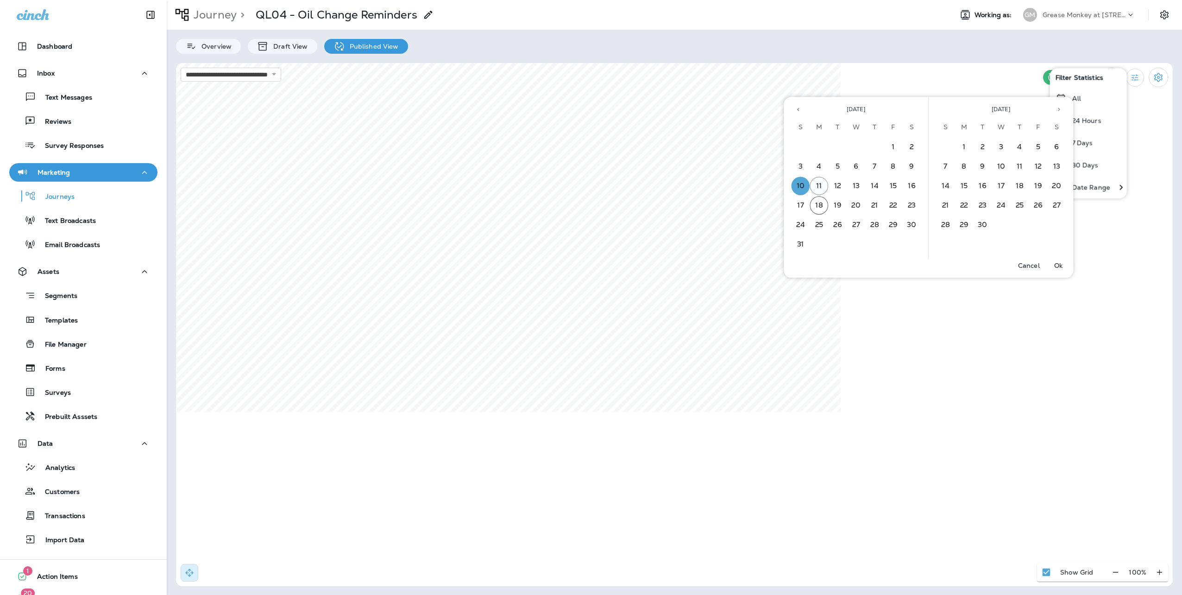
click at [817, 186] on button "11" at bounding box center [819, 186] width 19 height 19
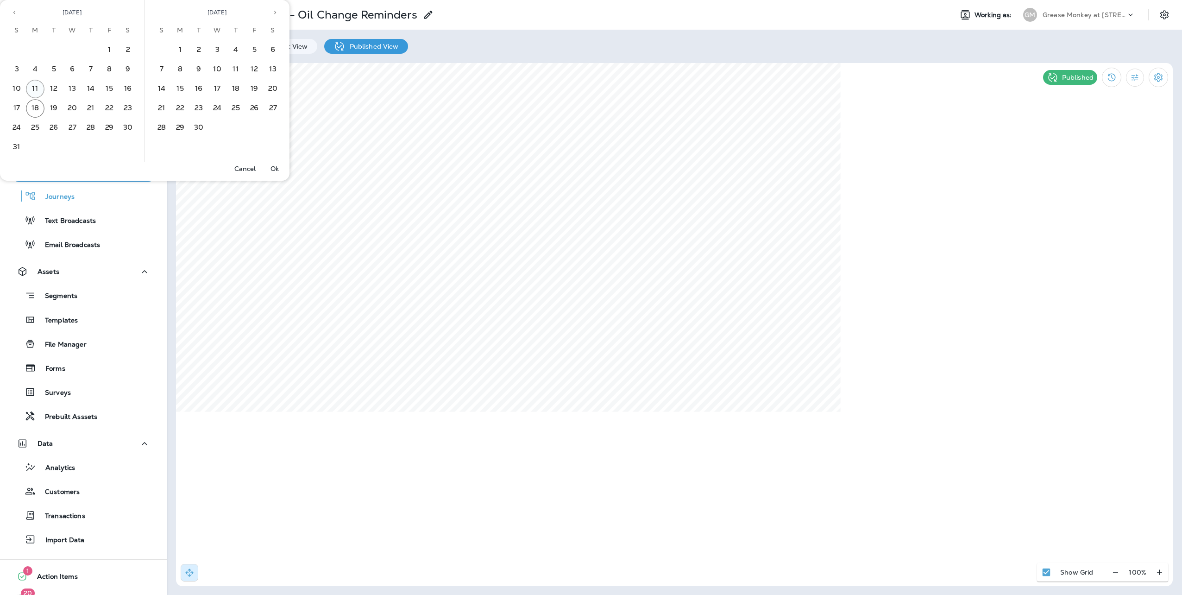
click at [38, 89] on button "11" at bounding box center [35, 89] width 19 height 19
click at [278, 167] on p "Ok" at bounding box center [274, 168] width 8 height 7
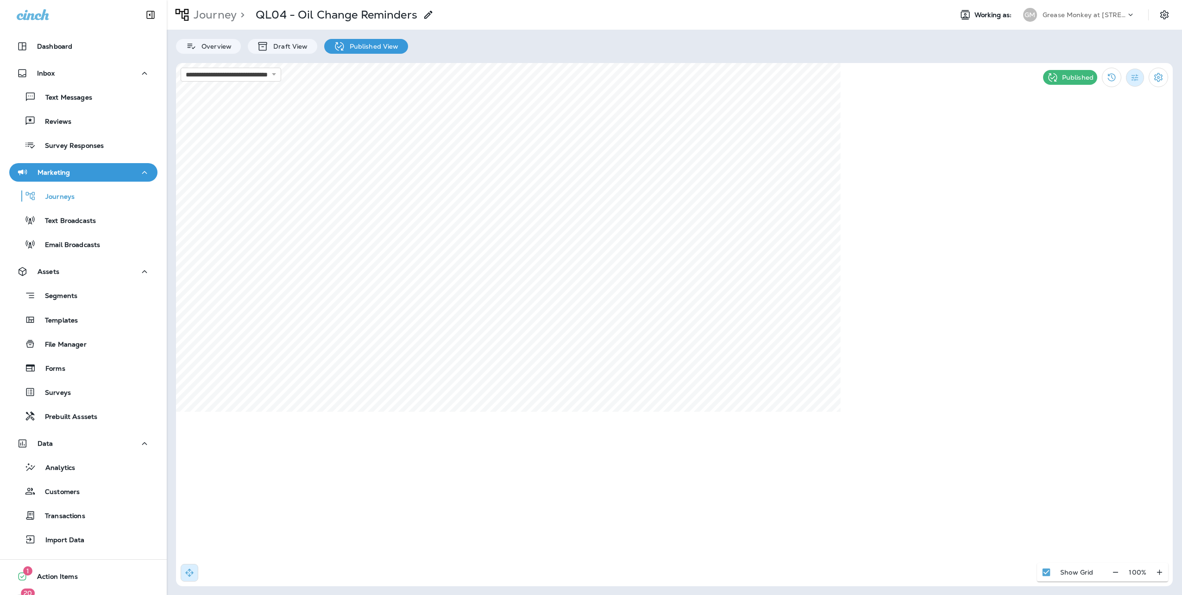
click at [1141, 76] on button "Filter Statistics" at bounding box center [1135, 78] width 18 height 18
click at [1095, 182] on div "Date Range" at bounding box center [1082, 187] width 66 height 22
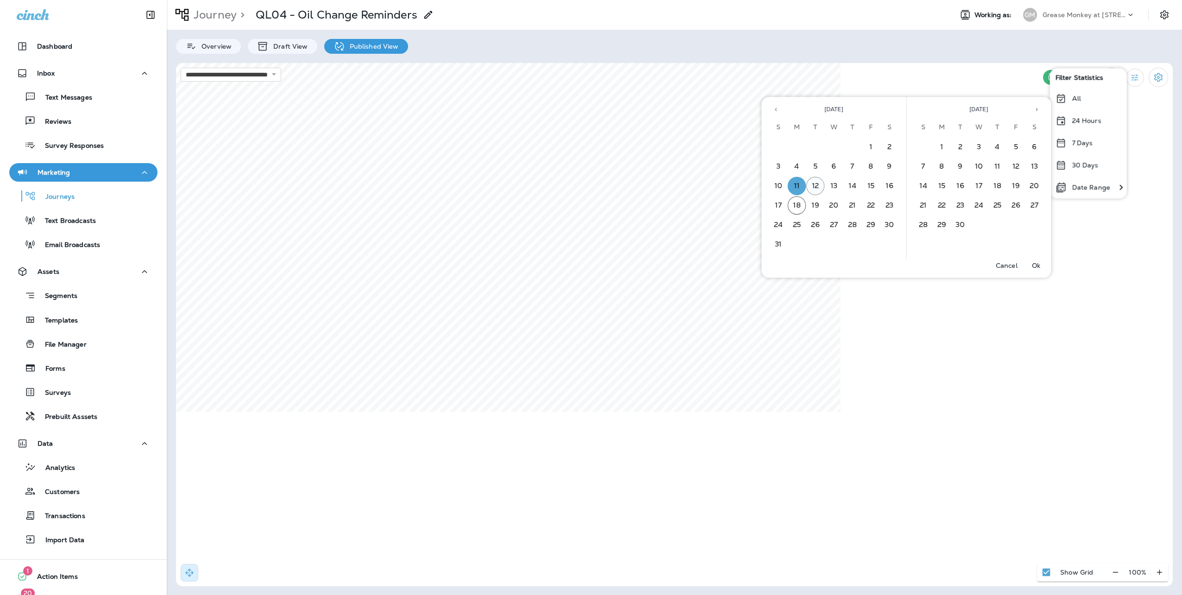
click at [810, 188] on button "12" at bounding box center [815, 186] width 19 height 19
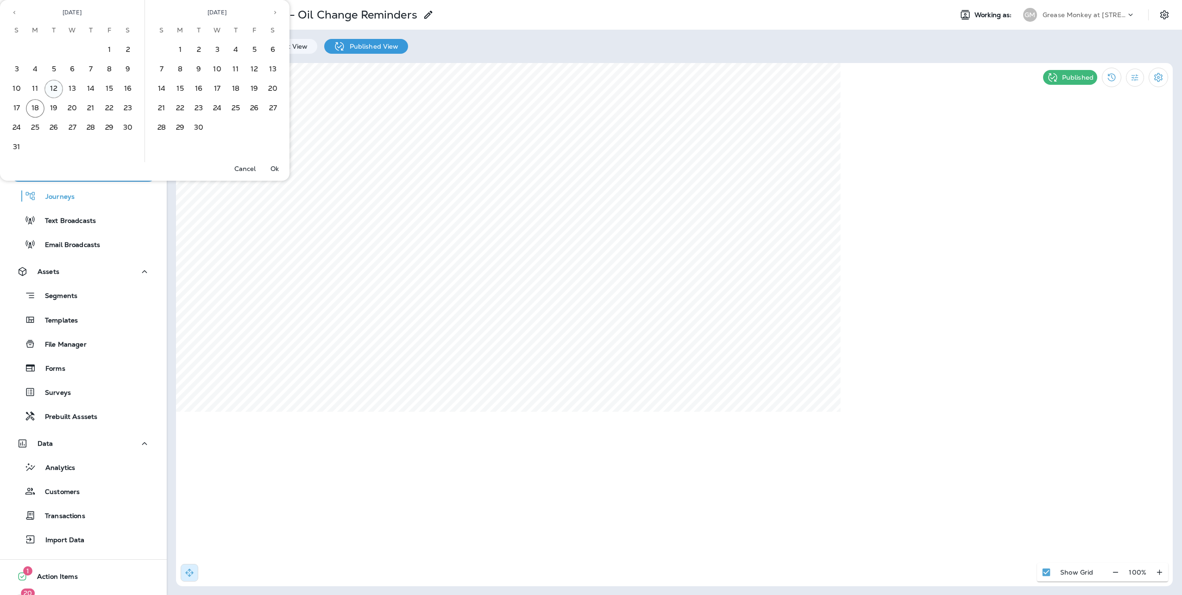
click at [55, 88] on button "12" at bounding box center [53, 89] width 19 height 19
click at [275, 169] on p "Ok" at bounding box center [274, 168] width 8 height 7
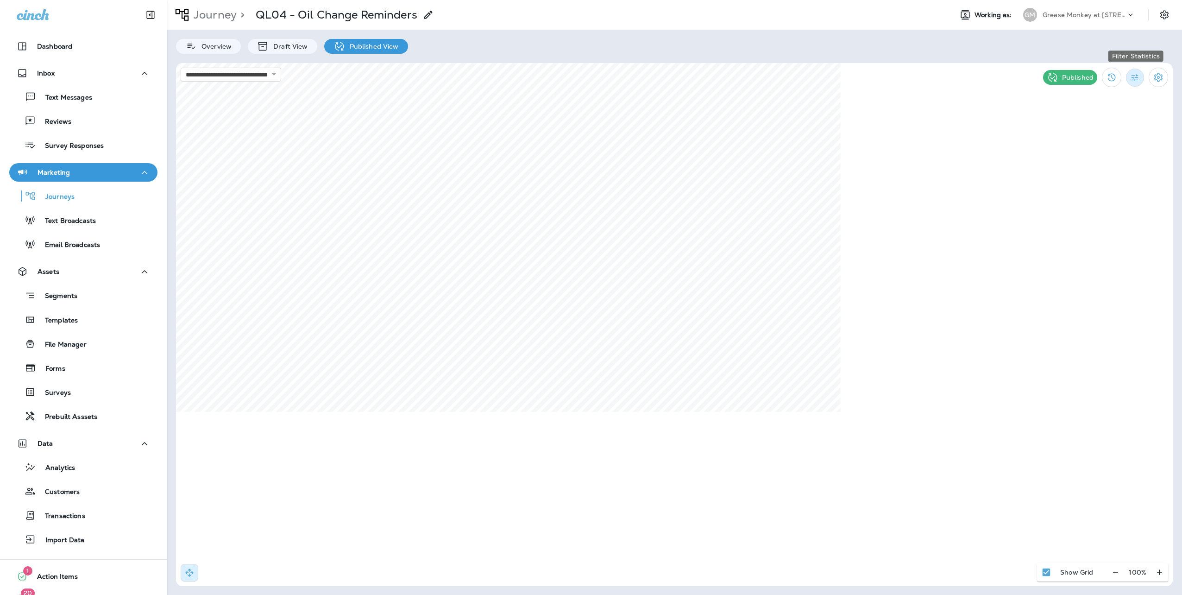
click at [1136, 78] on icon "Filter Statistics" at bounding box center [1135, 78] width 10 height 10
click at [1100, 184] on p "Date Range" at bounding box center [1091, 186] width 38 height 7
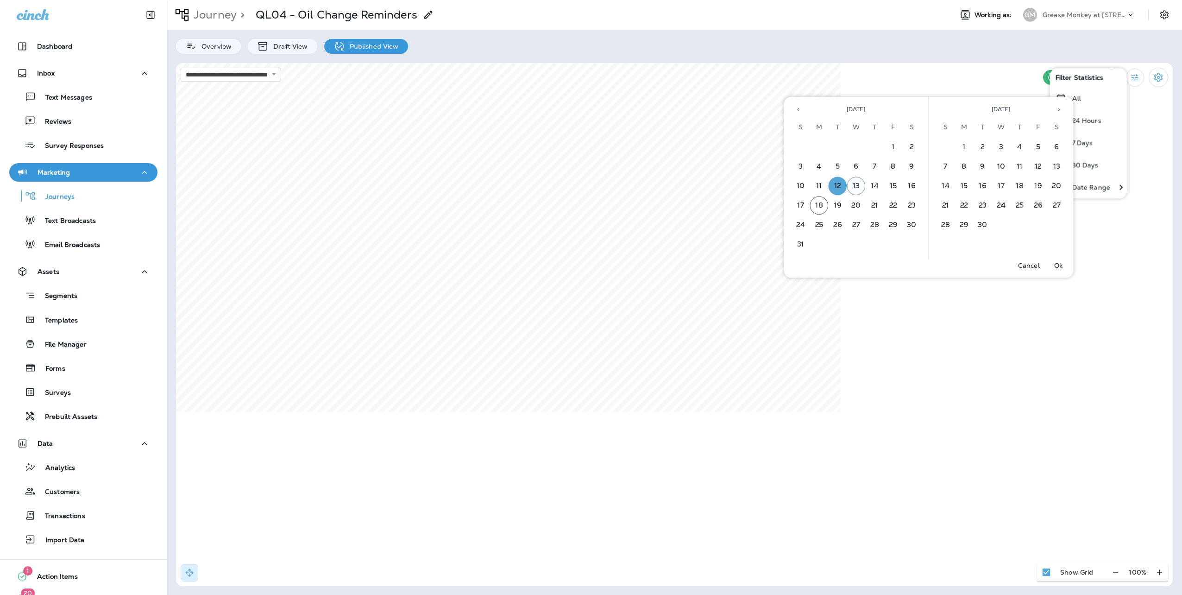
click at [849, 186] on button "13" at bounding box center [856, 186] width 19 height 19
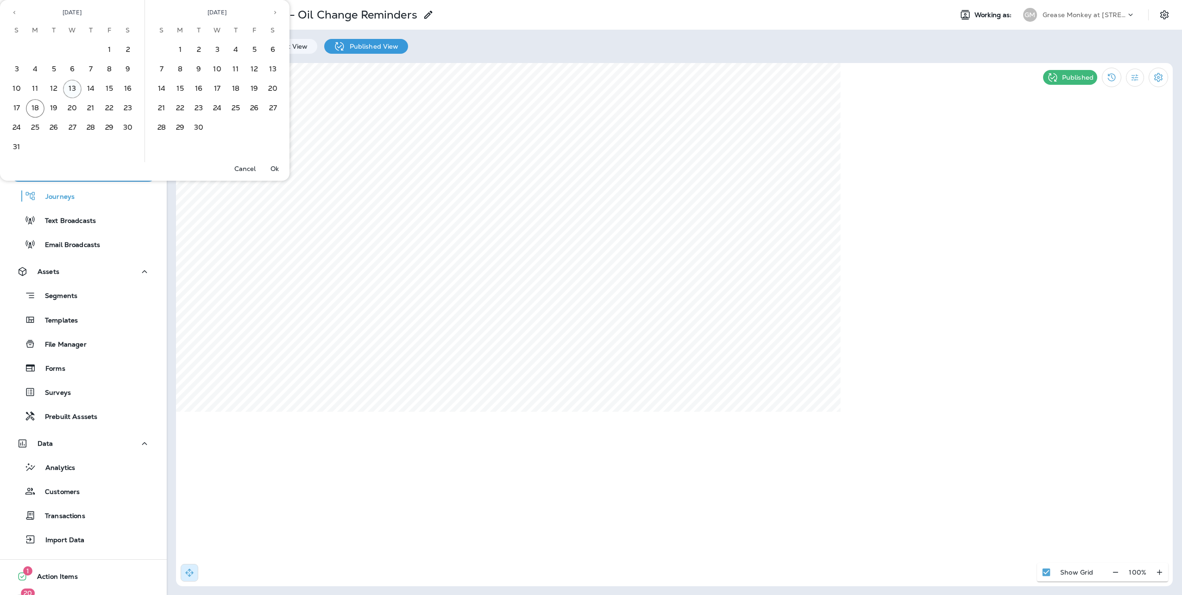
click at [77, 86] on button "13" at bounding box center [72, 89] width 19 height 19
click at [276, 170] on p "Ok" at bounding box center [274, 168] width 8 height 7
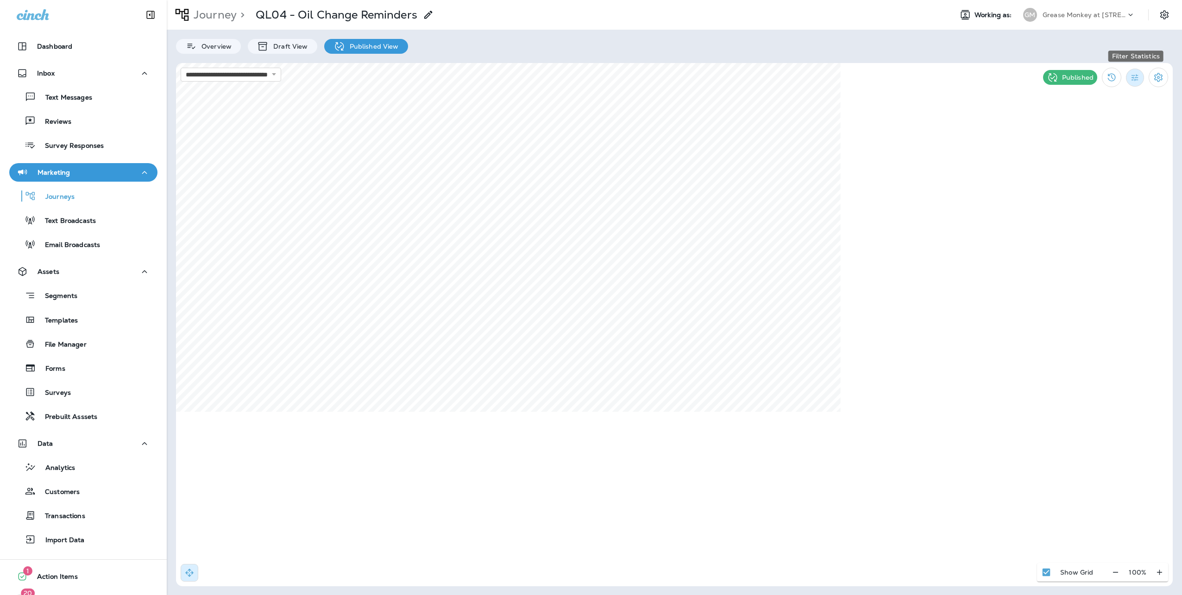
drag, startPoint x: 1132, startPoint y: 76, endPoint x: 1131, endPoint y: 84, distance: 8.0
click at [1132, 76] on icon "Filter Statistics" at bounding box center [1135, 78] width 10 height 10
click at [1095, 184] on p "Date Range" at bounding box center [1091, 186] width 38 height 7
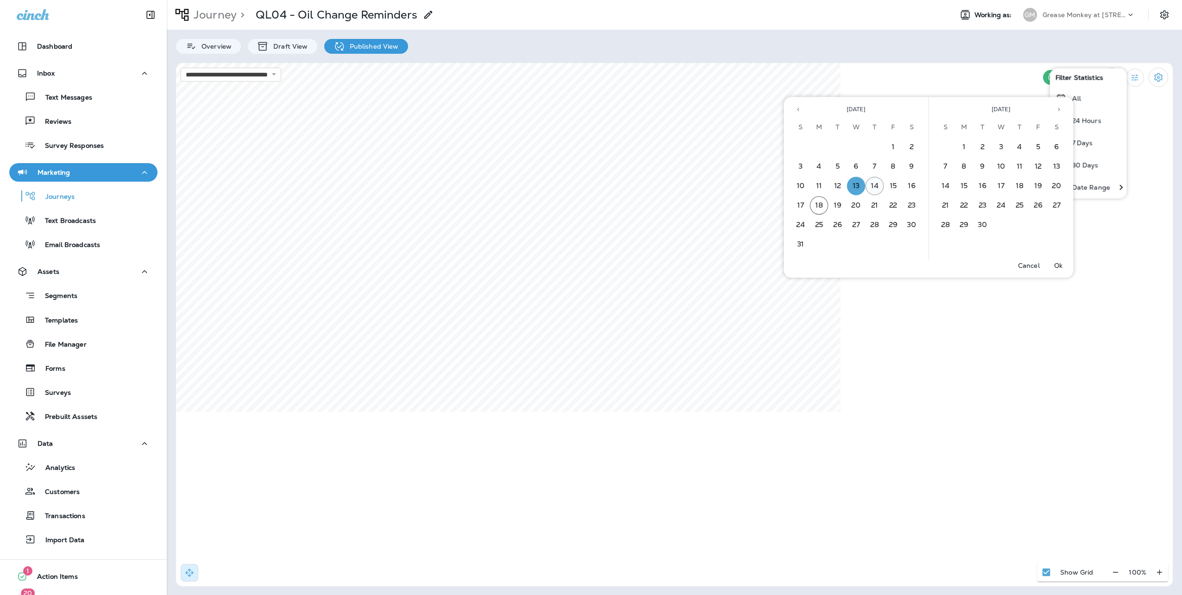
click at [874, 185] on button "14" at bounding box center [875, 186] width 19 height 19
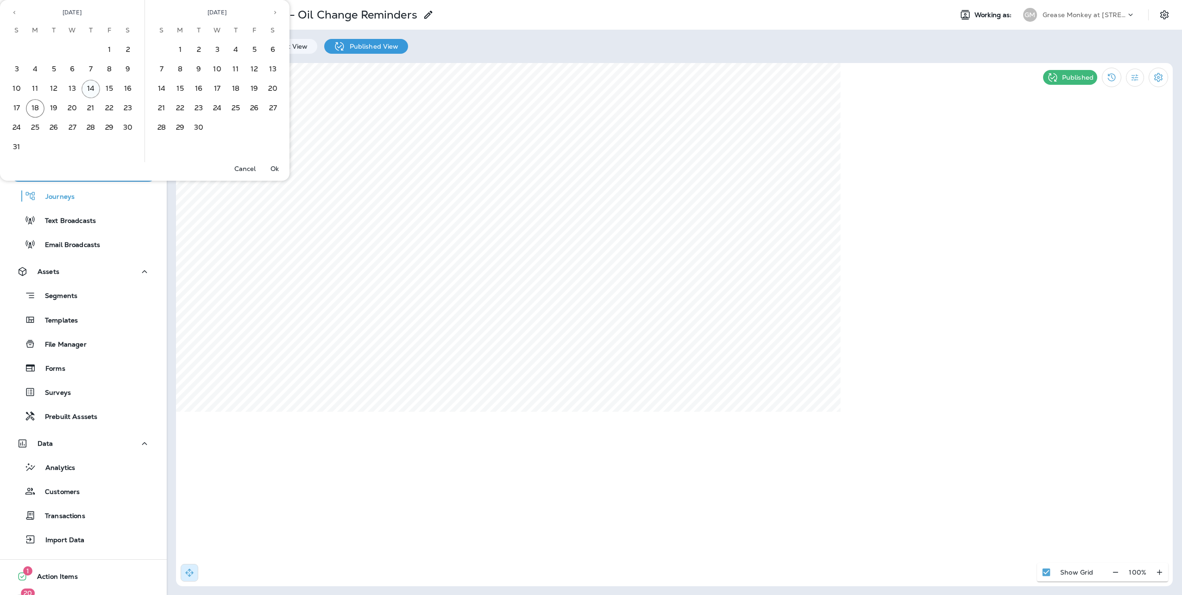
click at [91, 91] on button "14" at bounding box center [91, 89] width 19 height 19
click at [273, 168] on p "Ok" at bounding box center [274, 168] width 8 height 7
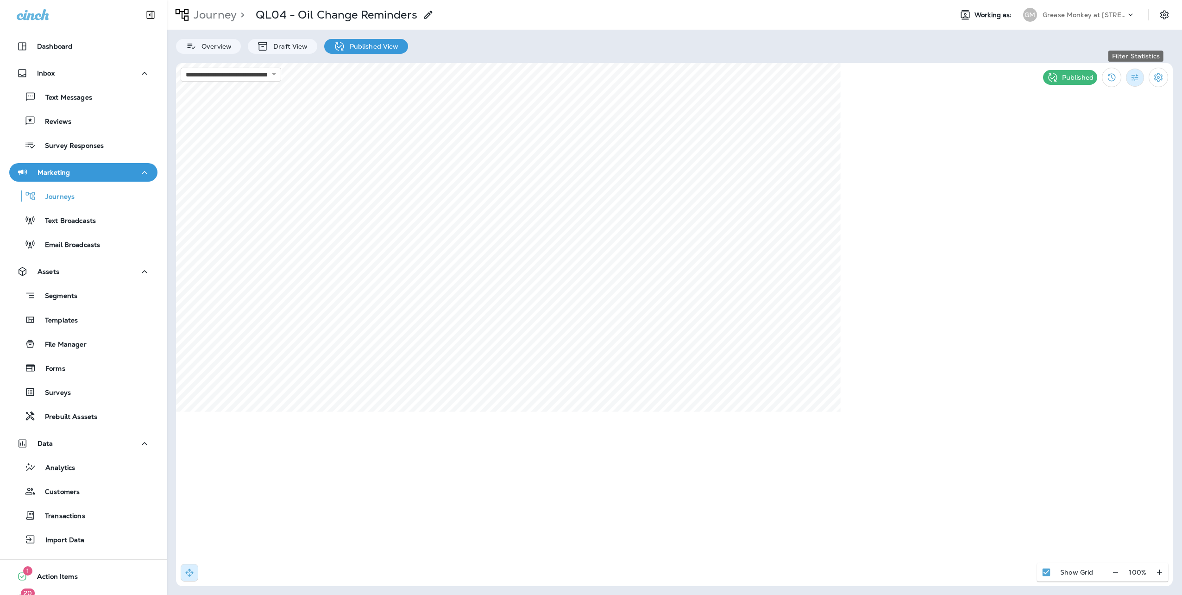
click at [1137, 73] on icon "Filter Statistics" at bounding box center [1135, 78] width 10 height 10
click at [1079, 186] on p "Date Range" at bounding box center [1091, 186] width 38 height 7
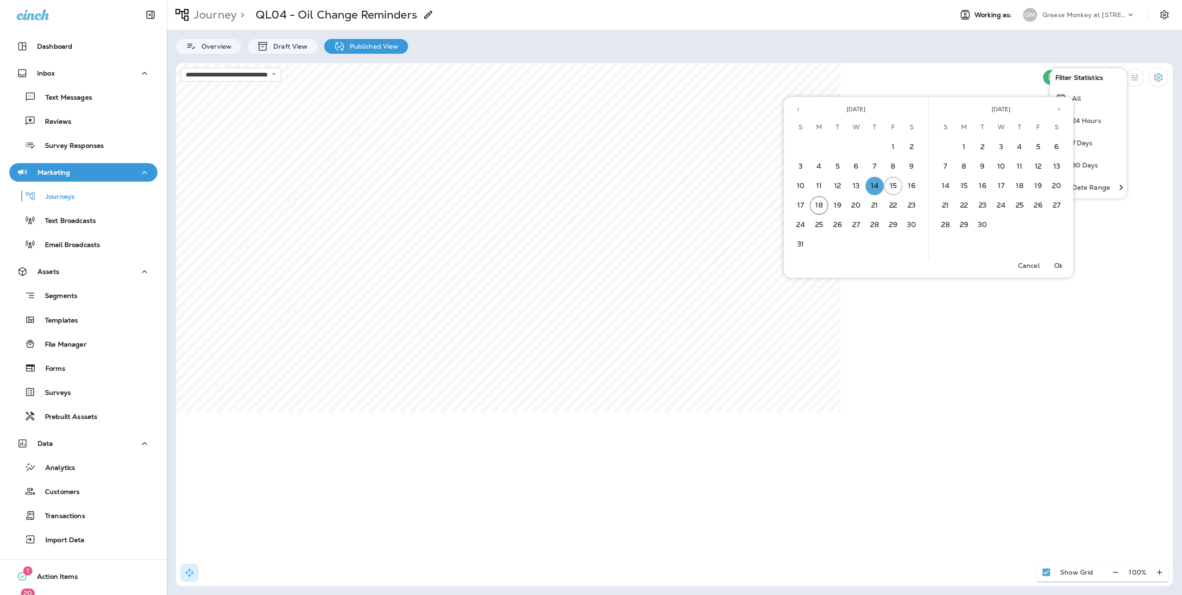
click at [891, 189] on button "15" at bounding box center [893, 186] width 19 height 19
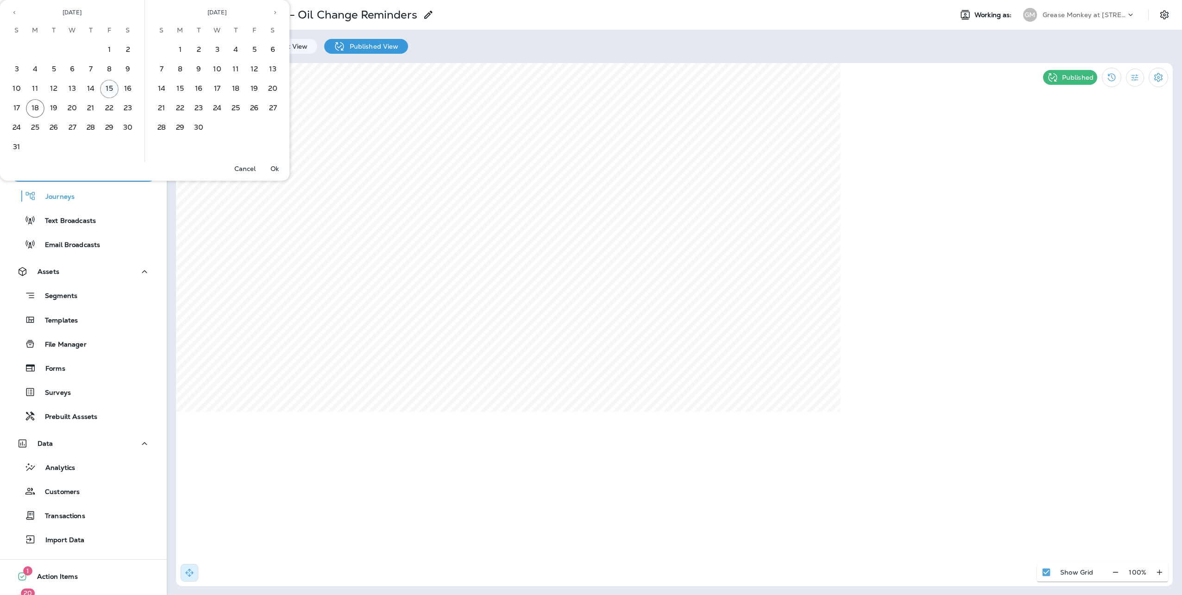
click at [114, 86] on button "15" at bounding box center [109, 89] width 19 height 19
click at [272, 165] on p "Ok" at bounding box center [274, 168] width 8 height 7
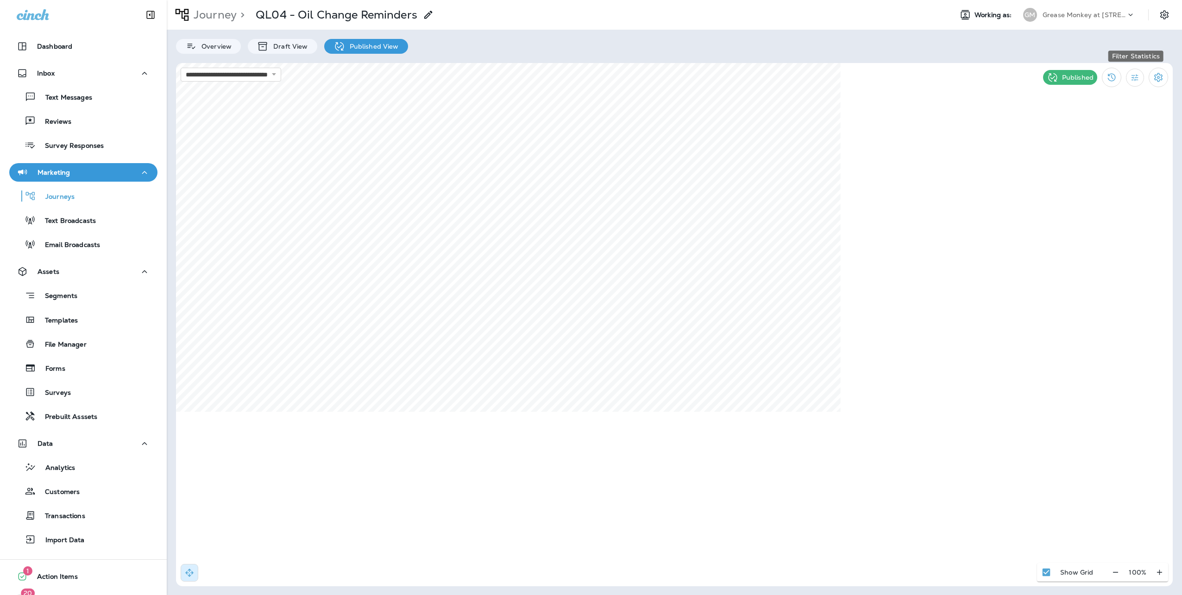
drag, startPoint x: 1143, startPoint y: 77, endPoint x: 1139, endPoint y: 87, distance: 10.0
click at [1143, 77] on button "Filter Statistics" at bounding box center [1135, 78] width 18 height 18
click at [1087, 187] on p "Date Range" at bounding box center [1091, 186] width 38 height 7
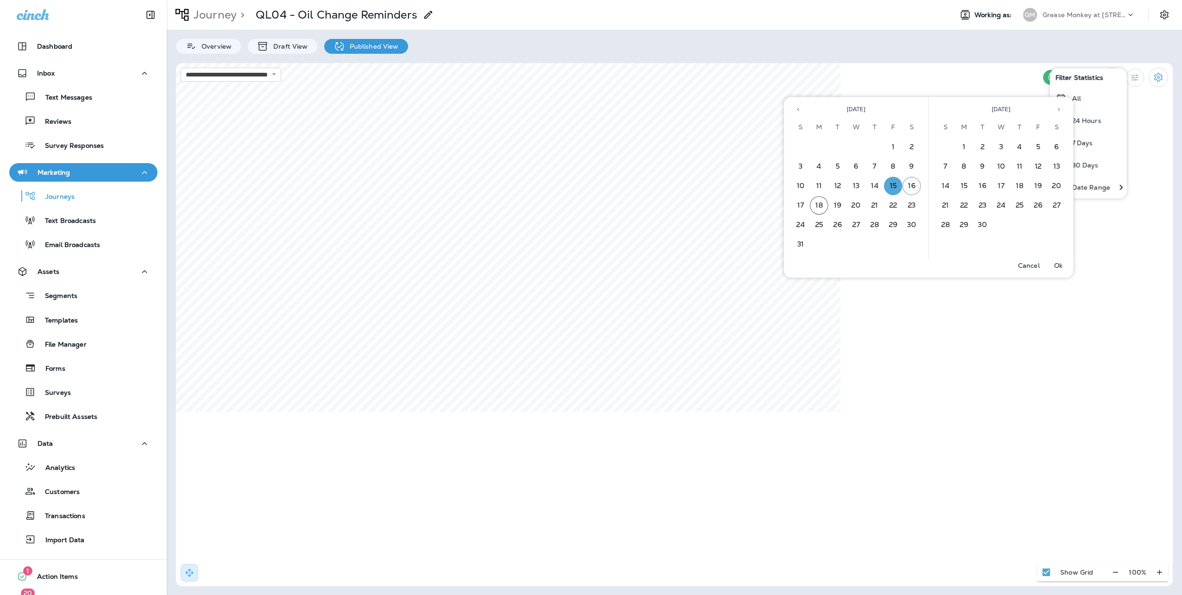
click at [903, 185] on button "16" at bounding box center [912, 186] width 19 height 19
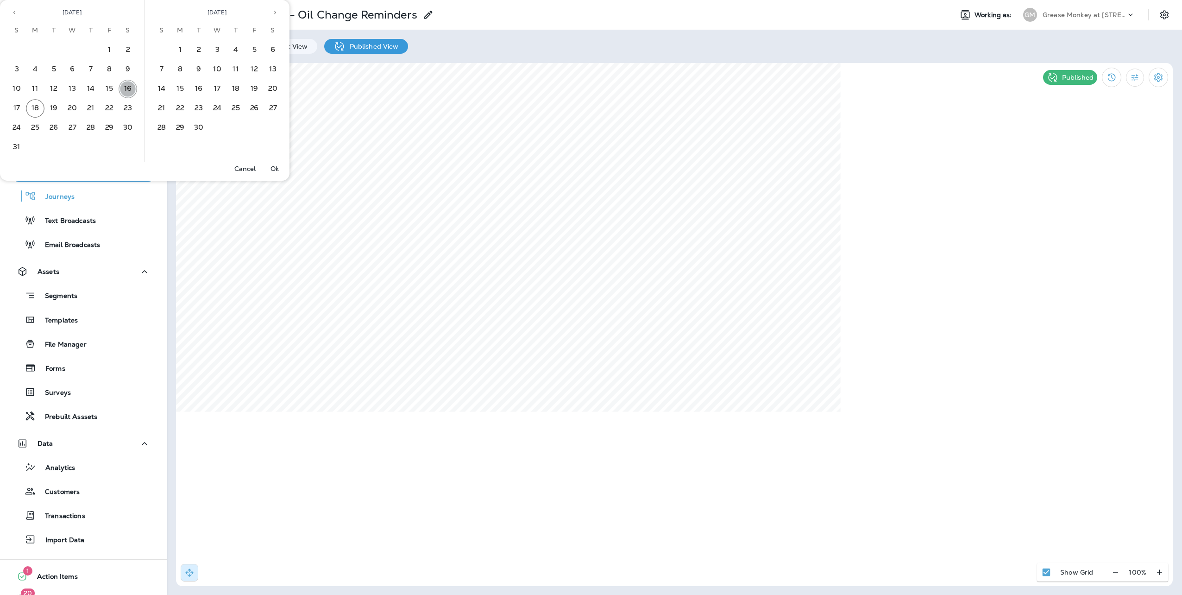
click at [128, 86] on button "16" at bounding box center [128, 89] width 19 height 19
click at [272, 166] on p "Ok" at bounding box center [274, 168] width 8 height 7
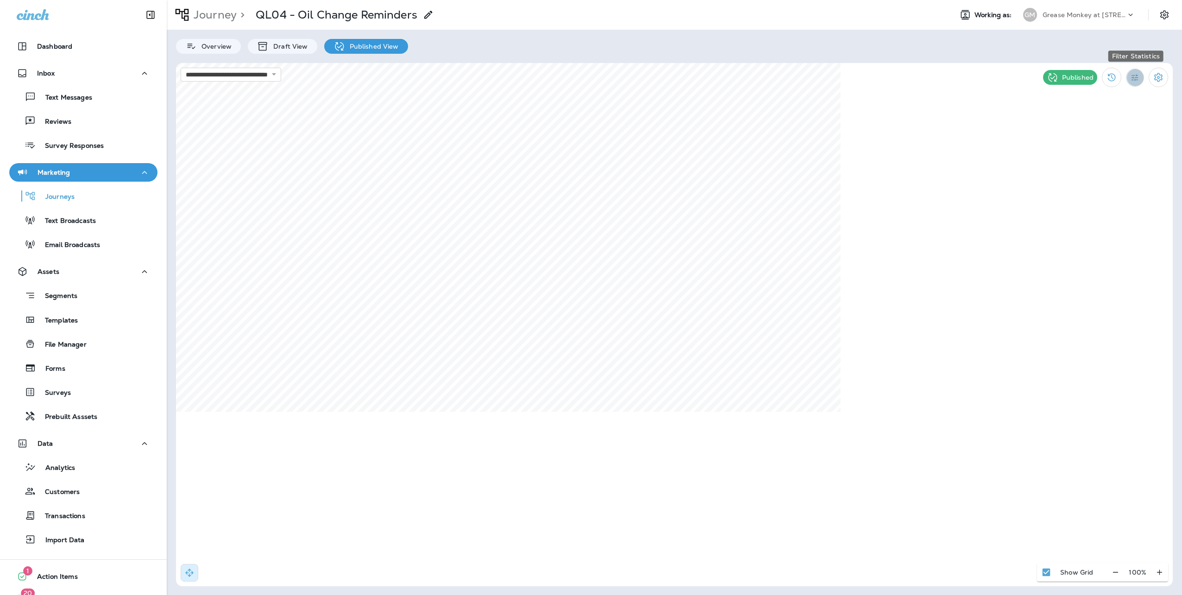
click at [1140, 75] on icon "Filter Statistics" at bounding box center [1135, 78] width 10 height 10
click at [1104, 187] on p "Date Range" at bounding box center [1091, 186] width 38 height 7
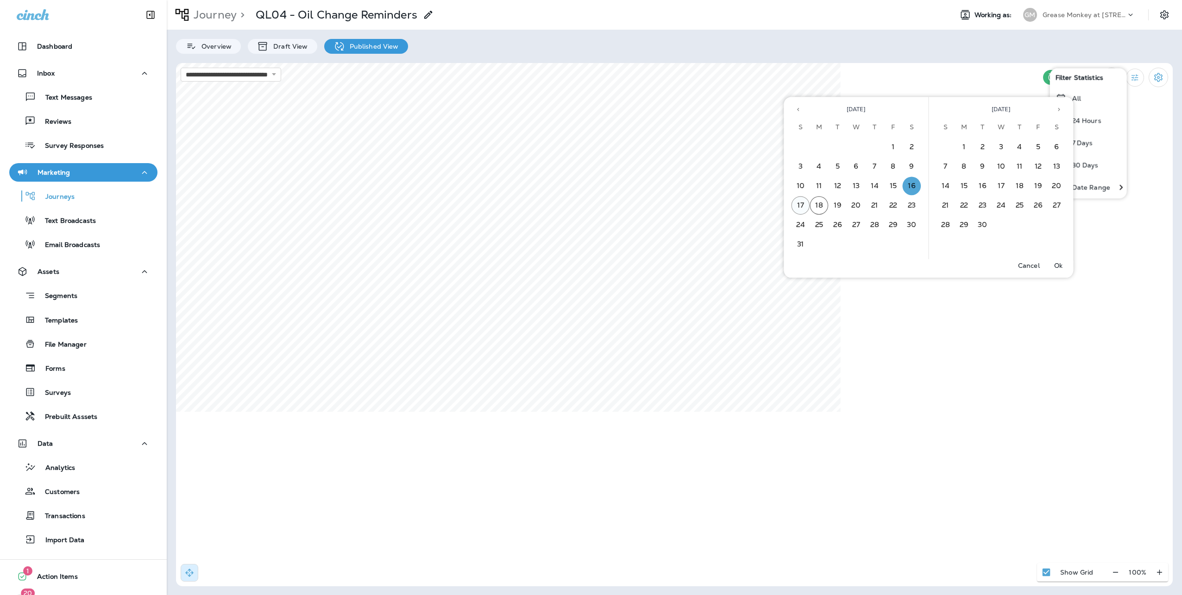
click at [801, 202] on button "17" at bounding box center [801, 205] width 19 height 19
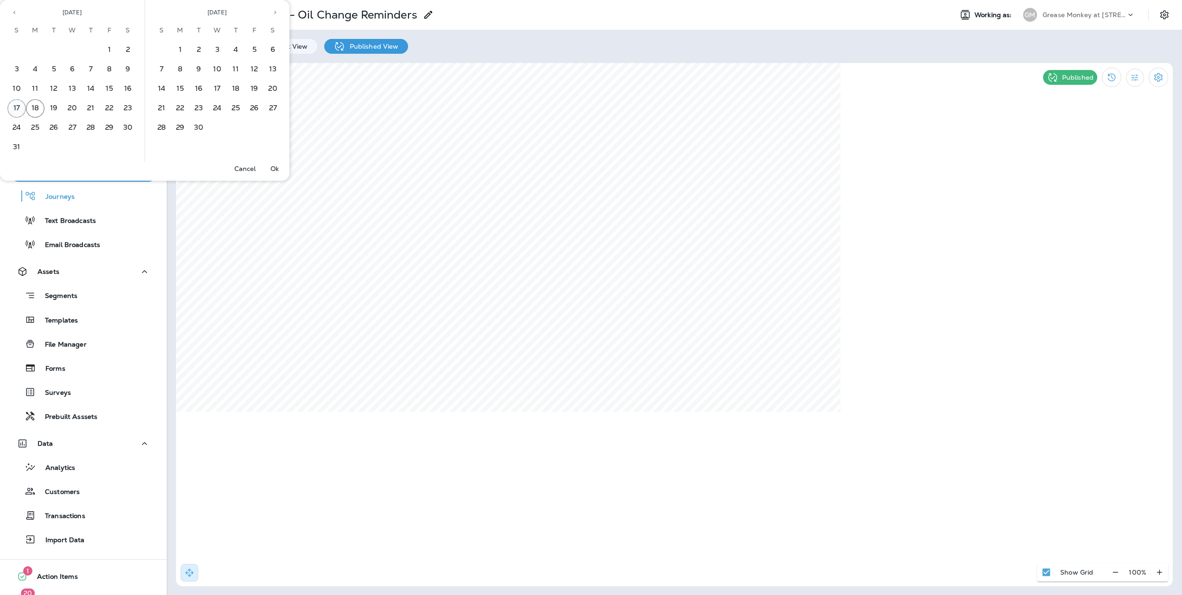
click at [16, 107] on button "17" at bounding box center [16, 108] width 19 height 19
click at [275, 170] on p "Ok" at bounding box center [274, 168] width 8 height 7
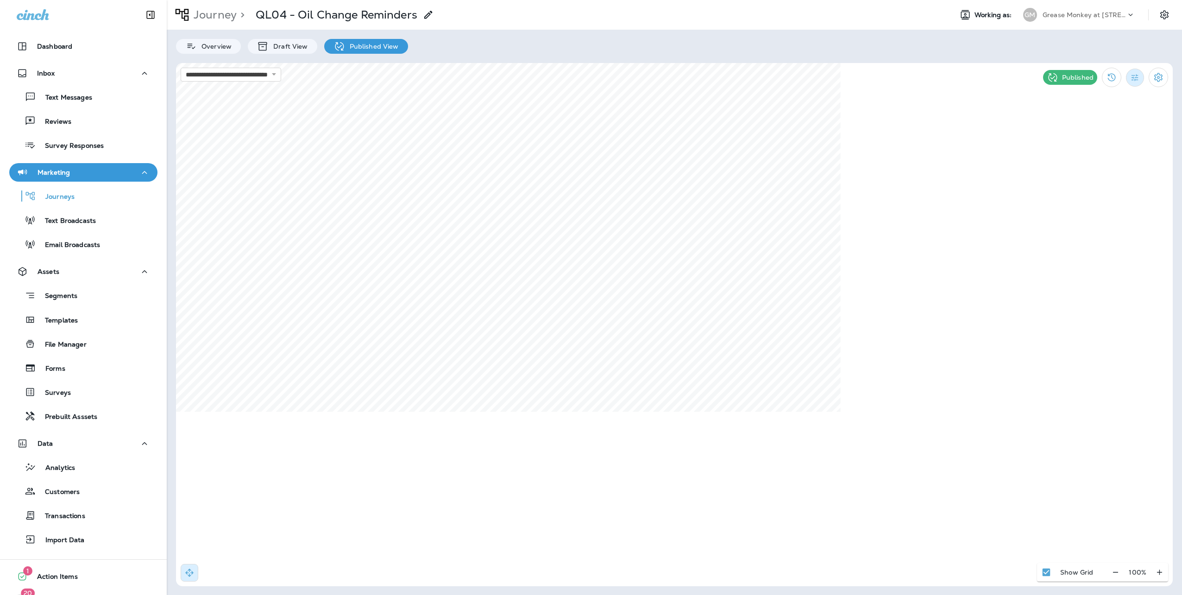
click at [1134, 78] on icon "Filter Statistics" at bounding box center [1134, 77] width 7 height 7
click at [1093, 185] on p "Date Range" at bounding box center [1091, 186] width 38 height 7
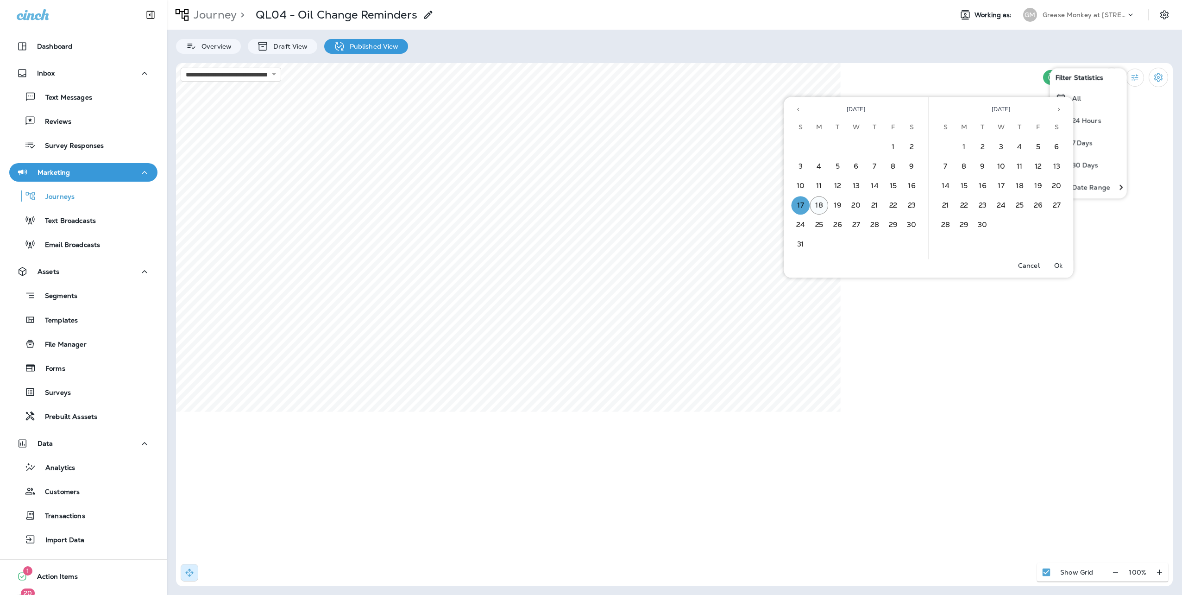
click at [816, 202] on button "18" at bounding box center [819, 205] width 19 height 19
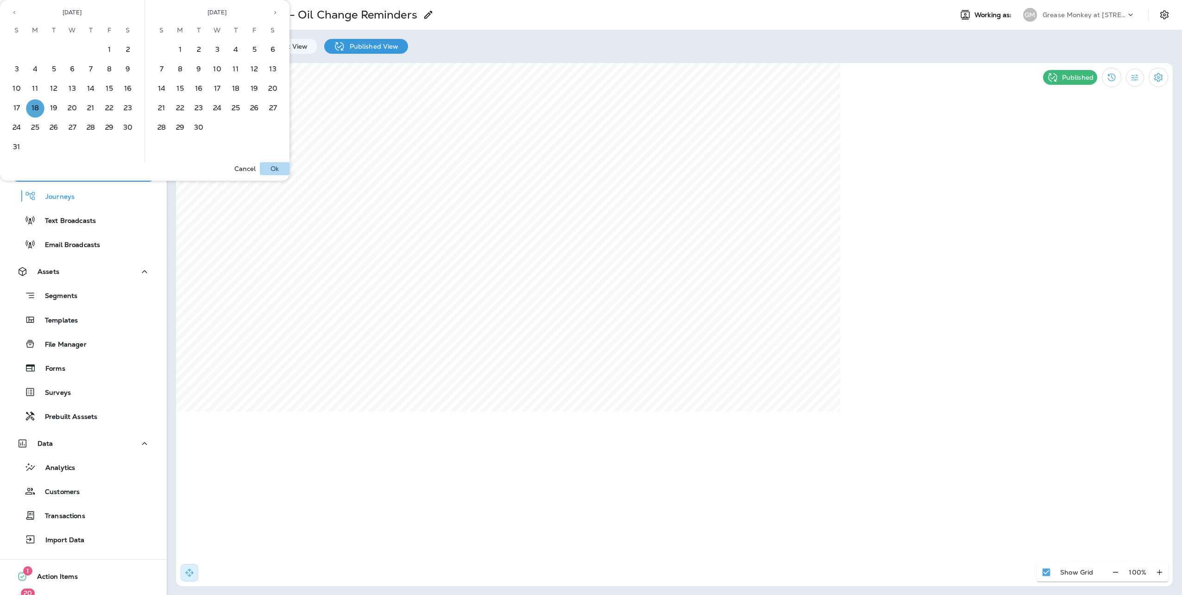
click at [272, 167] on p "Ok" at bounding box center [274, 168] width 8 height 7
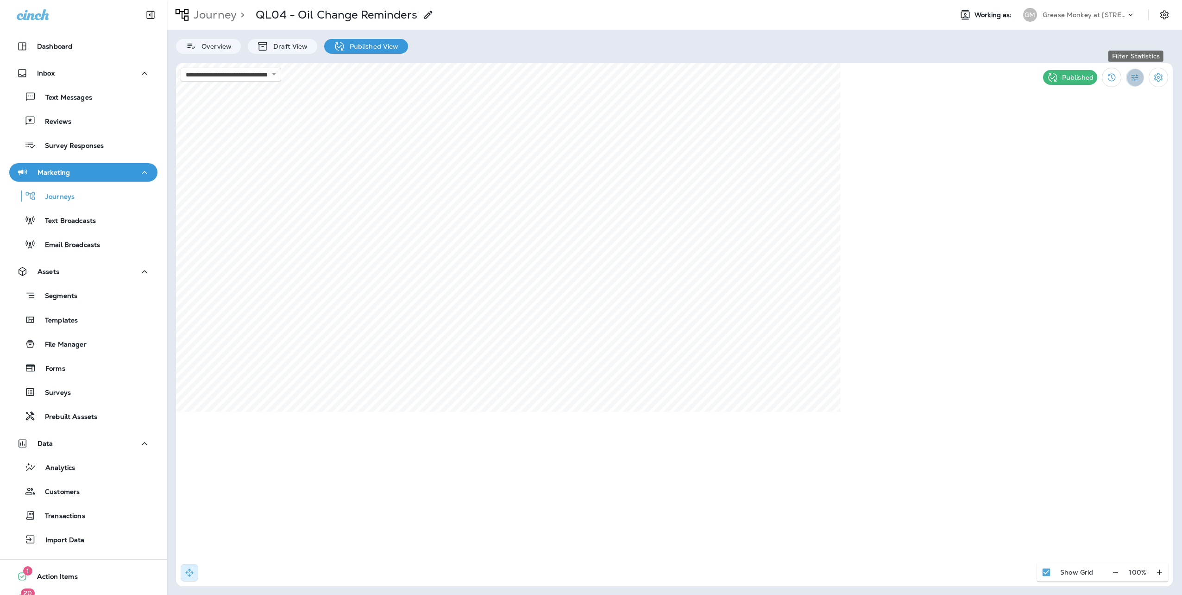
click at [1135, 73] on icon "Filter Statistics" at bounding box center [1135, 78] width 10 height 10
click at [1099, 180] on div "Date Range" at bounding box center [1082, 187] width 66 height 22
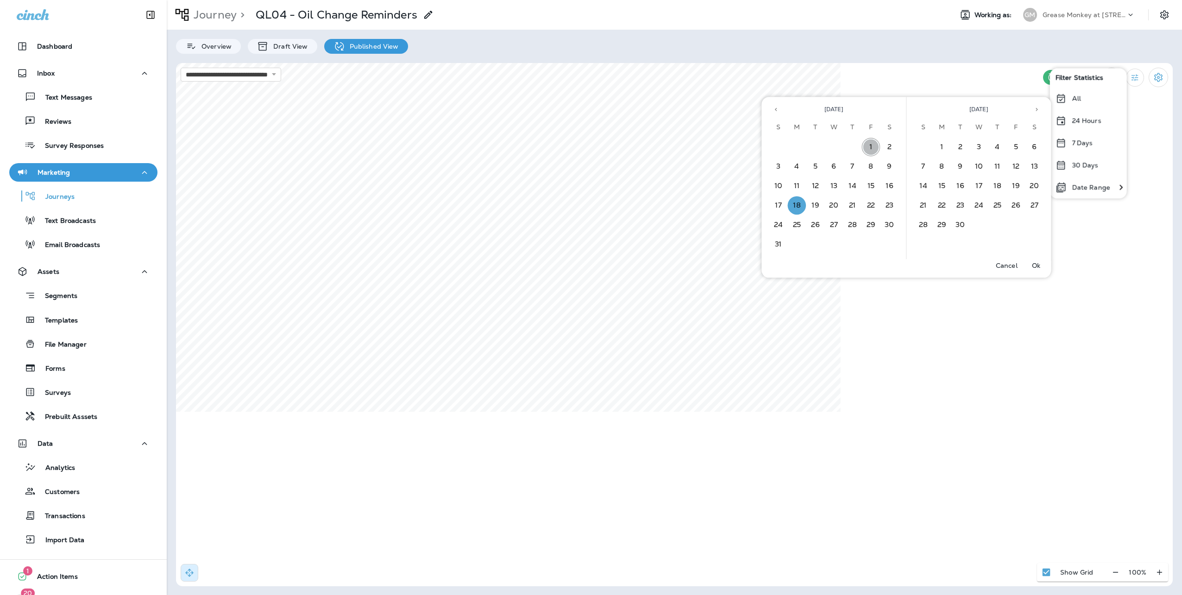
click at [872, 145] on button "1" at bounding box center [871, 147] width 19 height 19
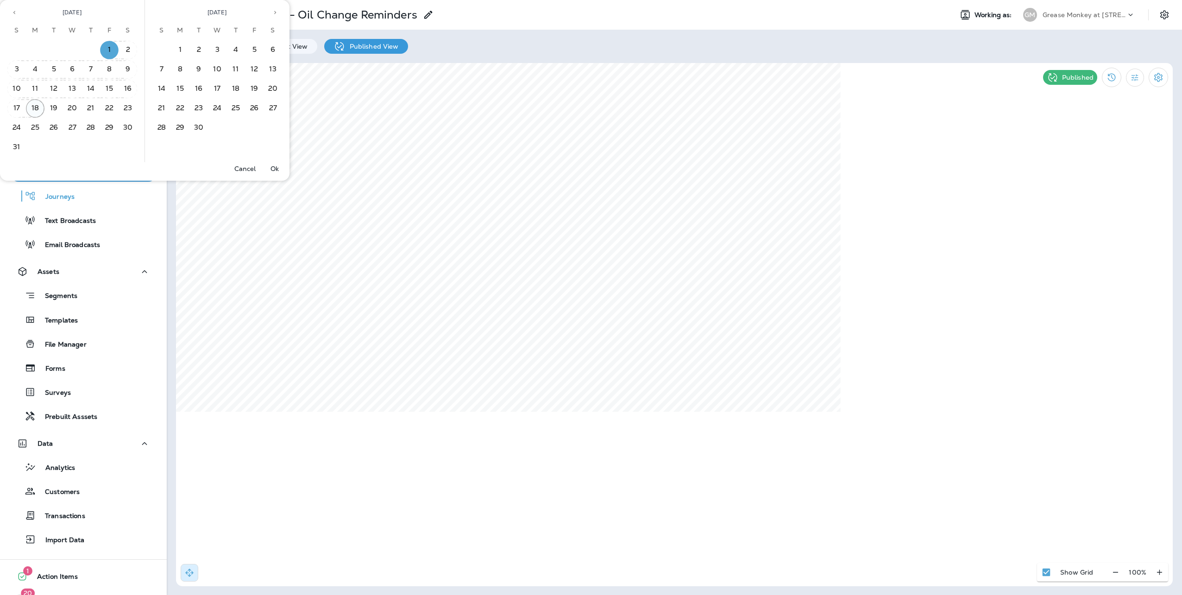
click at [38, 106] on button "18" at bounding box center [35, 108] width 19 height 19
click at [275, 170] on p "Ok" at bounding box center [274, 168] width 8 height 7
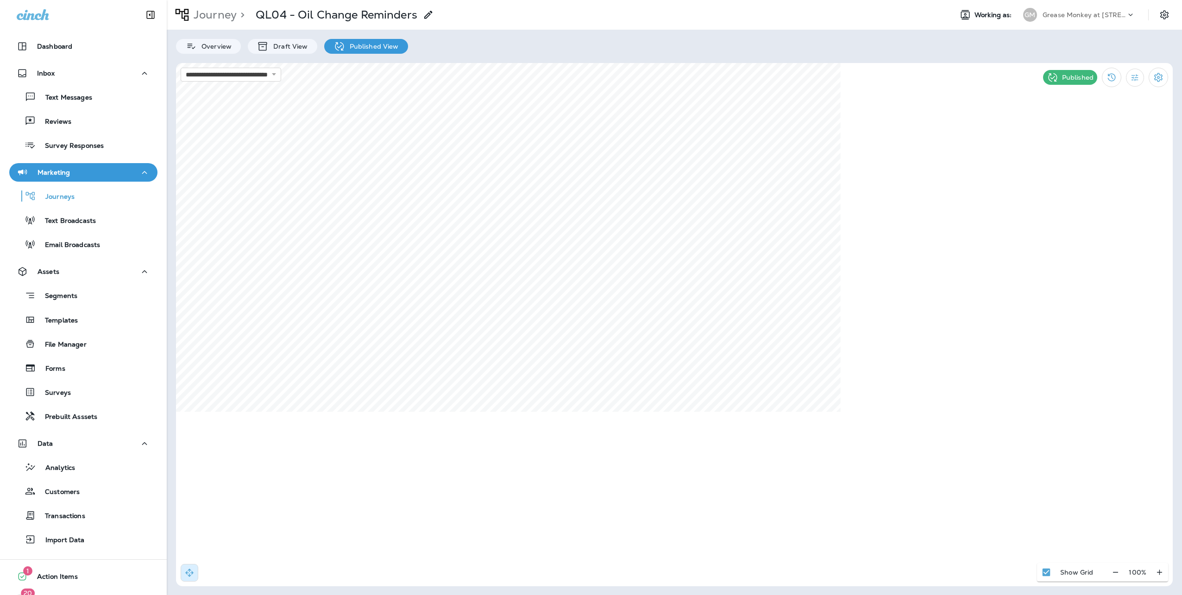
click at [214, 9] on p "Journey" at bounding box center [213, 15] width 47 height 14
